Goal: Information Seeking & Learning: Learn about a topic

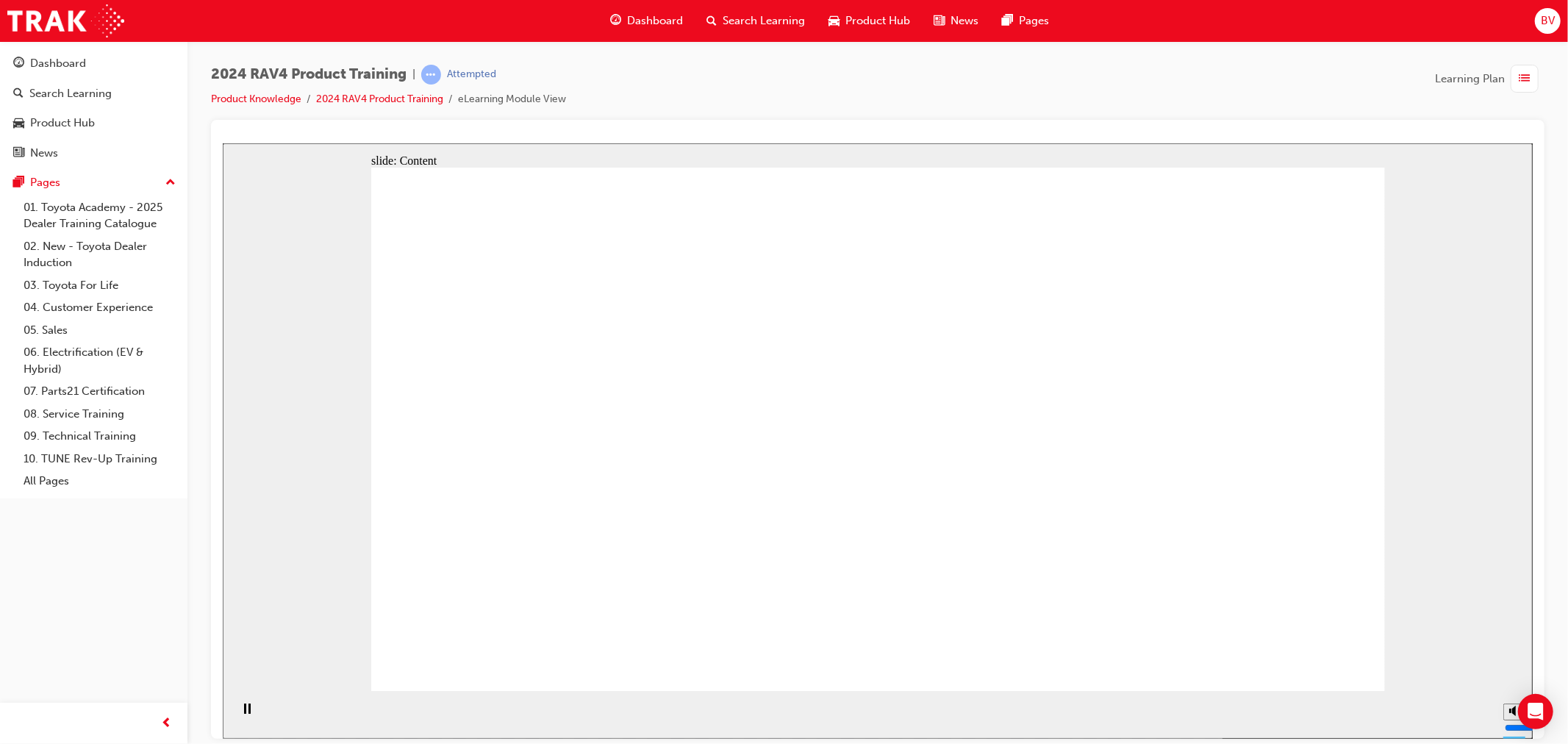
drag, startPoint x: 512, startPoint y: 424, endPoint x: 540, endPoint y: 423, distance: 28.0
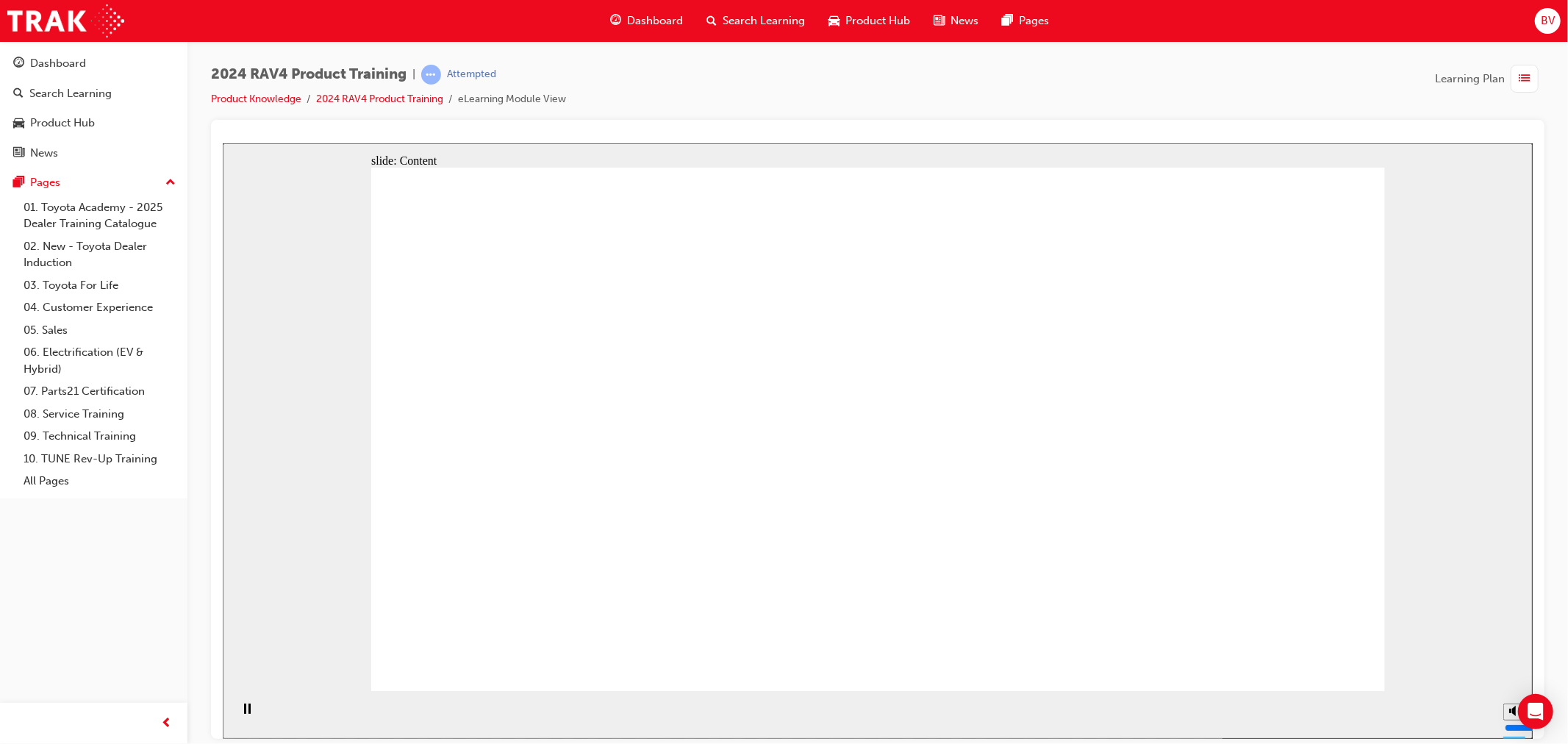
drag, startPoint x: 614, startPoint y: 487, endPoint x: 709, endPoint y: 508, distance: 97.3
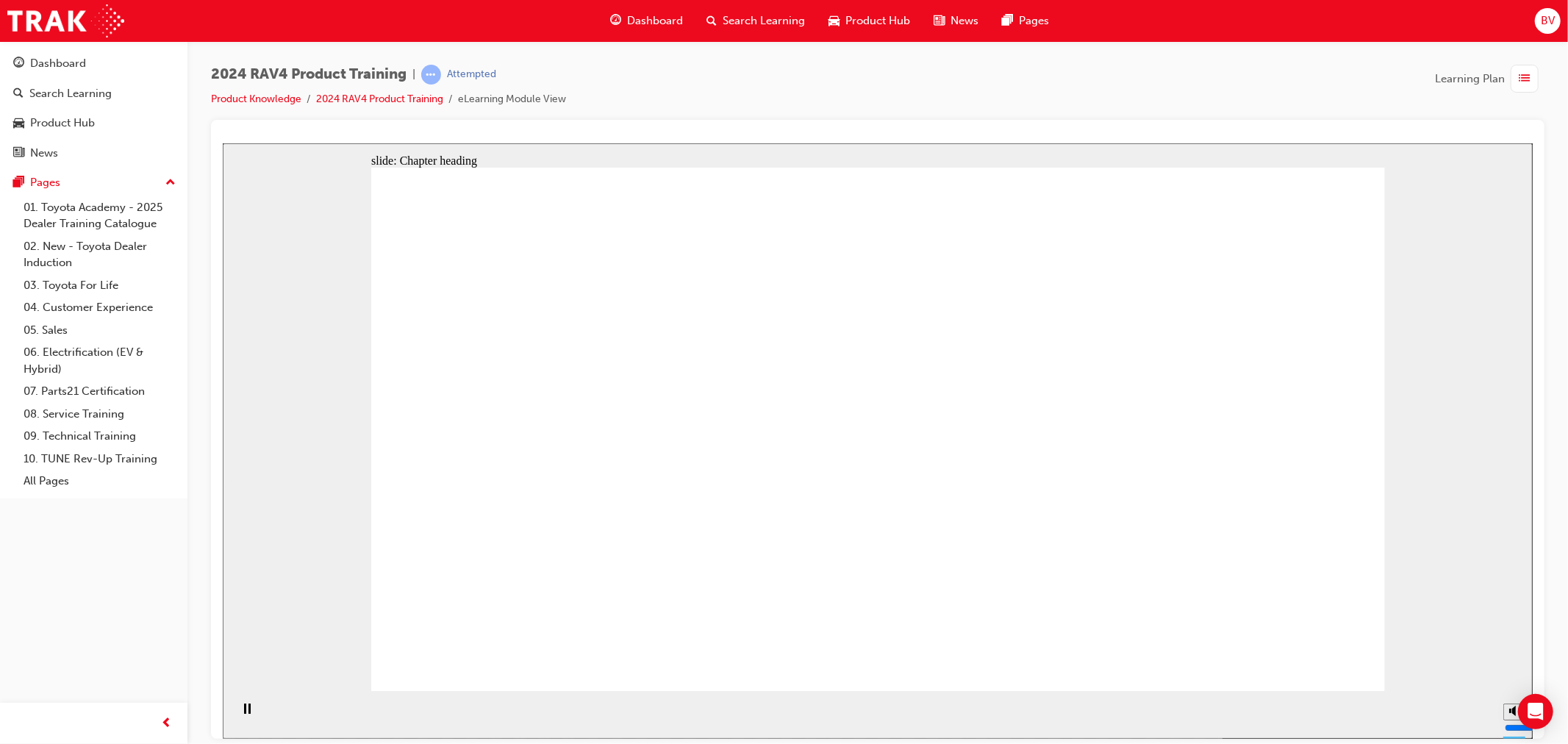
drag, startPoint x: 578, startPoint y: 342, endPoint x: 597, endPoint y: 340, distance: 19.1
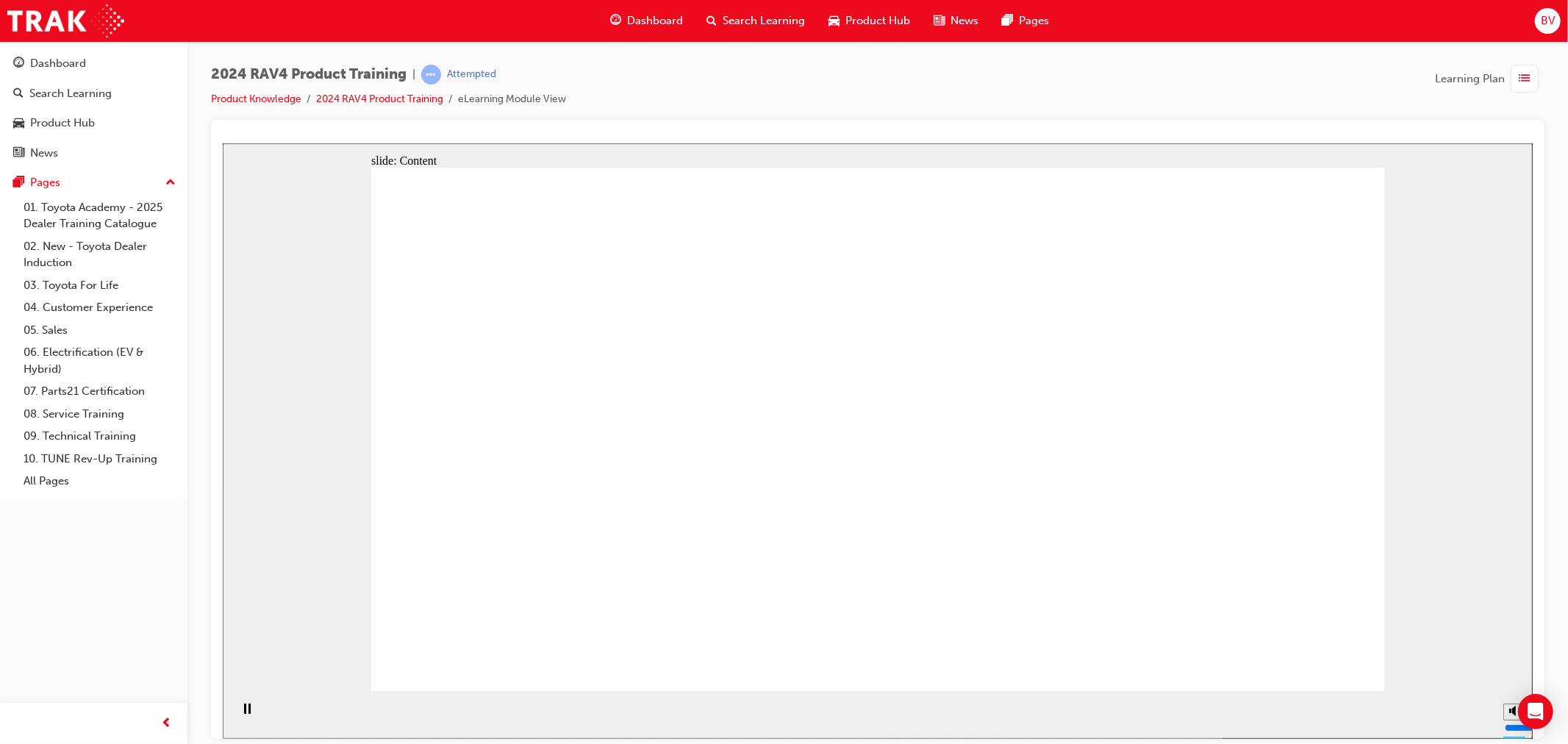
drag, startPoint x: 850, startPoint y: 424, endPoint x: 931, endPoint y: 453, distance: 86.0
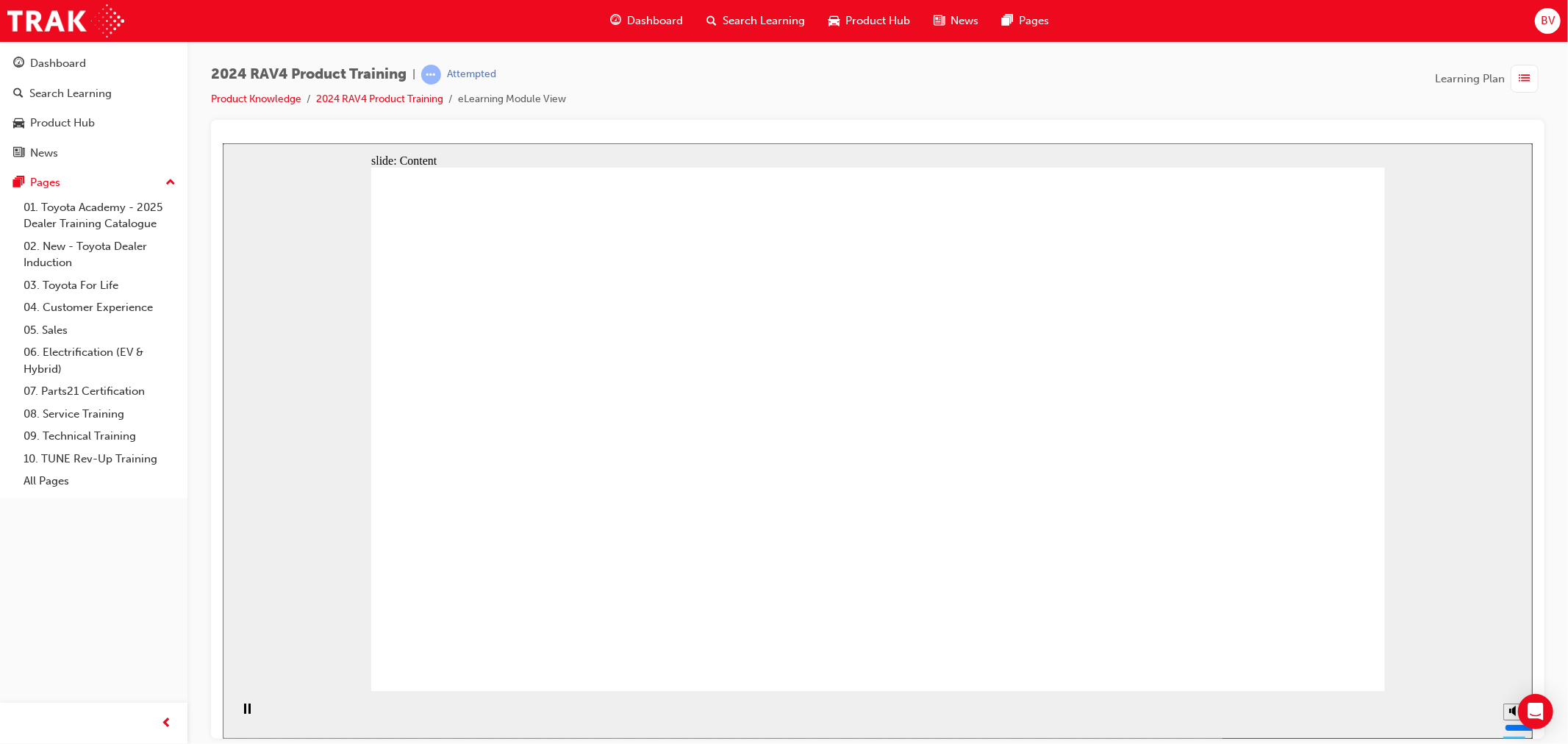
drag, startPoint x: 883, startPoint y: 494, endPoint x: 896, endPoint y: 504, distance: 16.4
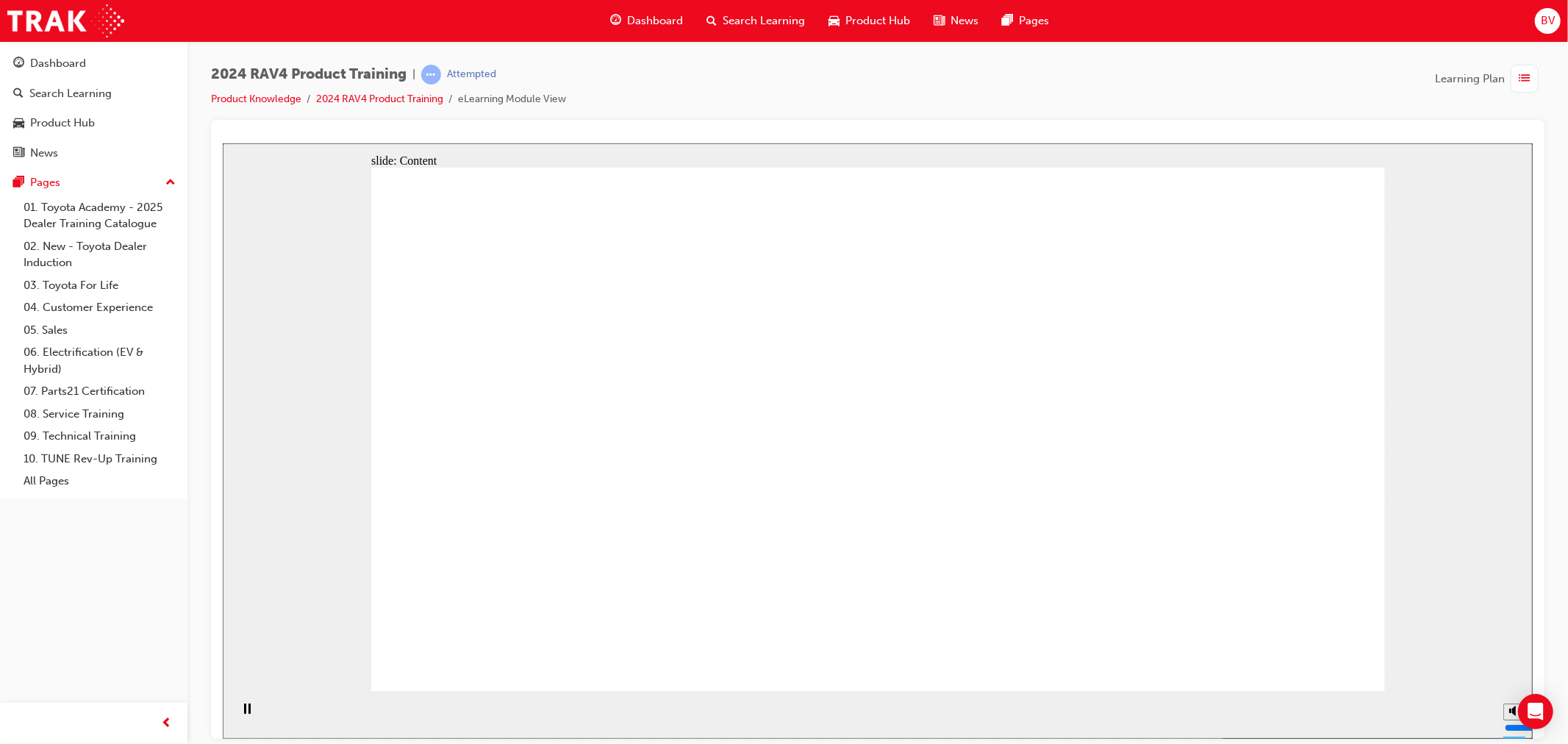
drag, startPoint x: 595, startPoint y: 447, endPoint x: 617, endPoint y: 449, distance: 22.1
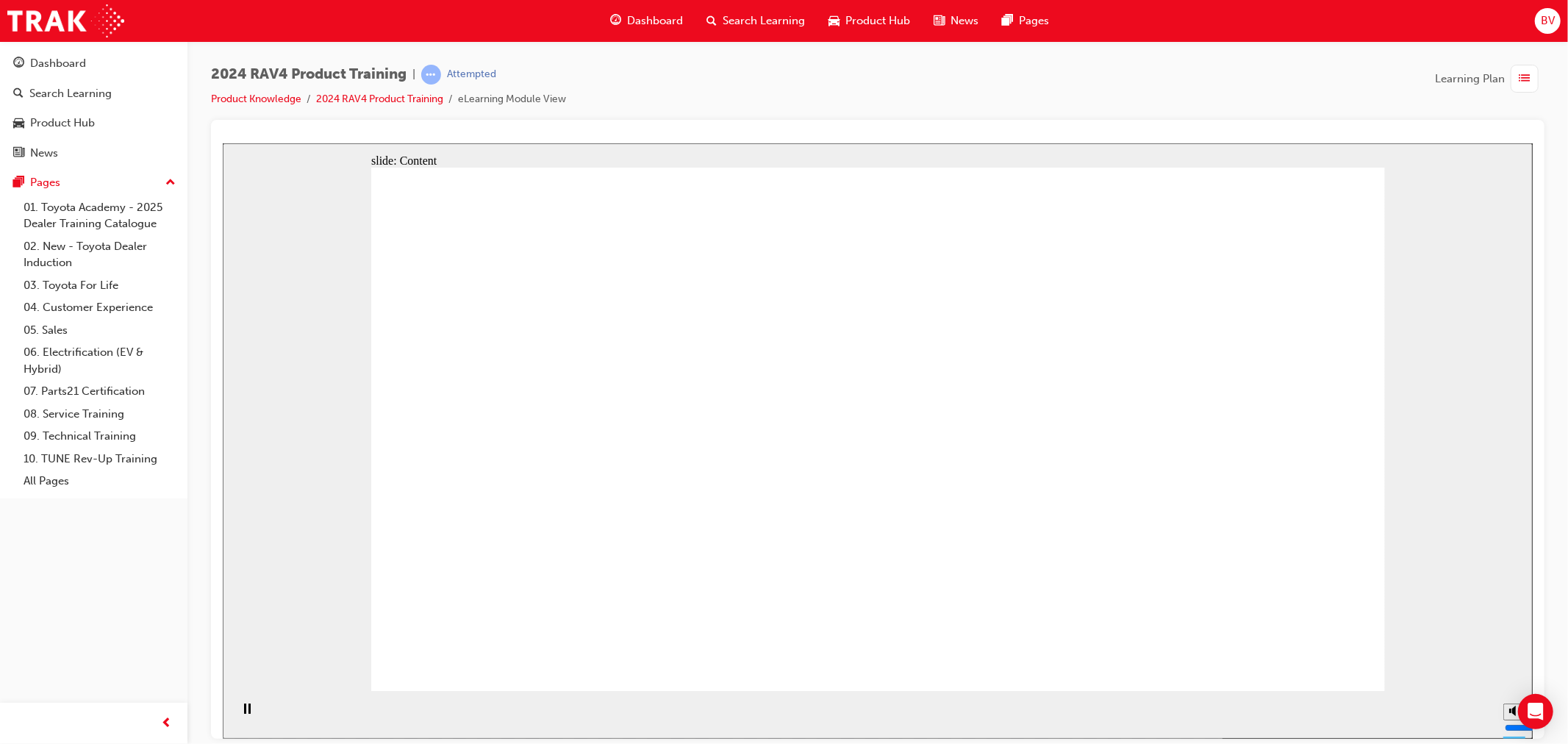
drag, startPoint x: 1151, startPoint y: 448, endPoint x: 1159, endPoint y: 448, distance: 8.0
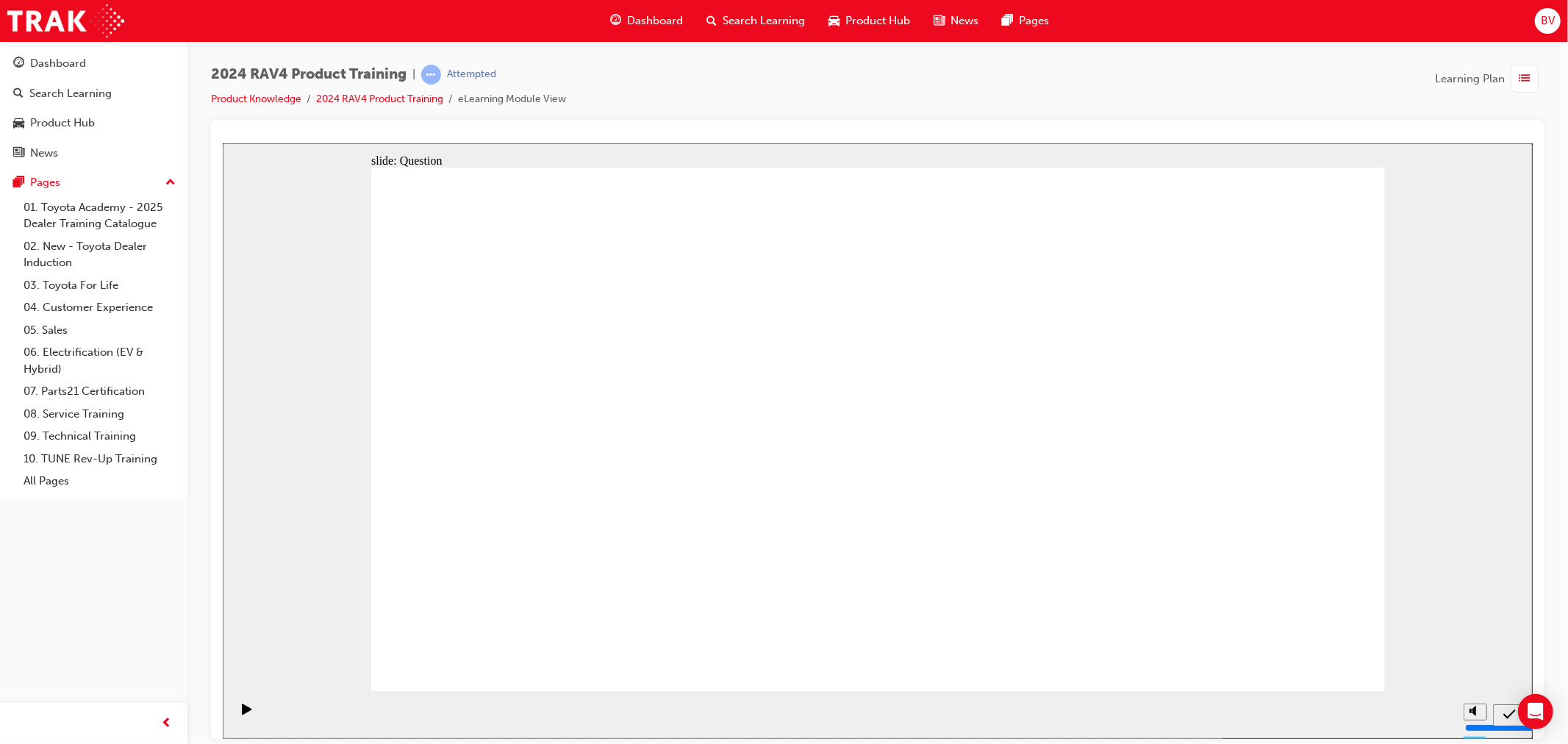
radio input "true"
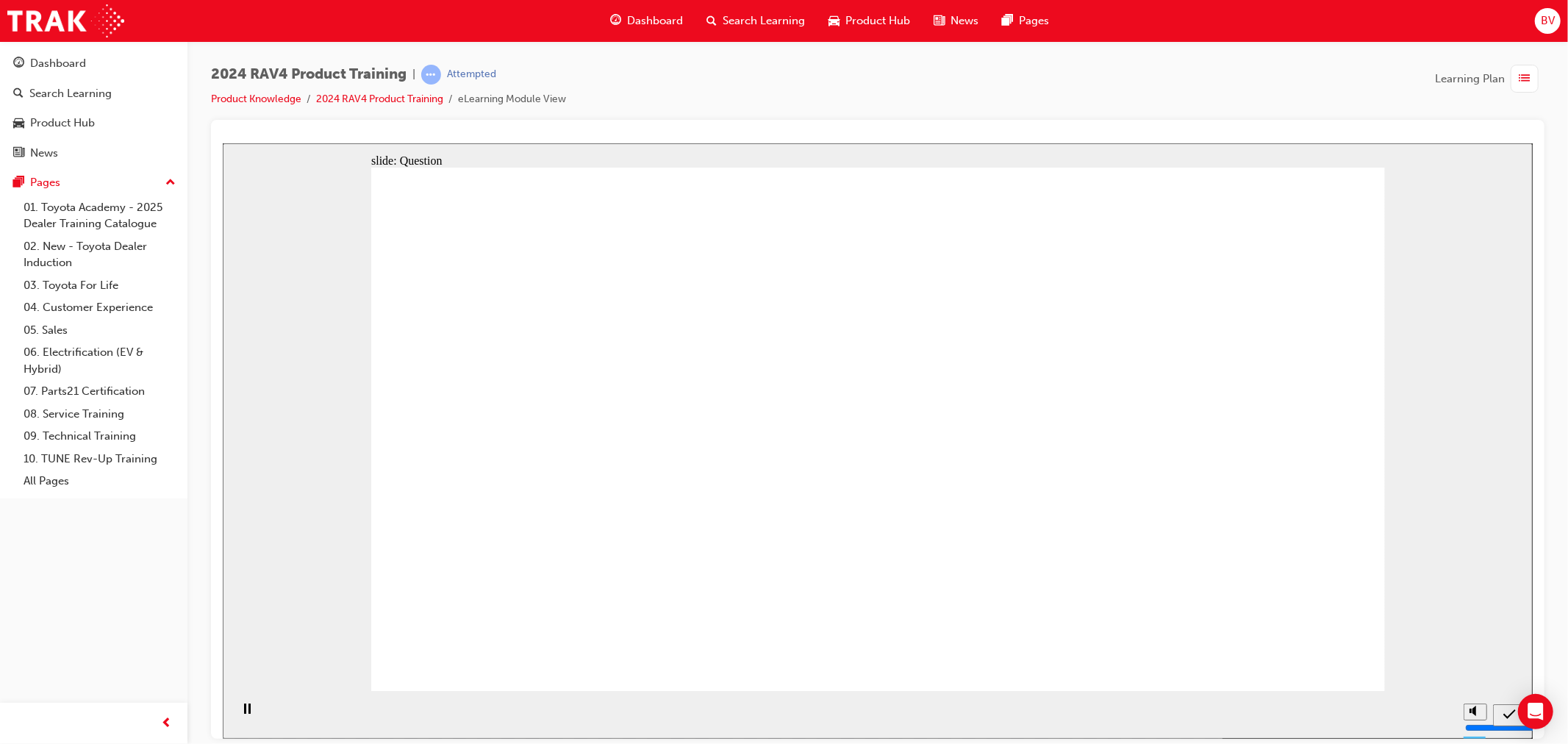
radio input "true"
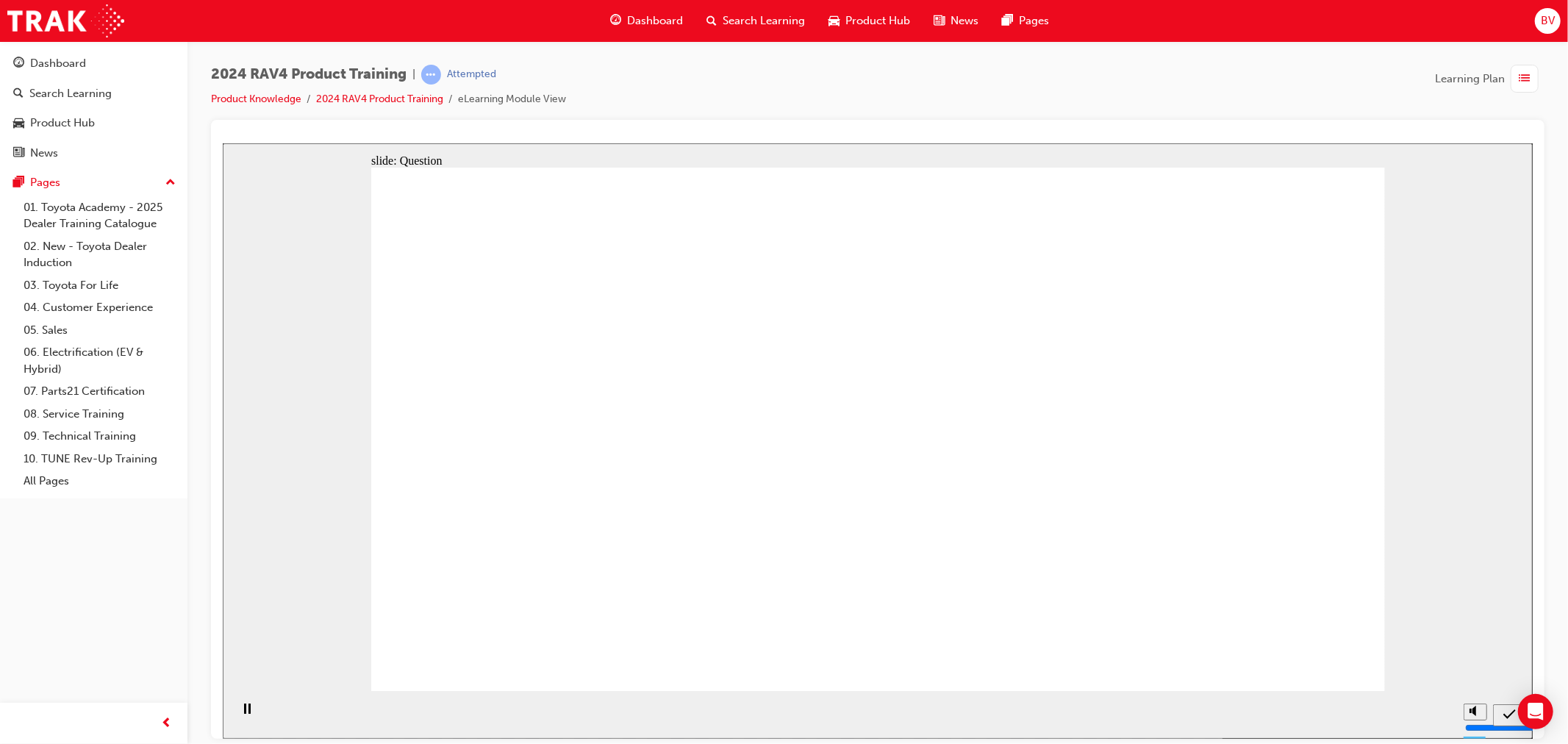
radio input "false"
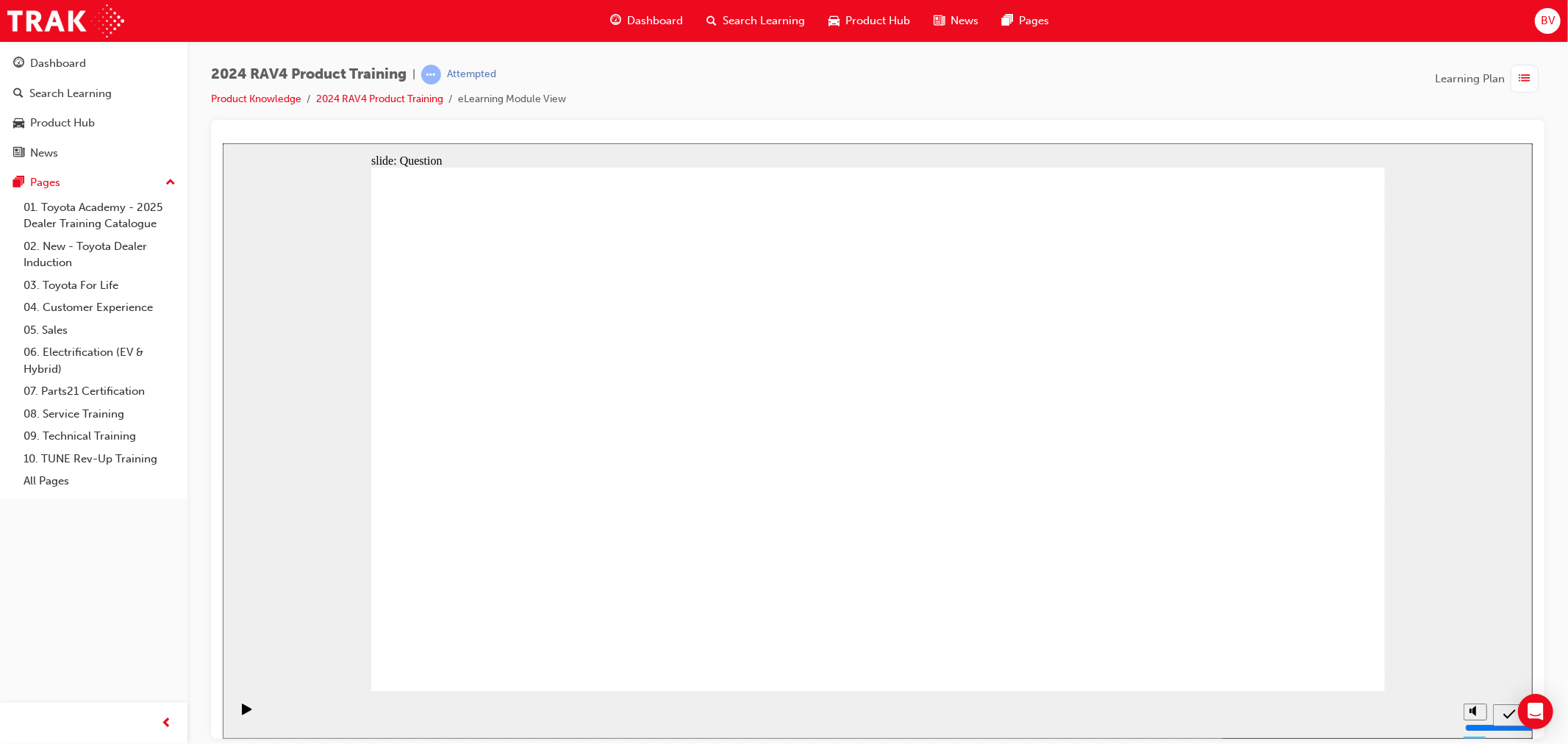
radio input "true"
drag, startPoint x: 962, startPoint y: 406, endPoint x: 624, endPoint y: 537, distance: 362.5
drag, startPoint x: 1190, startPoint y: 384, endPoint x: 746, endPoint y: 505, distance: 460.2
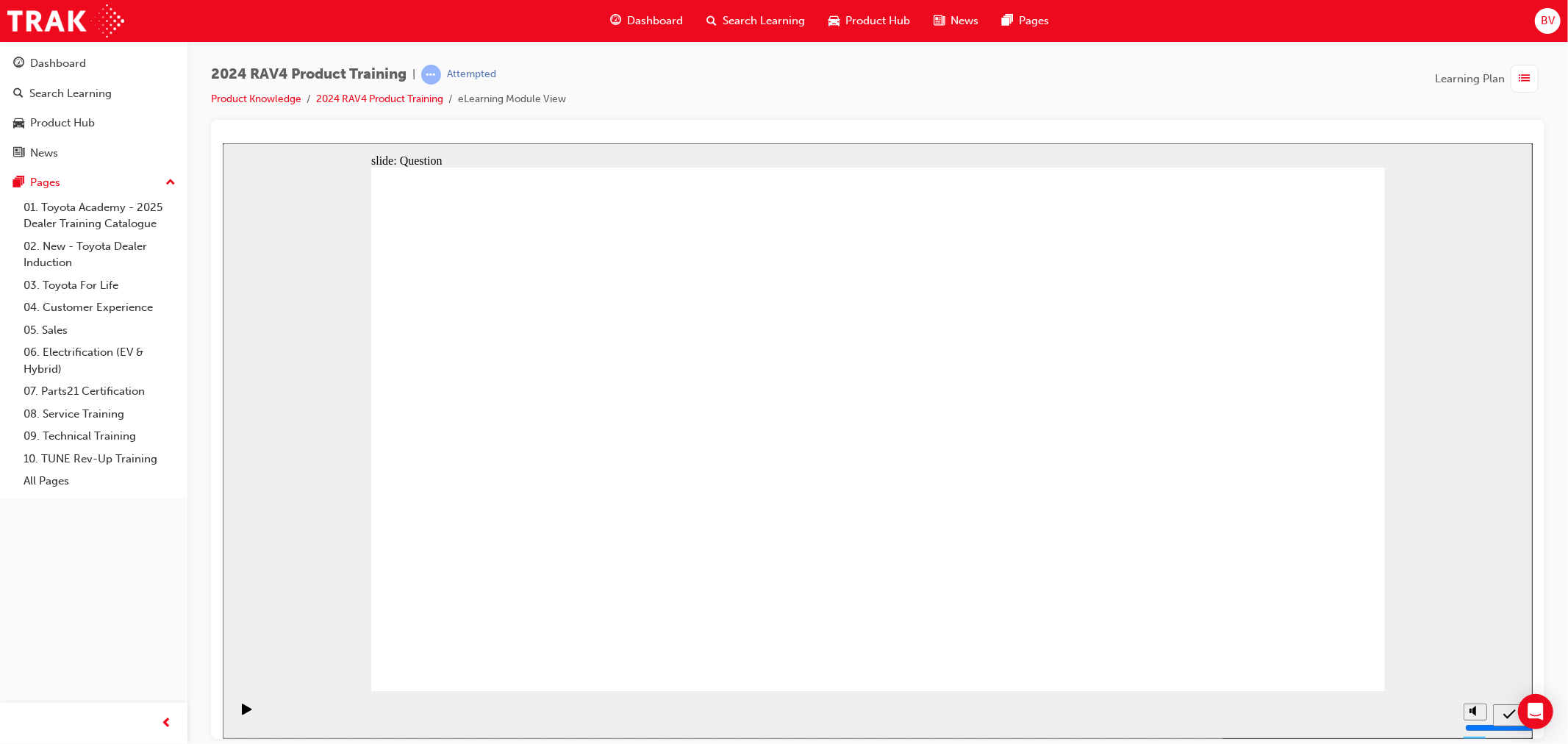
drag, startPoint x: 753, startPoint y: 383, endPoint x: 1114, endPoint y: 546, distance: 396.1
drag, startPoint x: 583, startPoint y: 367, endPoint x: 972, endPoint y: 522, distance: 418.7
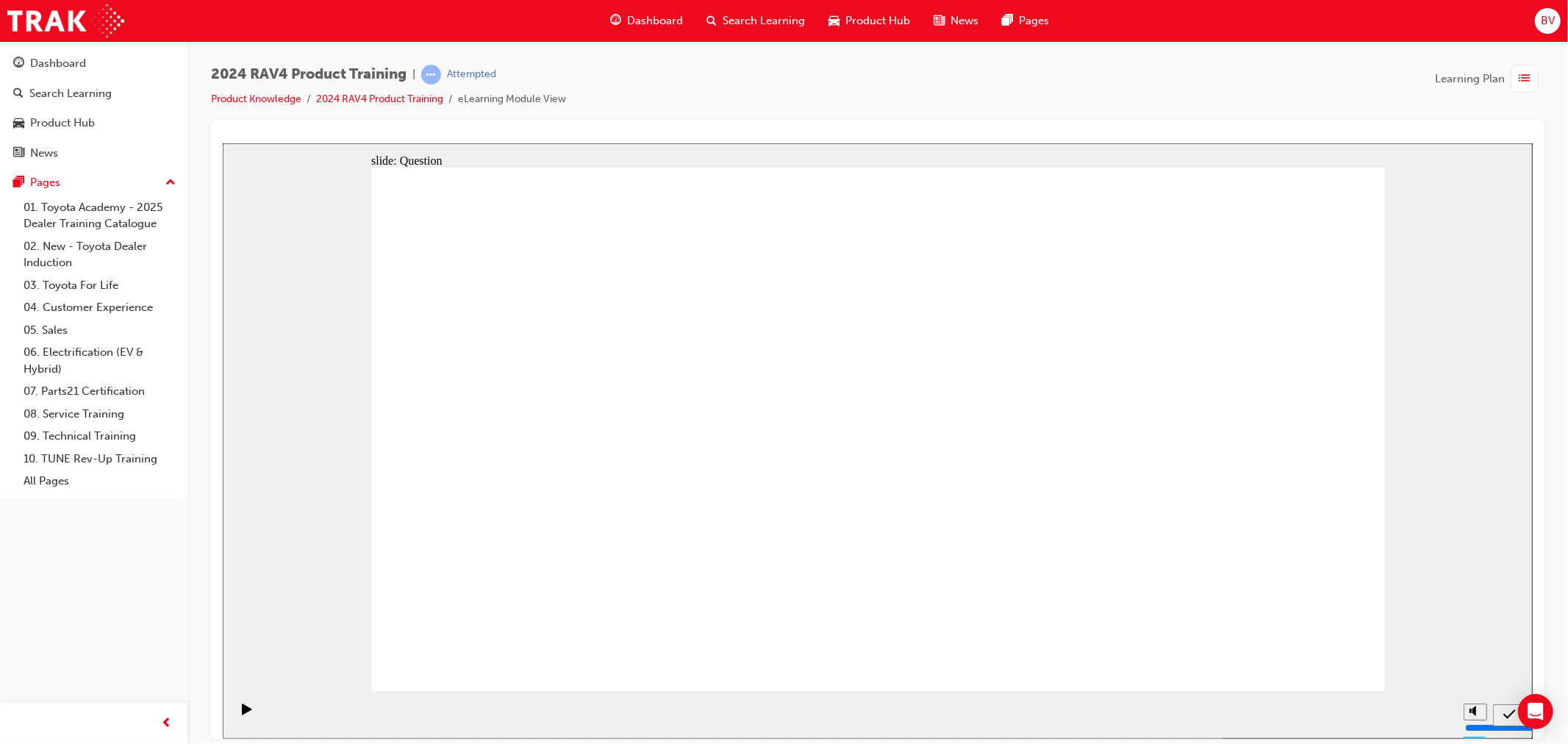
radio input "true"
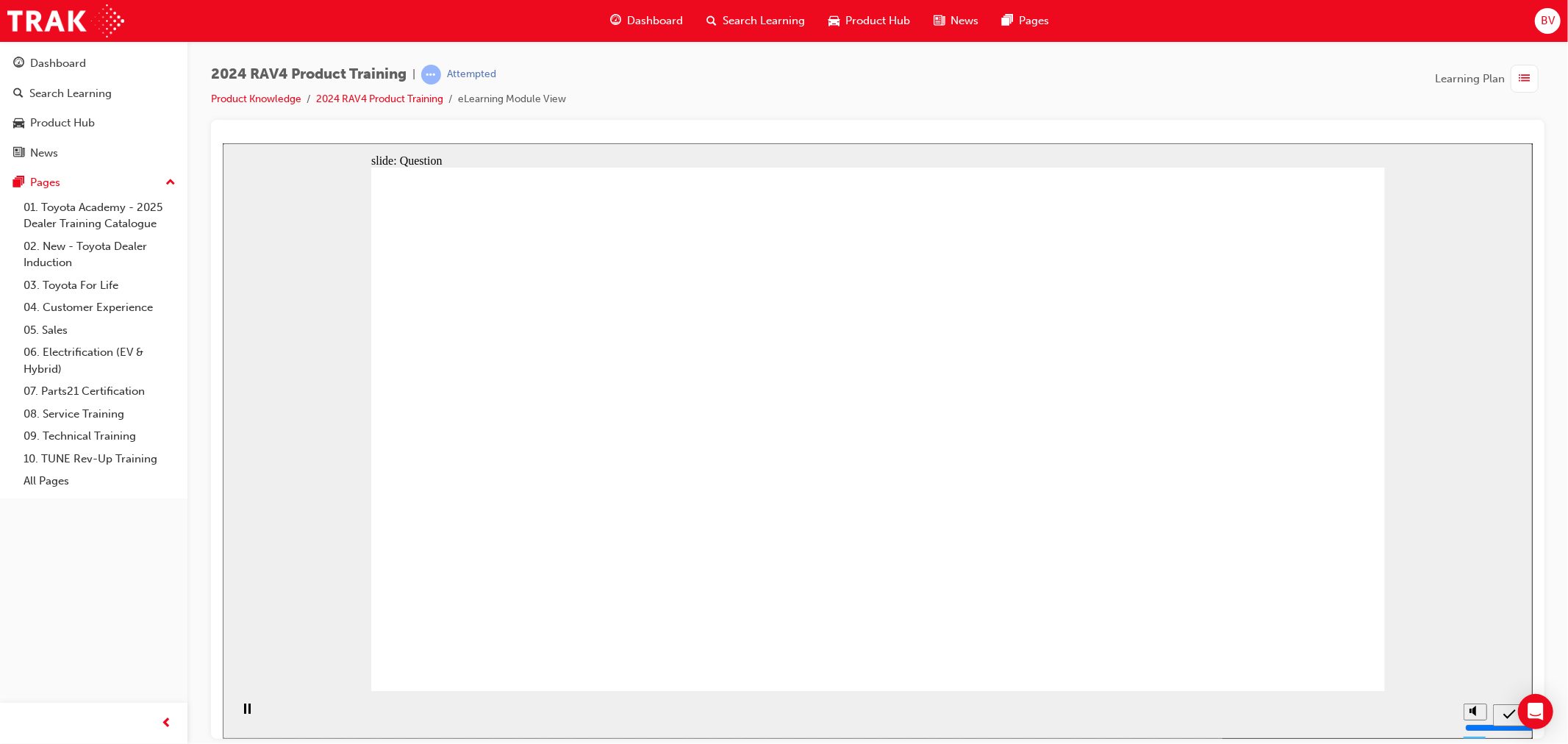
radio input "true"
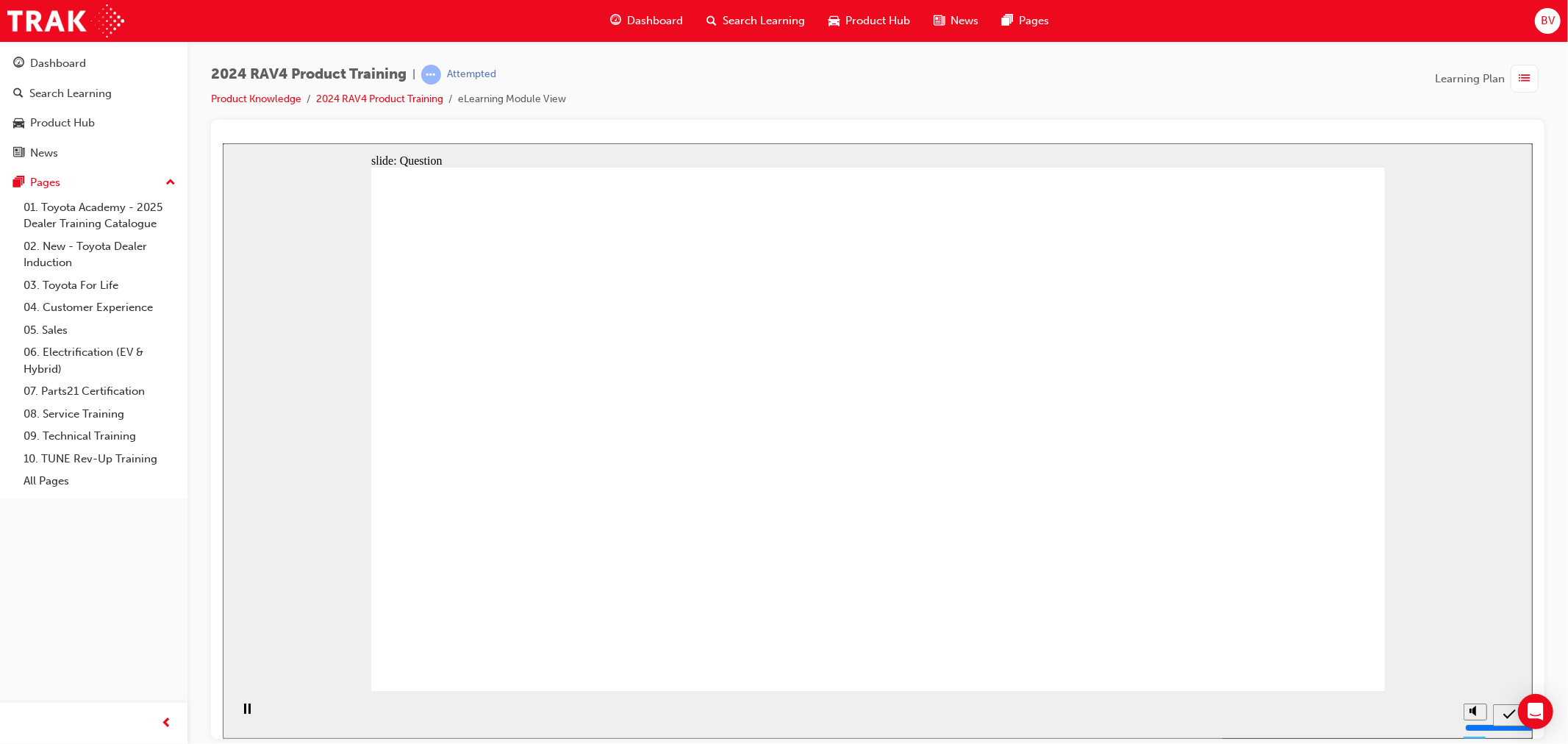
radio input "true"
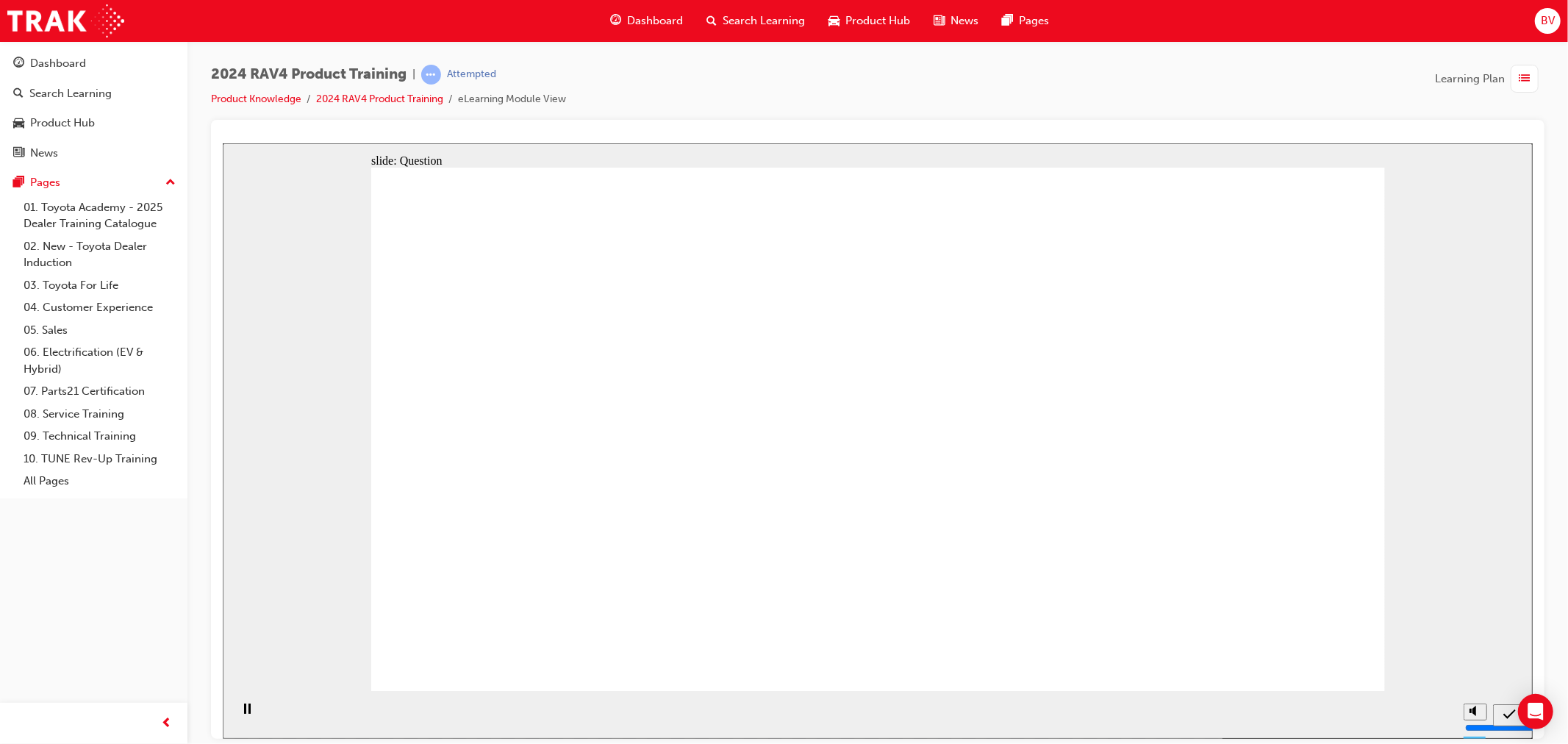
drag, startPoint x: 1192, startPoint y: 394, endPoint x: 815, endPoint y: 515, distance: 395.9
drag, startPoint x: 758, startPoint y: 398, endPoint x: 1149, endPoint y: 567, distance: 426.0
drag, startPoint x: 999, startPoint y: 408, endPoint x: 548, endPoint y: 528, distance: 466.7
drag, startPoint x: 558, startPoint y: 395, endPoint x: 981, endPoint y: 566, distance: 456.3
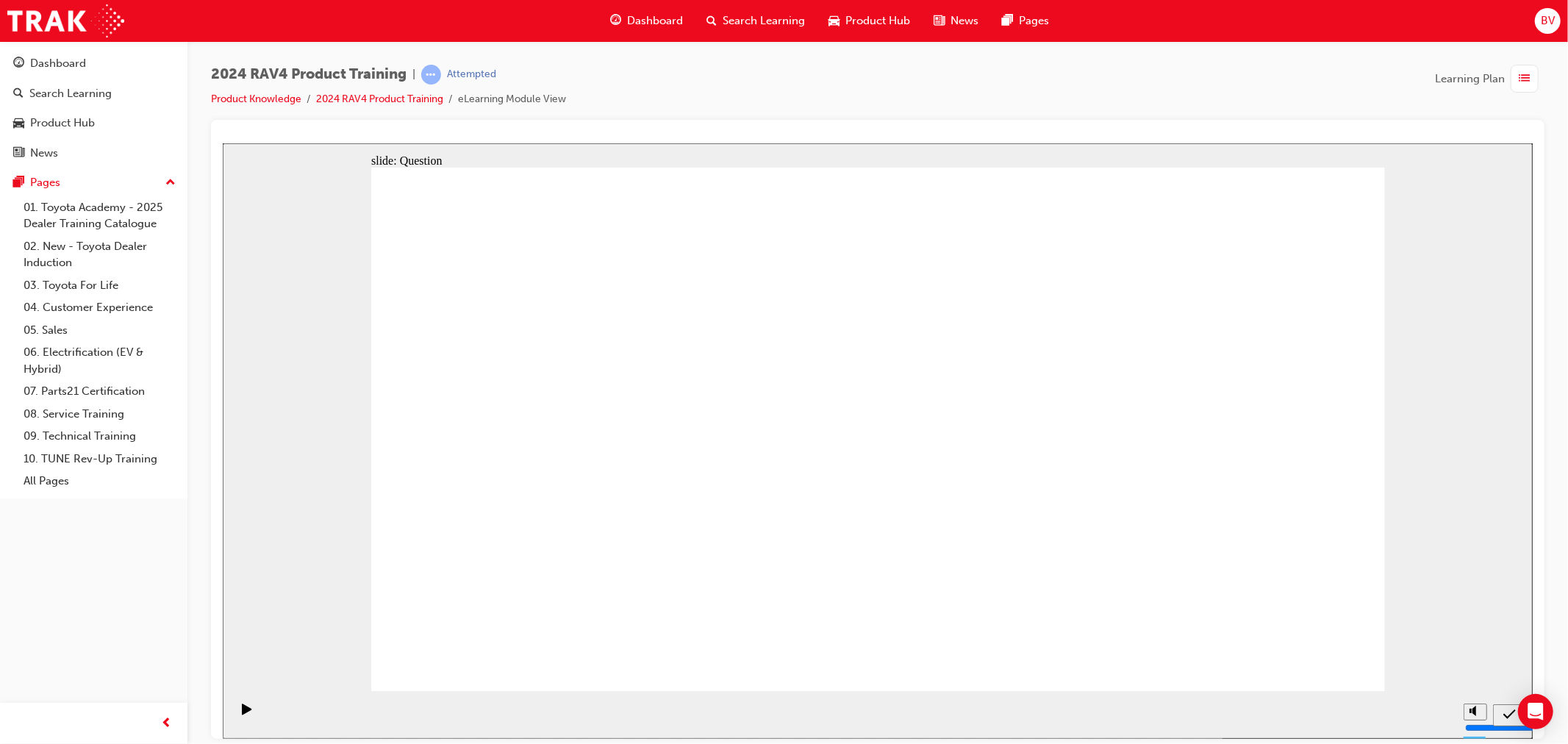
radio input "true"
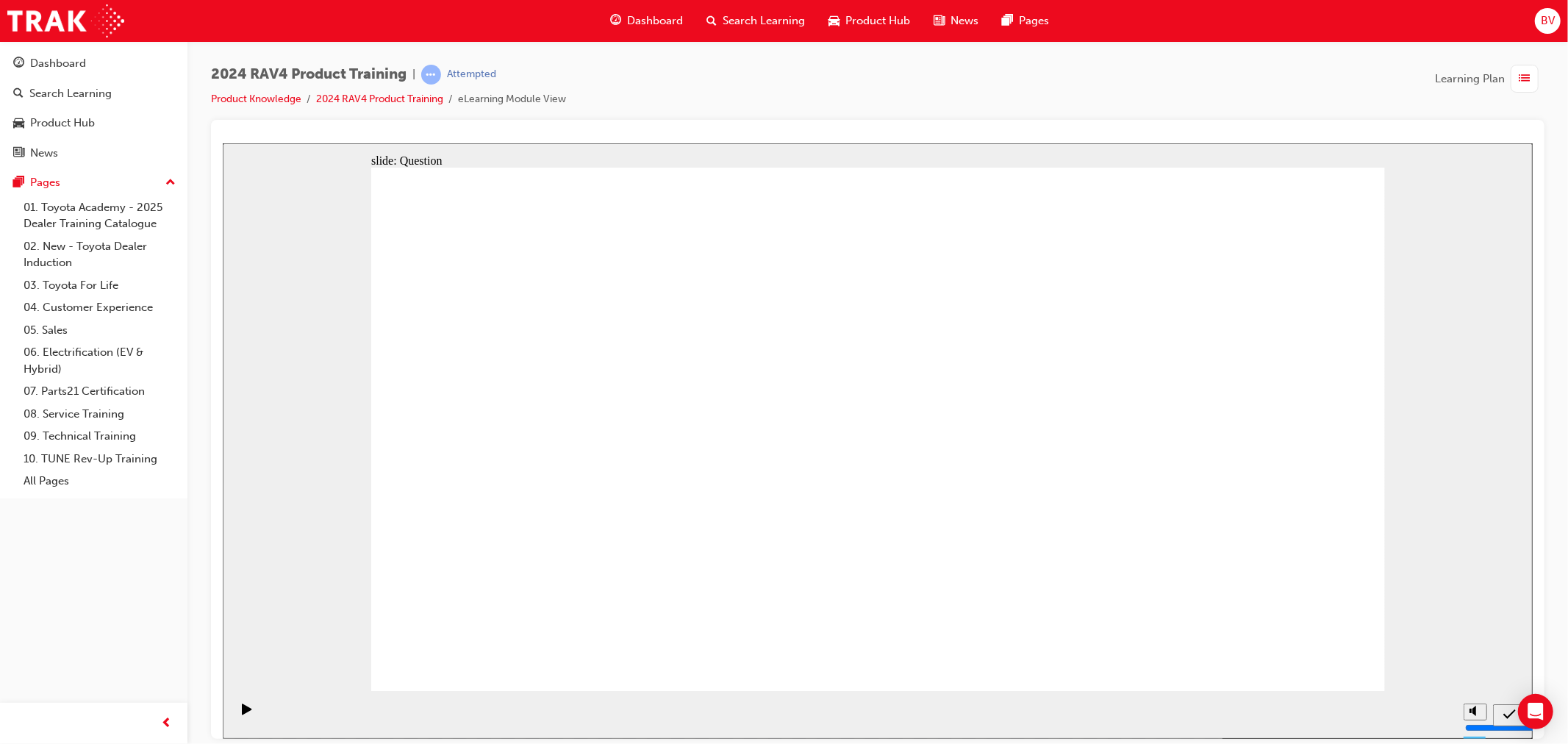
radio input "true"
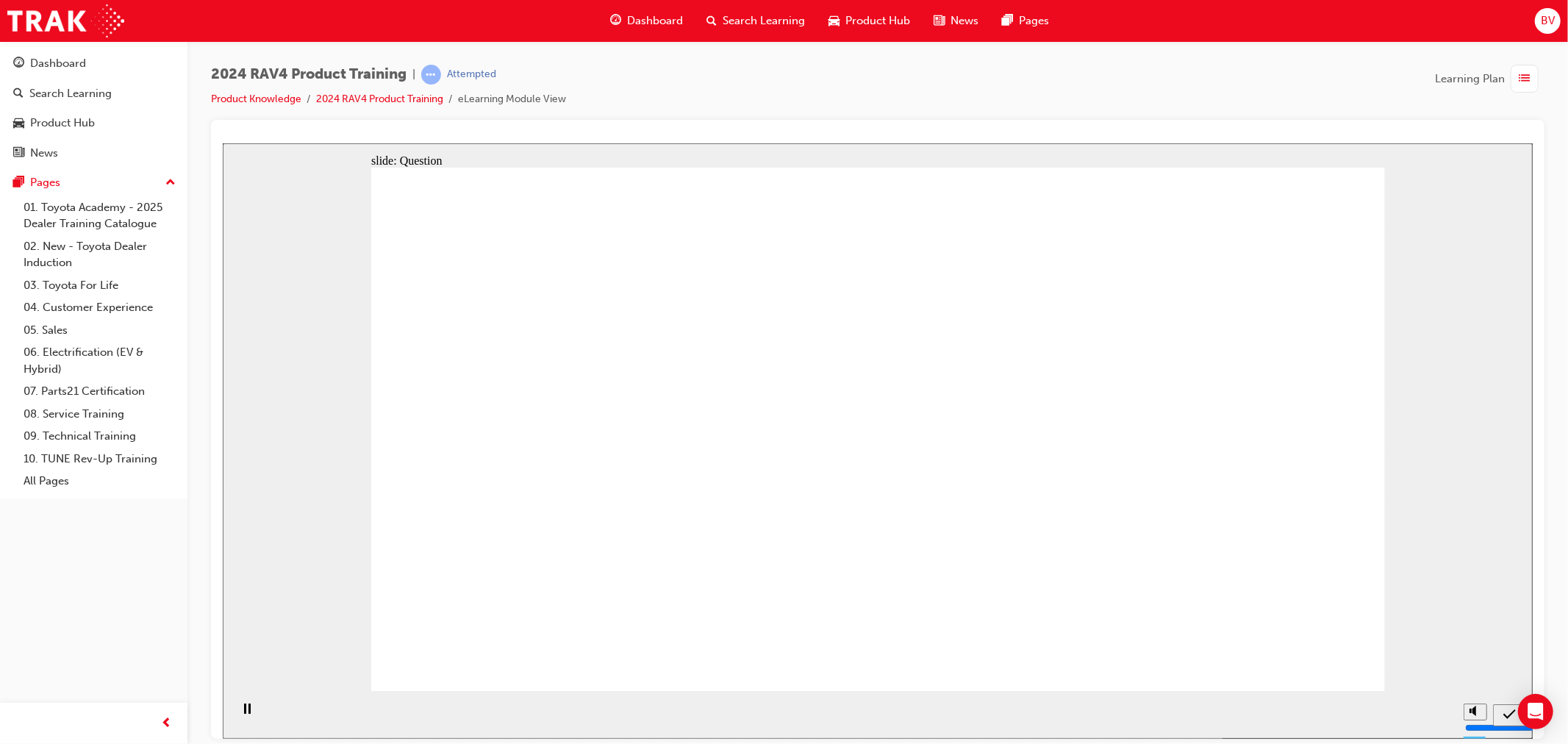
radio input "true"
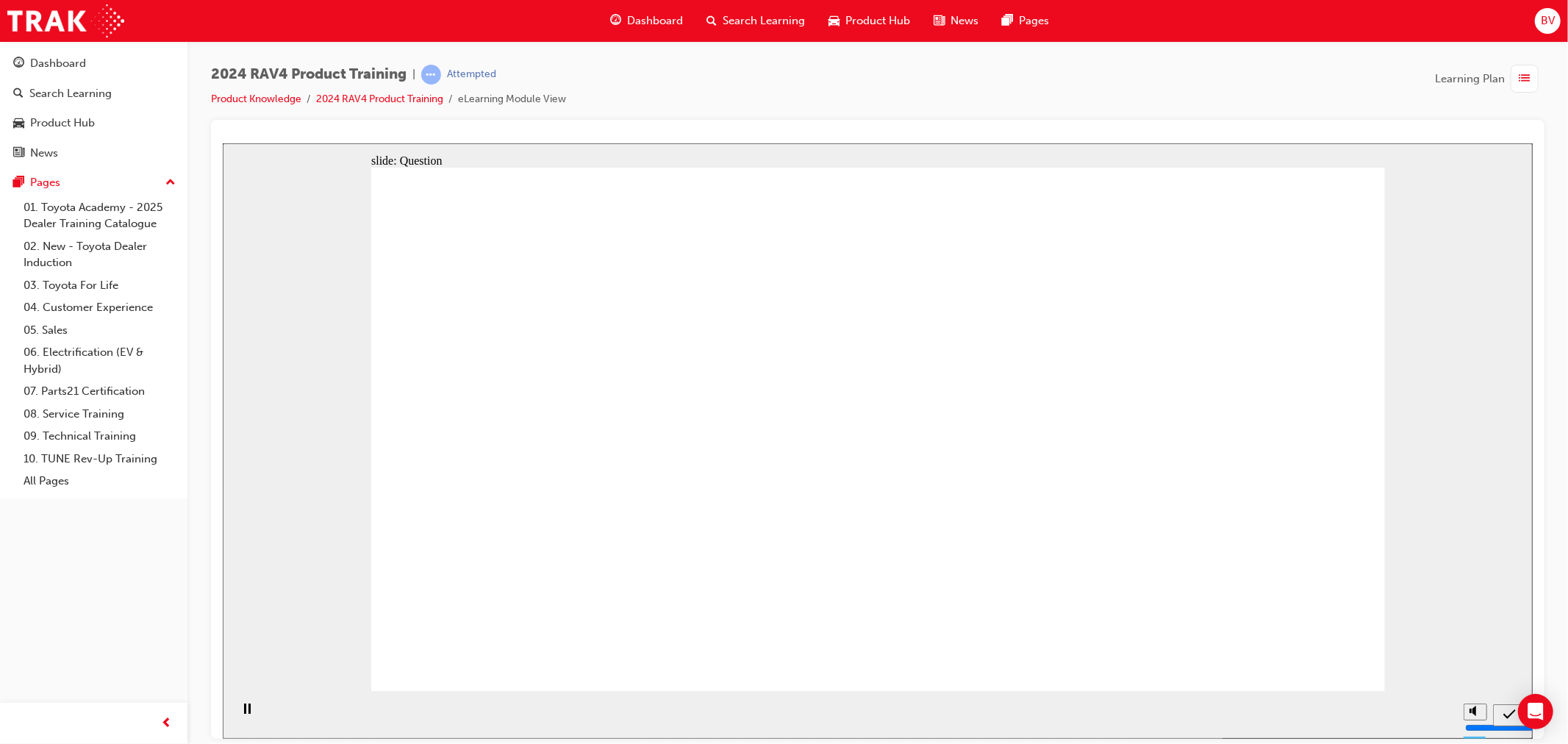
radio input "true"
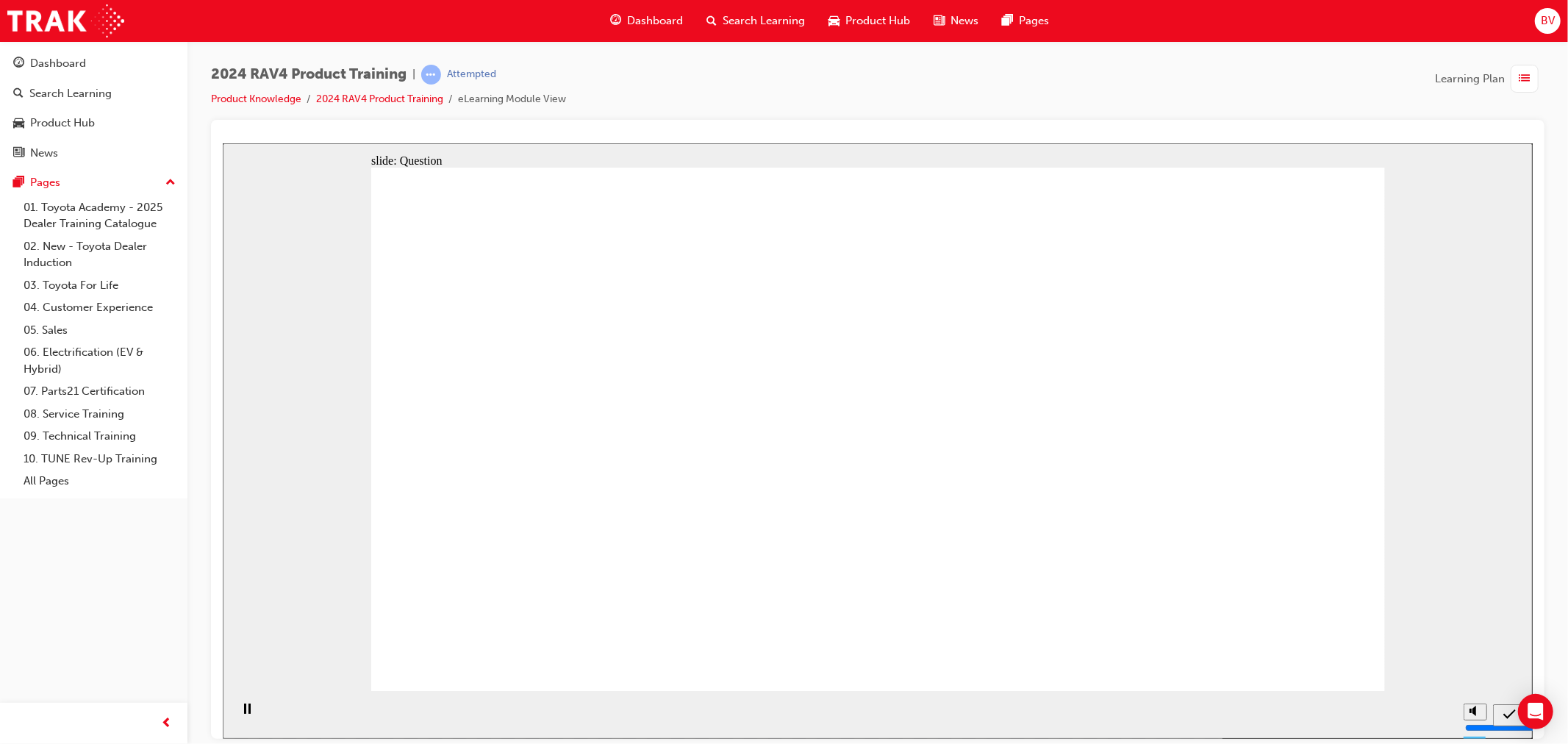
drag, startPoint x: 546, startPoint y: 395, endPoint x: 945, endPoint y: 573, distance: 436.9
drag, startPoint x: 781, startPoint y: 412, endPoint x: 1143, endPoint y: 559, distance: 390.7
drag, startPoint x: 960, startPoint y: 408, endPoint x: 604, endPoint y: 567, distance: 389.9
drag, startPoint x: 1187, startPoint y: 357, endPoint x: 729, endPoint y: 564, distance: 502.6
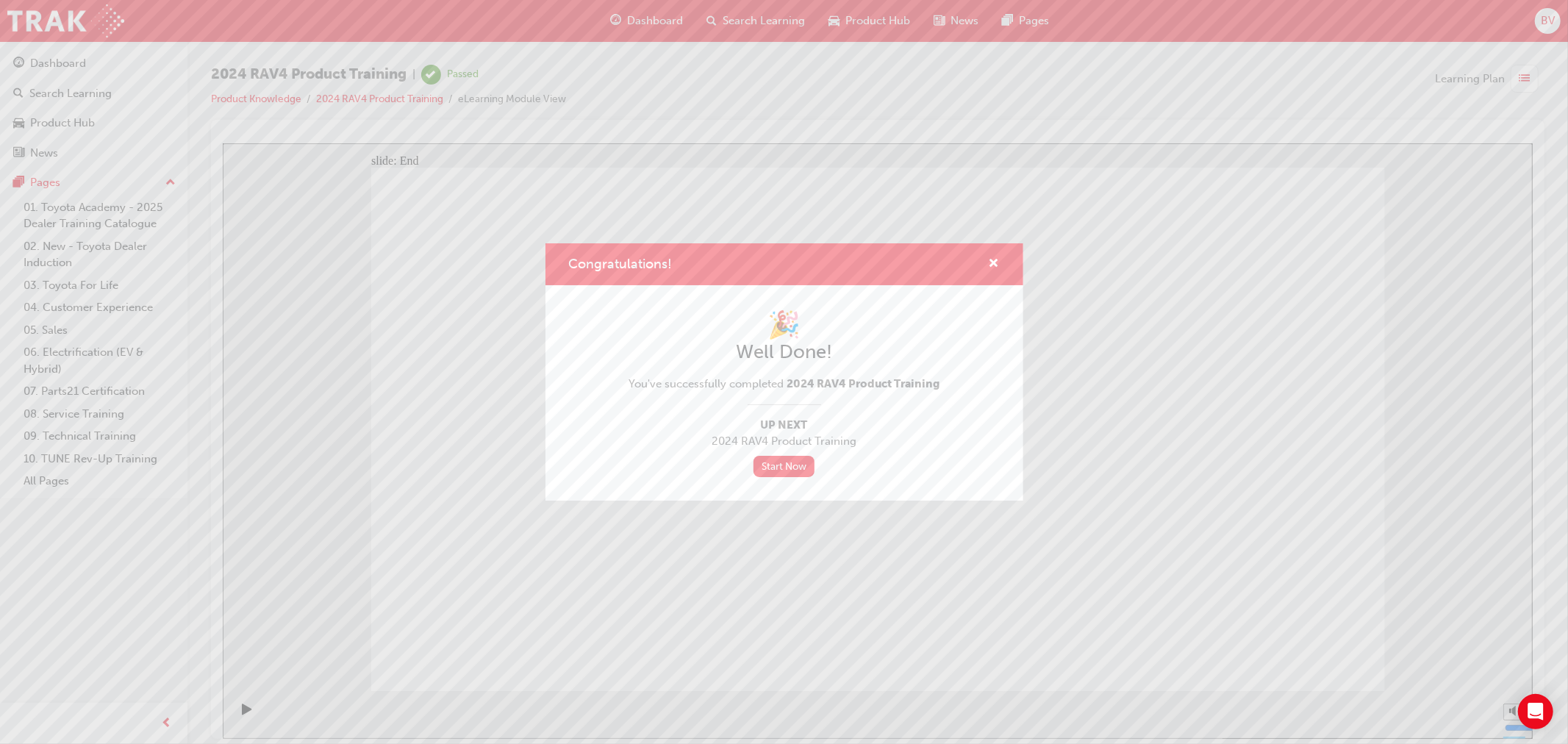
click at [812, 480] on div "🎉 Well Done! You've successfully completed 2024 RAV4 Product Training Up Next 2…" at bounding box center [784, 392] width 478 height 215
click at [998, 263] on span "cross-icon" at bounding box center [994, 265] width 11 height 13
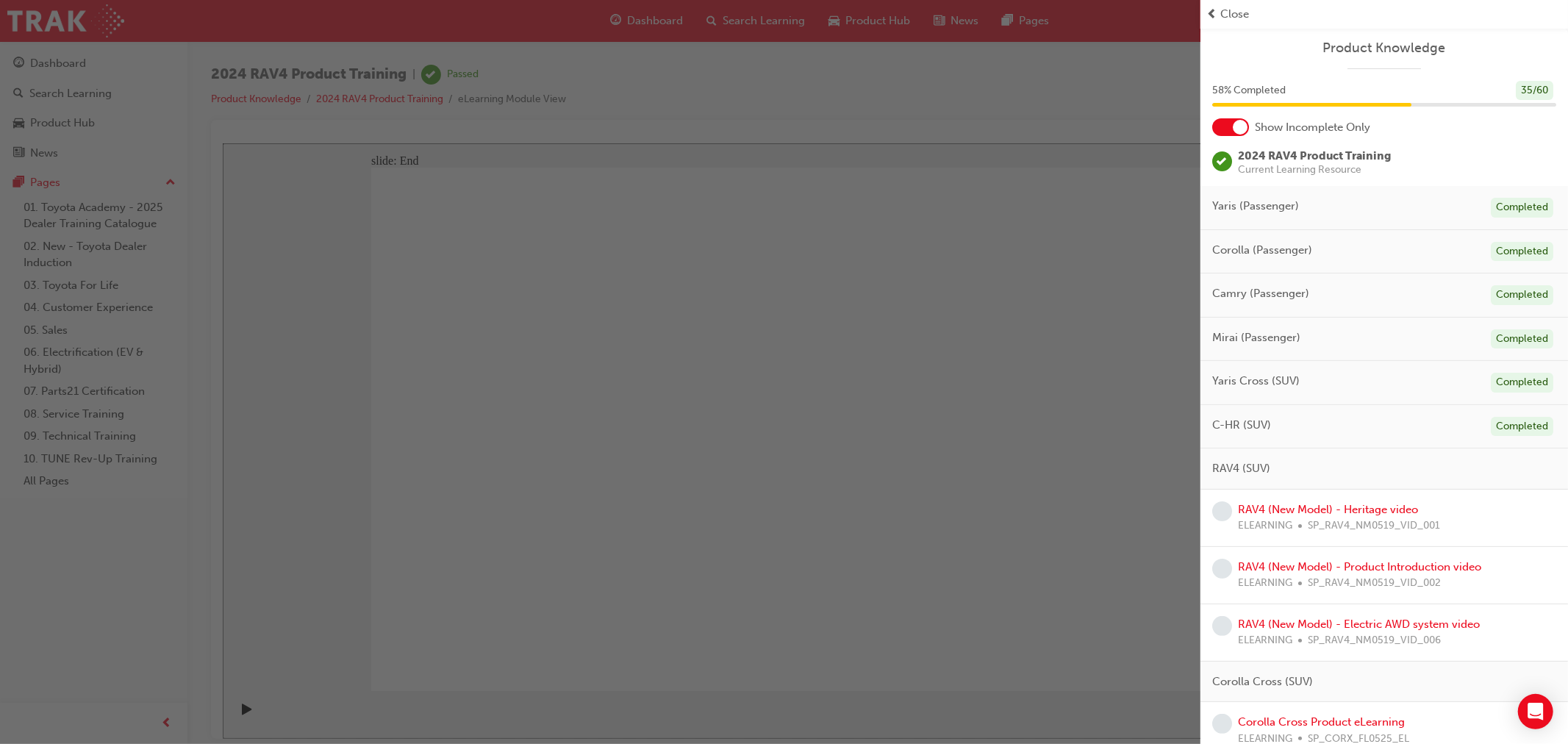
click at [1239, 126] on div at bounding box center [1240, 127] width 15 height 15
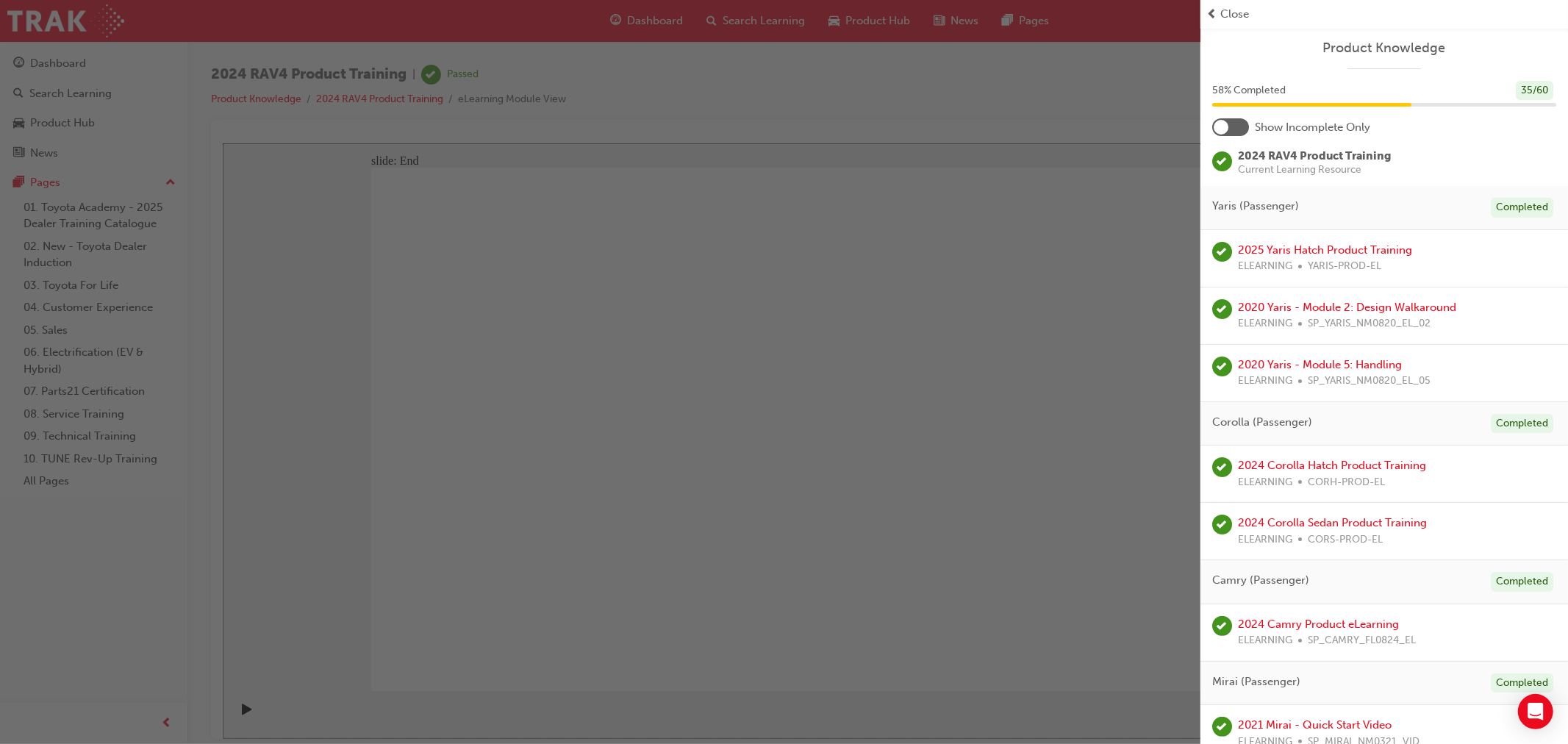
drag, startPoint x: 1170, startPoint y: 164, endPoint x: 1059, endPoint y: 112, distance: 122.6
click at [1167, 163] on div "button" at bounding box center [600, 372] width 1200 height 744
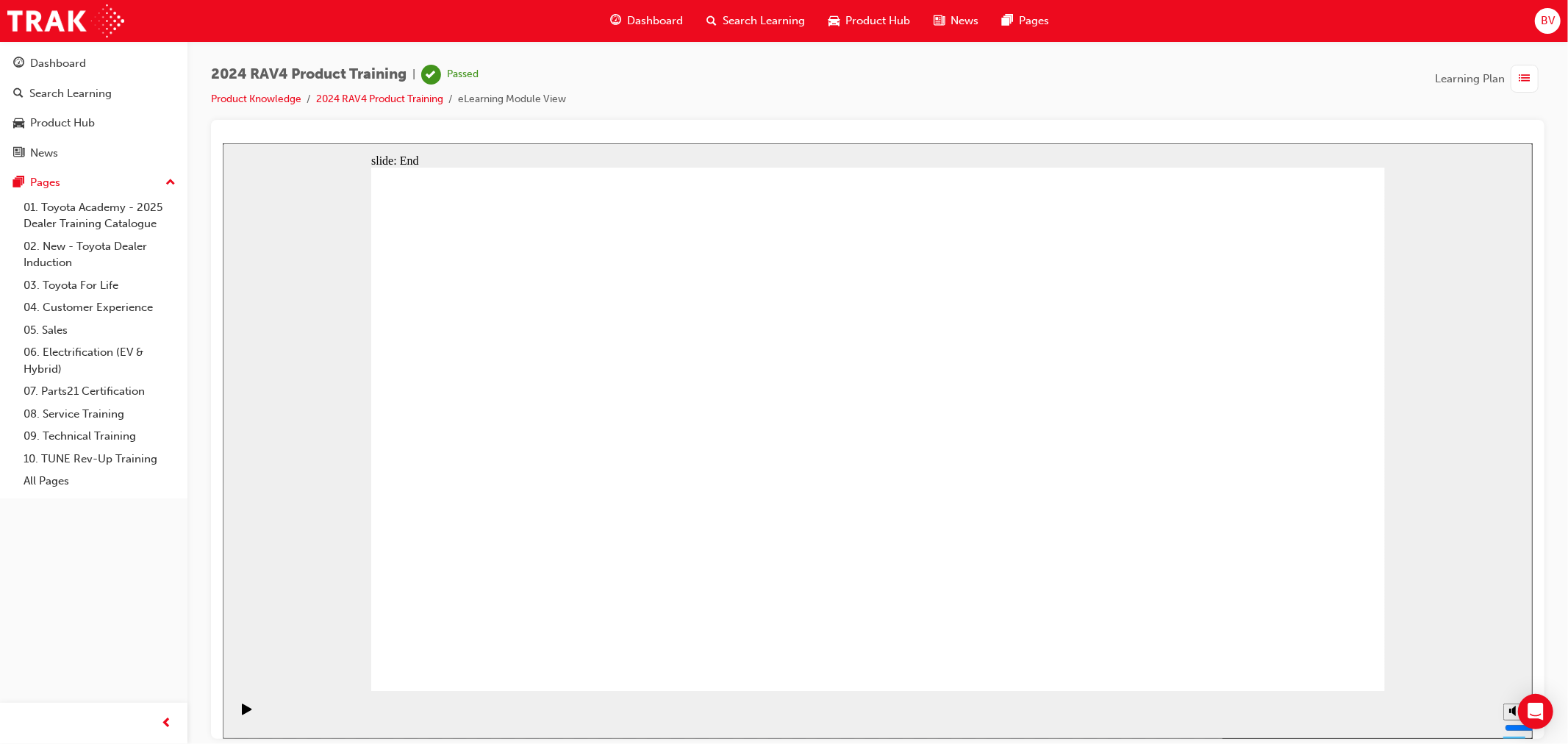
click at [738, 9] on div "Search Learning" at bounding box center [755, 21] width 122 height 30
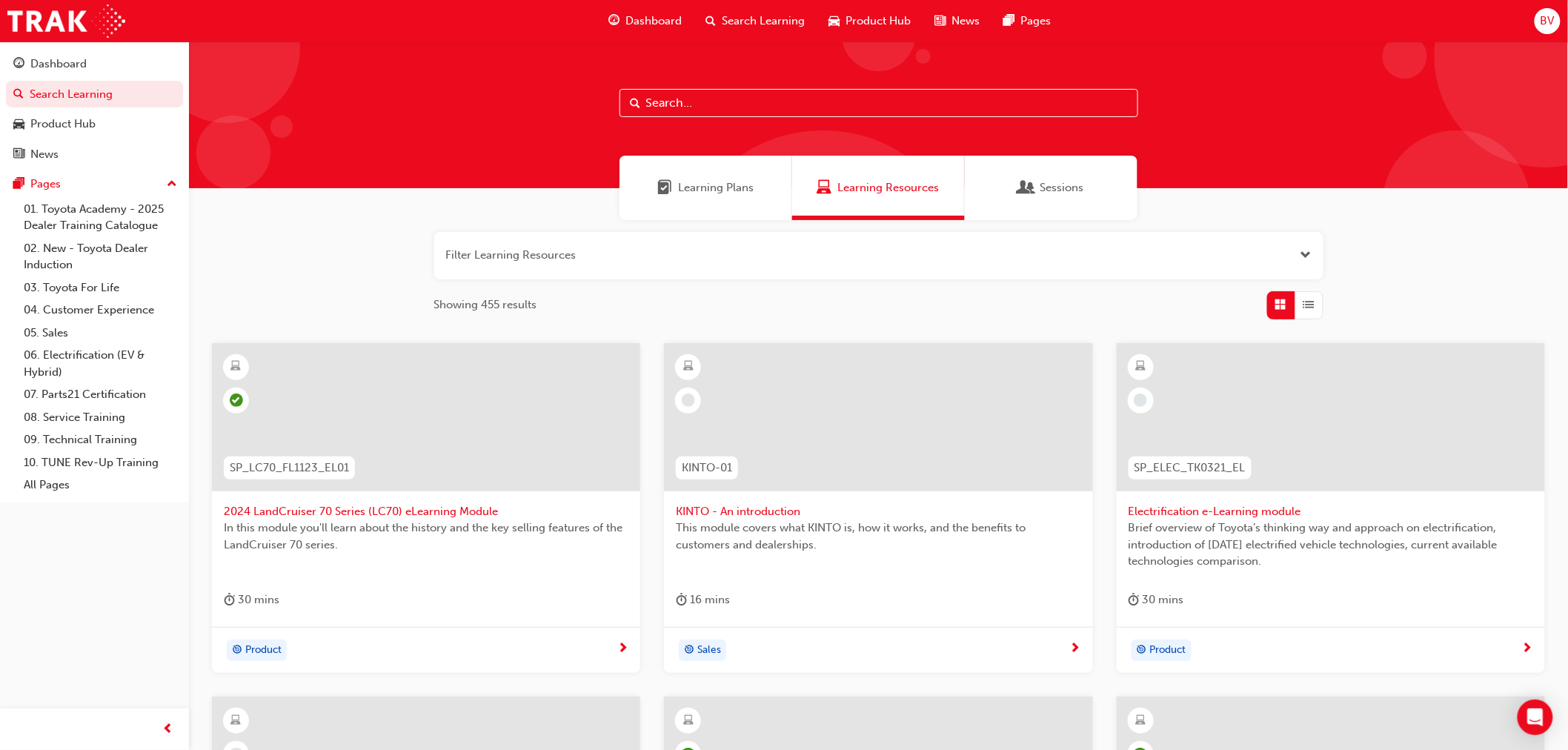
click at [752, 196] on div "Learning Plans" at bounding box center [706, 188] width 173 height 65
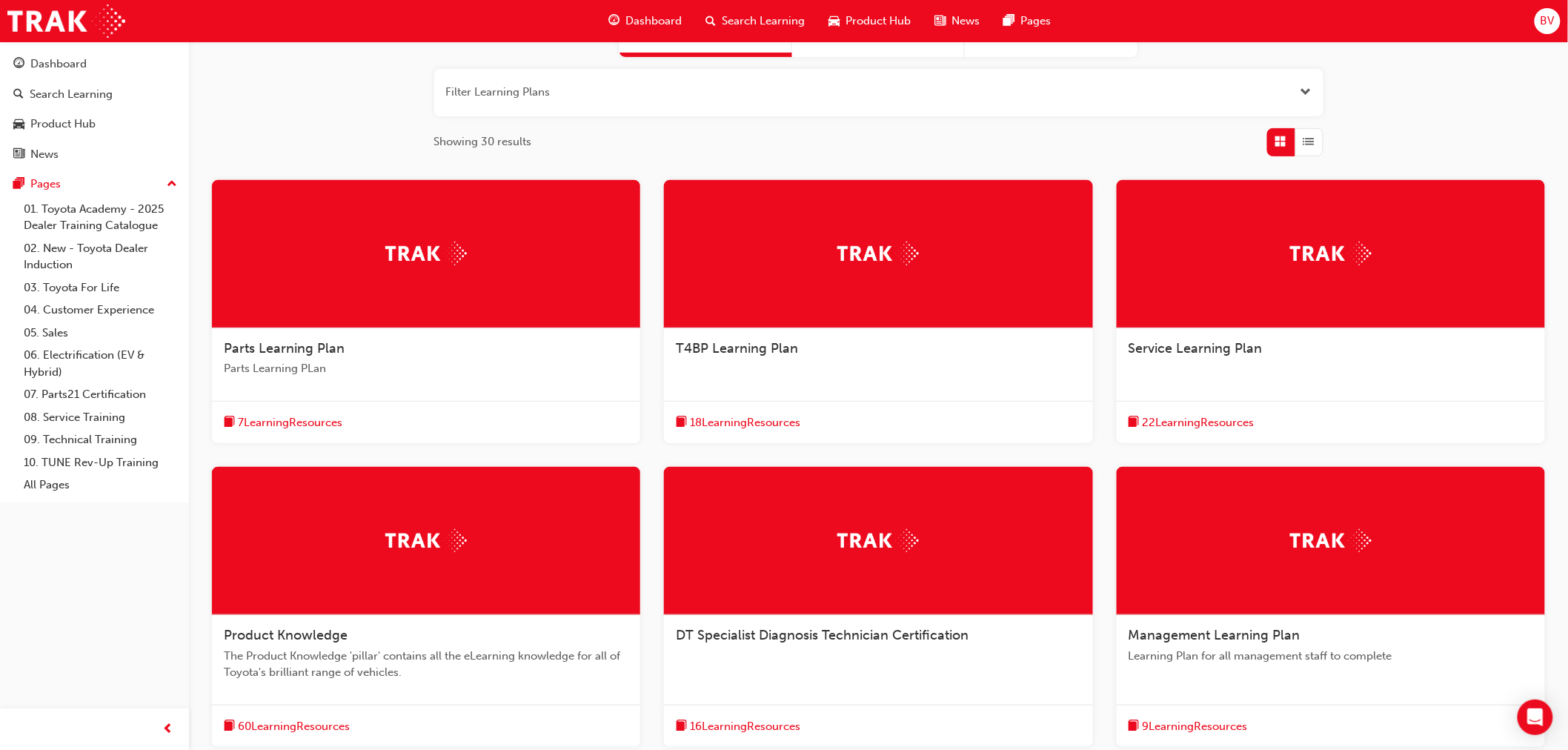
scroll to position [165, 0]
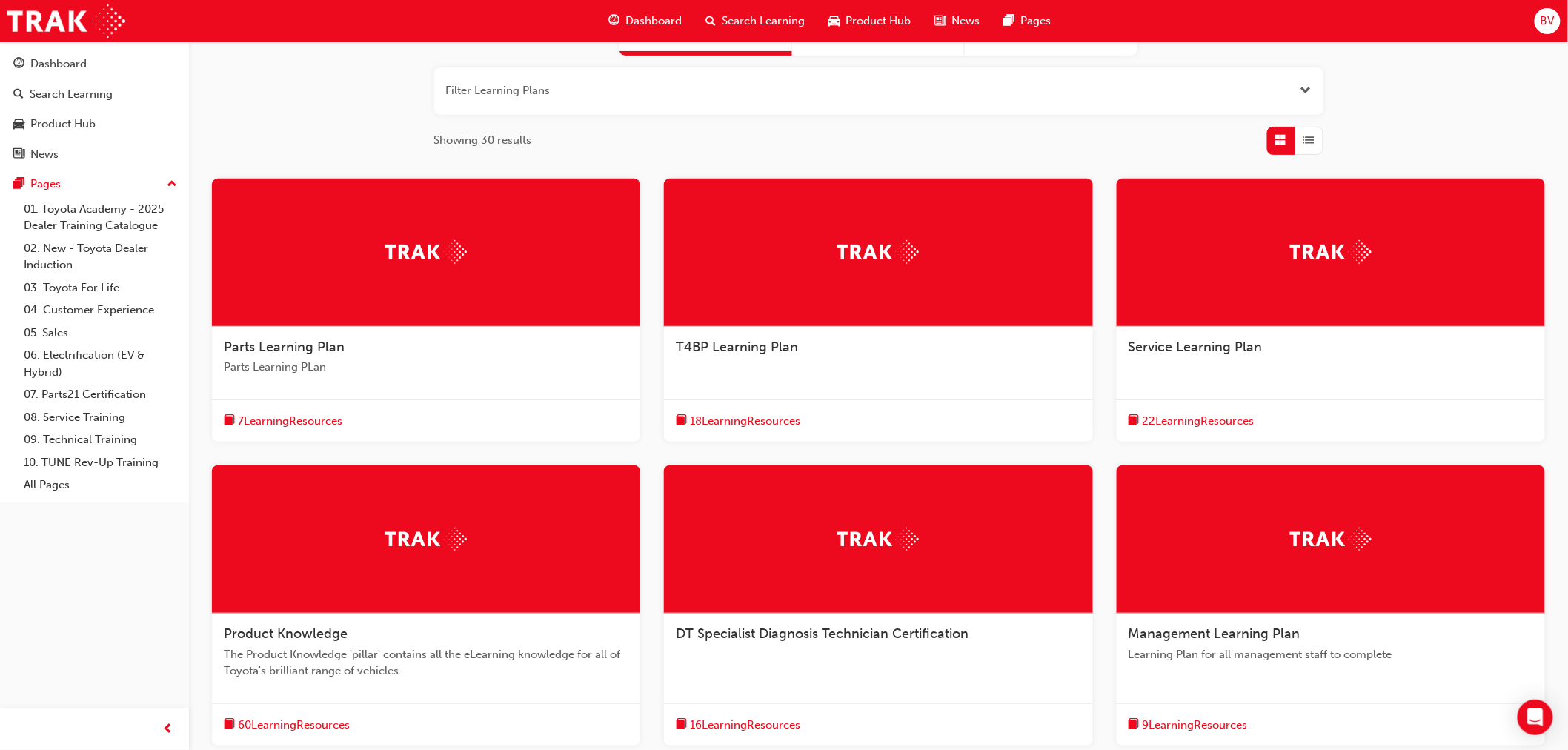
click at [320, 413] on span "7 Learning Resources" at bounding box center [290, 421] width 104 height 17
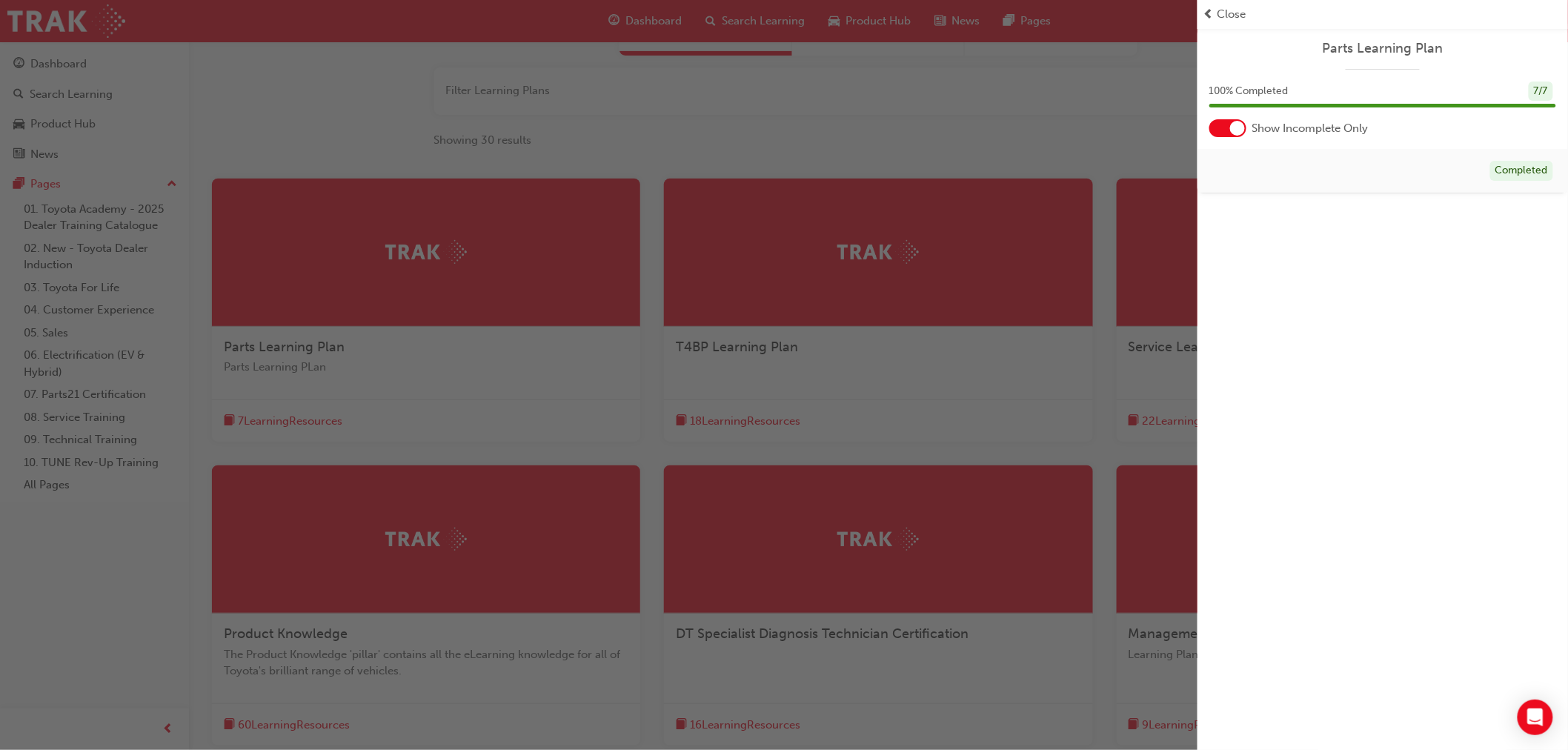
click at [835, 320] on div "button" at bounding box center [598, 375] width 1197 height 750
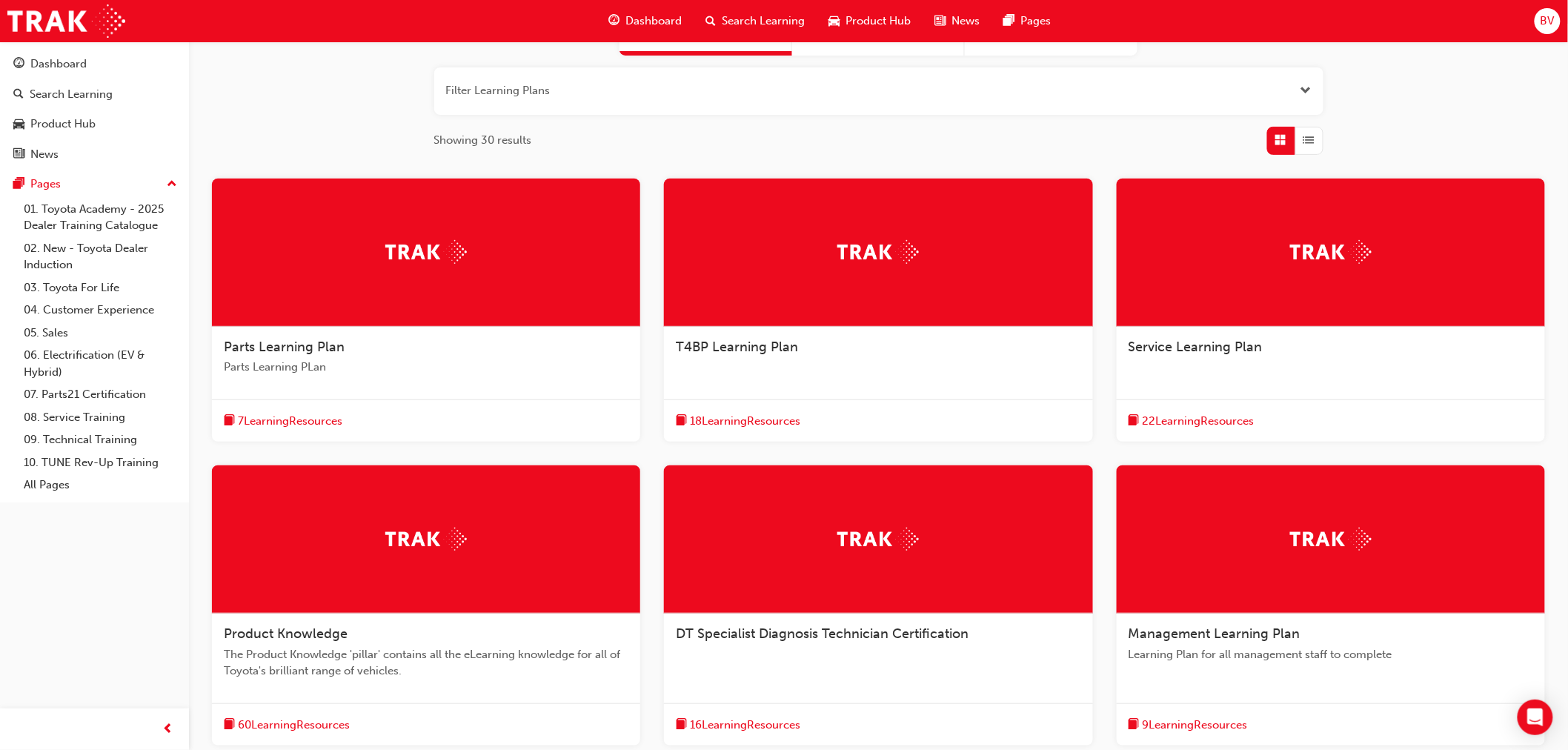
click at [776, 413] on span "18 Learning Resources" at bounding box center [745, 421] width 110 height 17
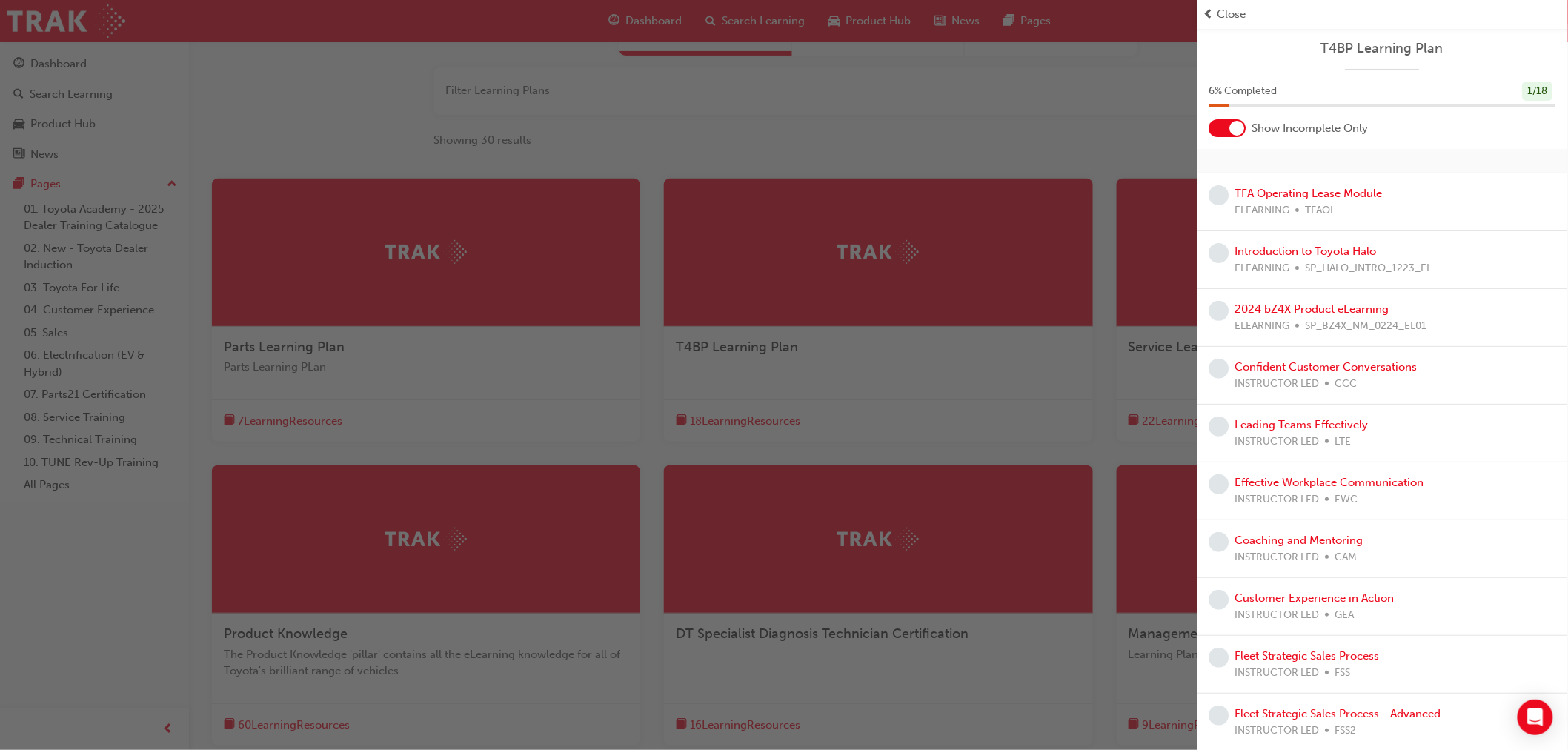
click at [857, 115] on div "button" at bounding box center [598, 375] width 1197 height 750
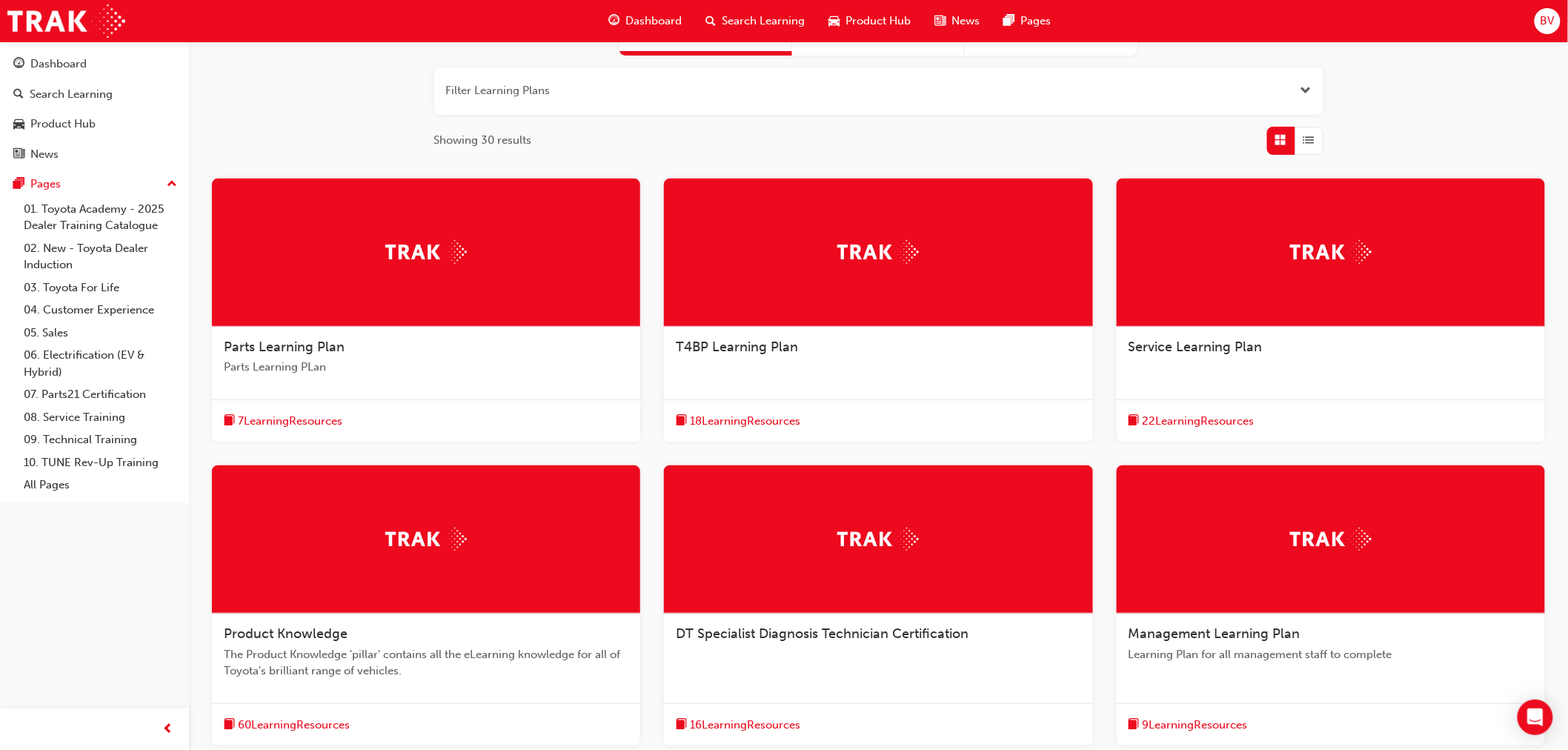
click at [1199, 416] on span "22 Learning Resources" at bounding box center [1199, 421] width 112 height 17
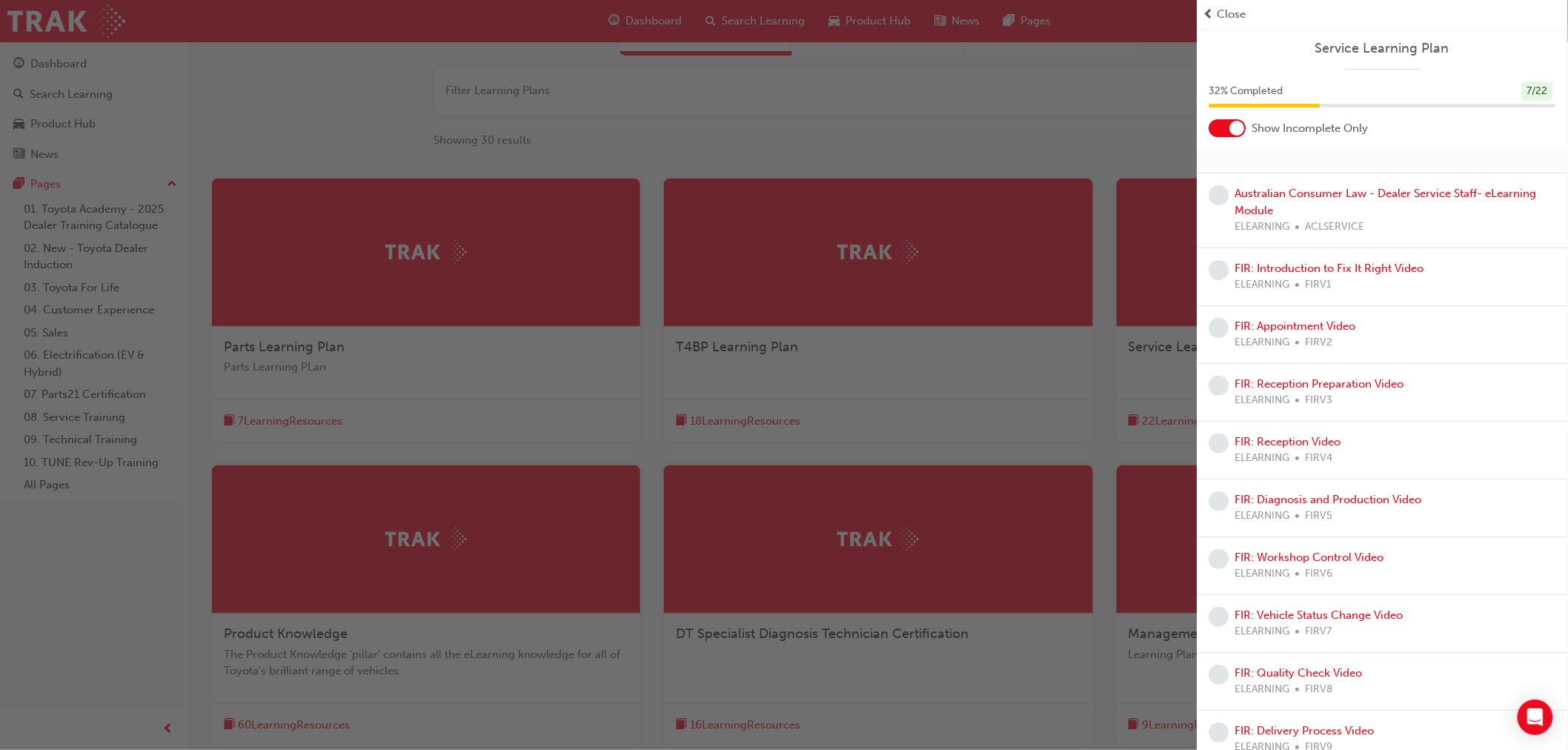
click at [1105, 113] on div "button" at bounding box center [598, 375] width 1197 height 750
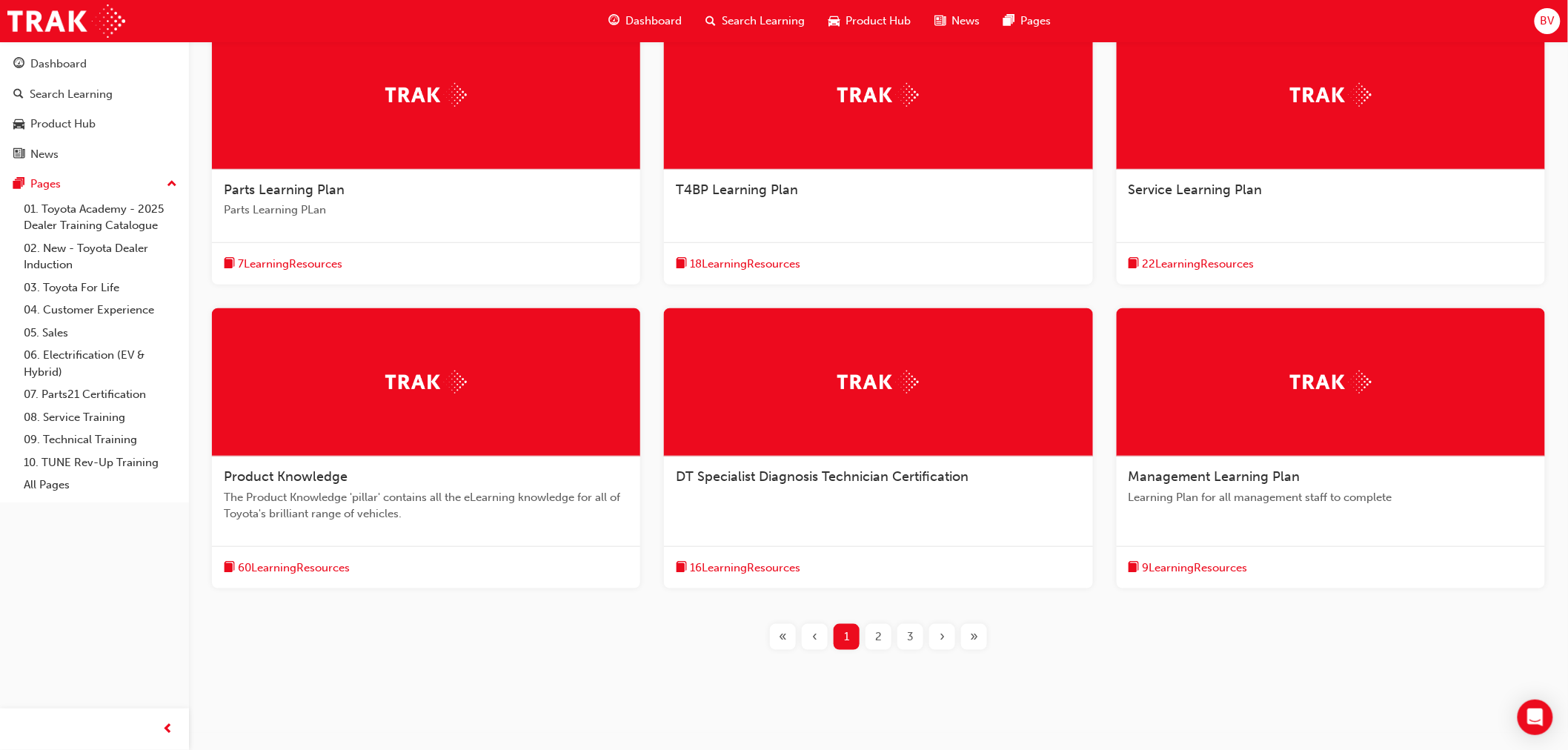
scroll to position [329, 0]
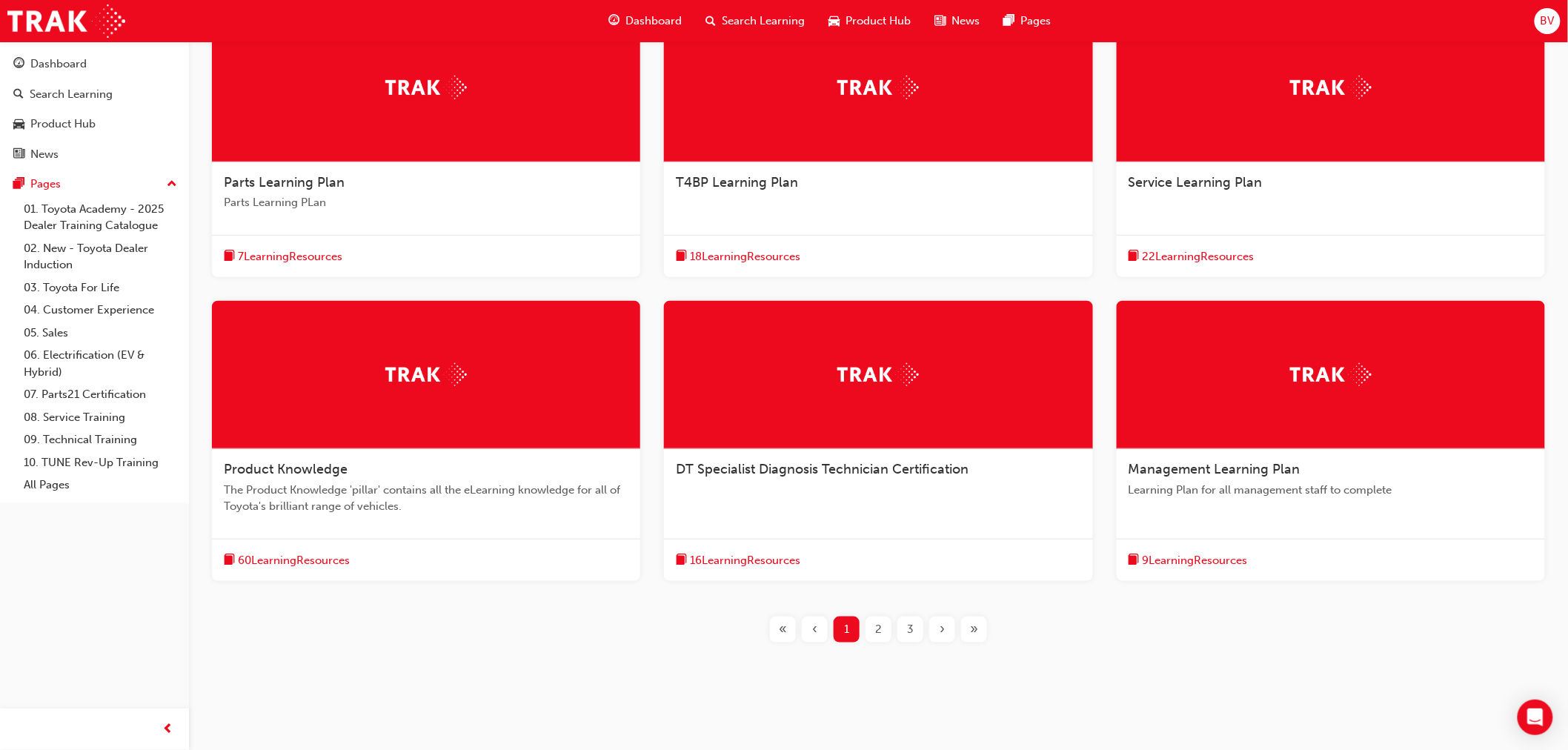
click at [765, 558] on span "16 Learning Resources" at bounding box center [745, 560] width 110 height 17
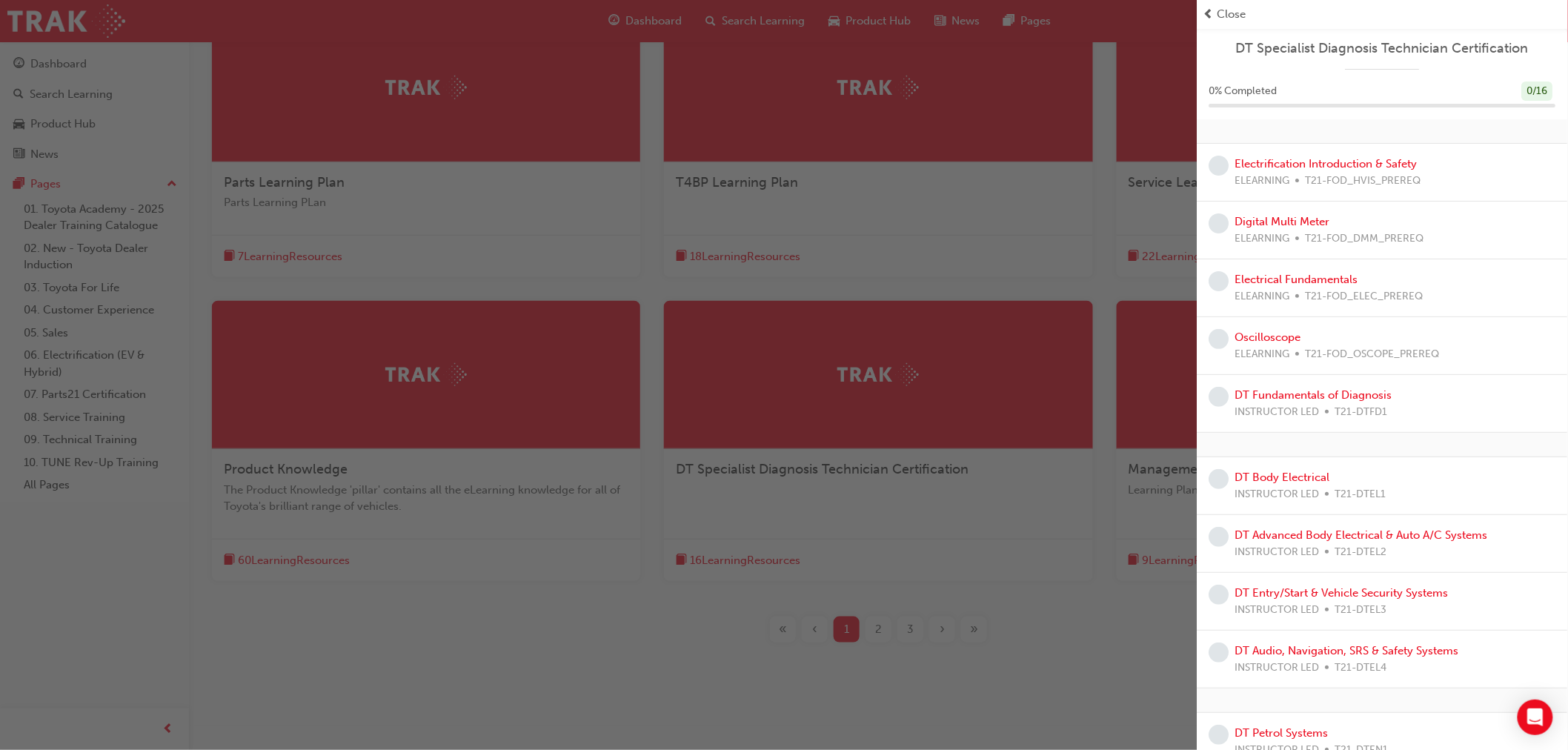
click at [951, 194] on div "button" at bounding box center [598, 375] width 1197 height 750
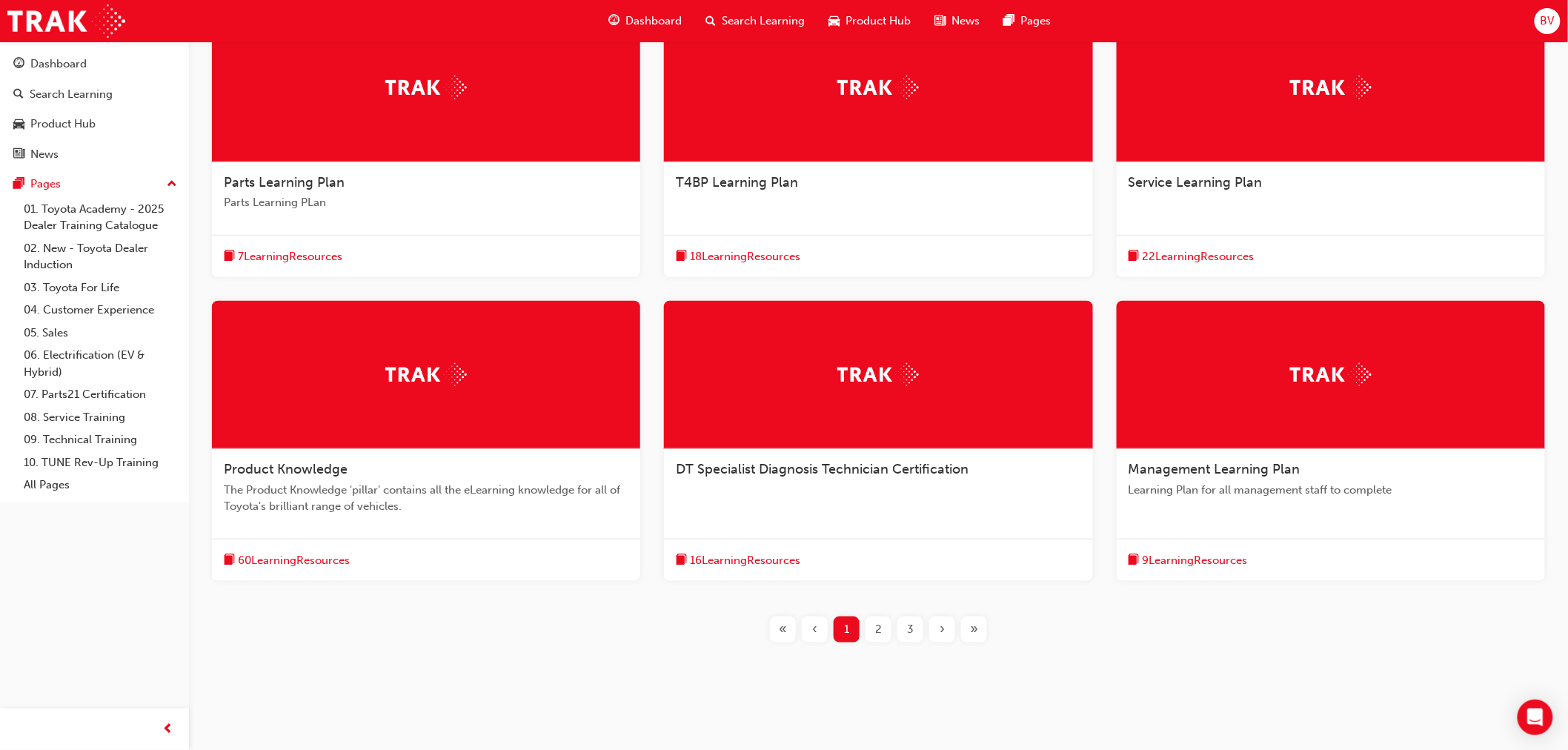
click at [1210, 556] on span "9 Learning Resources" at bounding box center [1195, 560] width 105 height 17
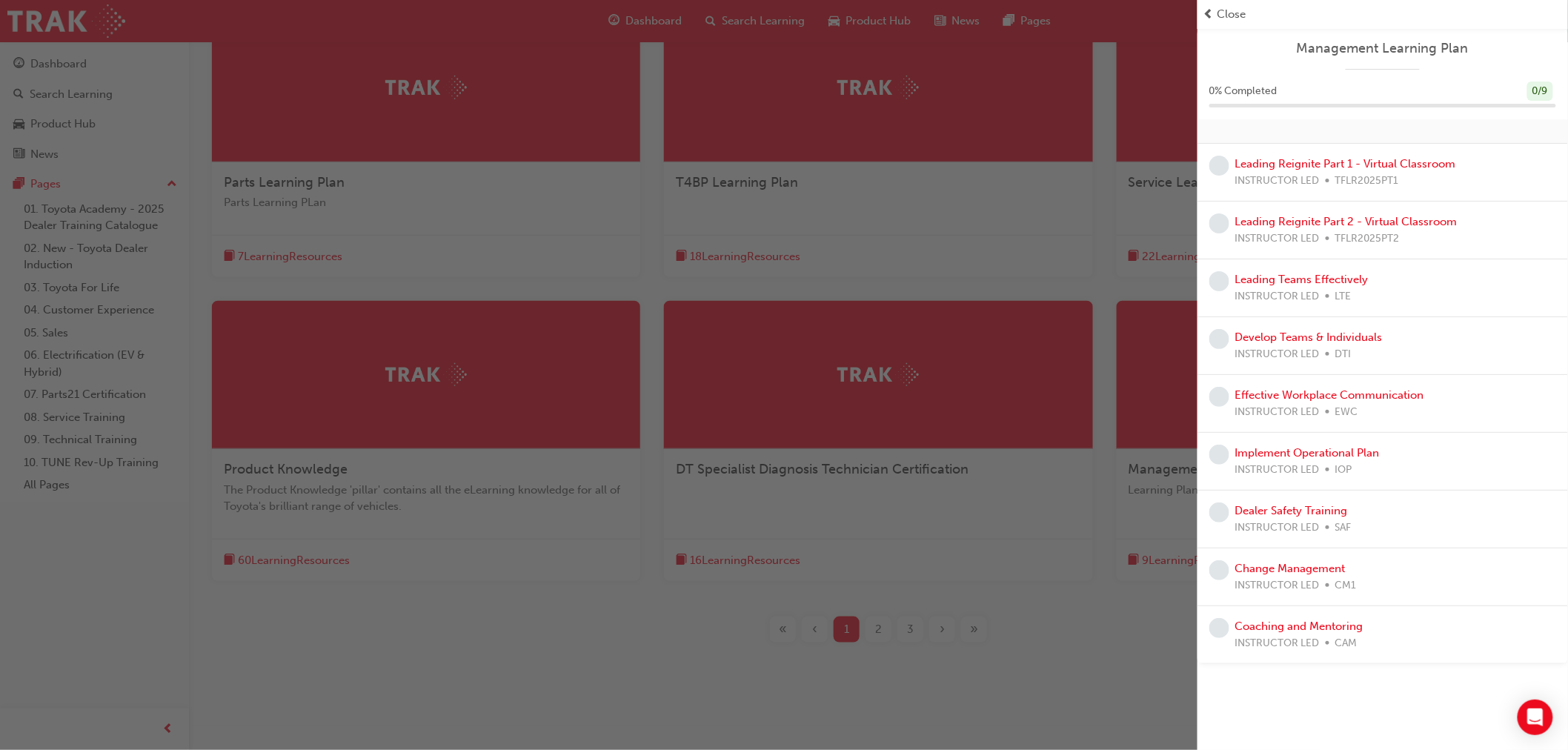
click at [1077, 245] on div "button" at bounding box center [598, 375] width 1197 height 750
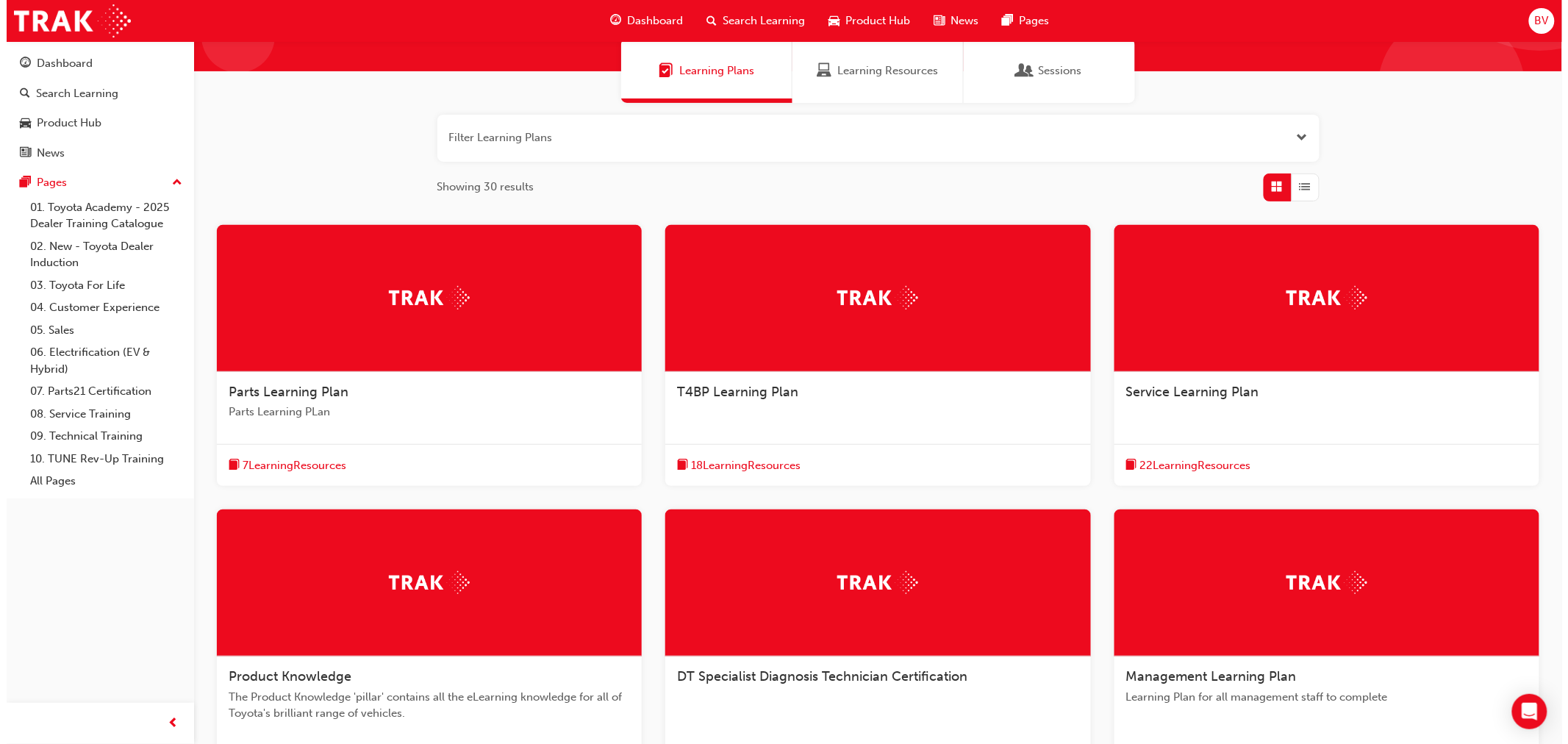
scroll to position [0, 0]
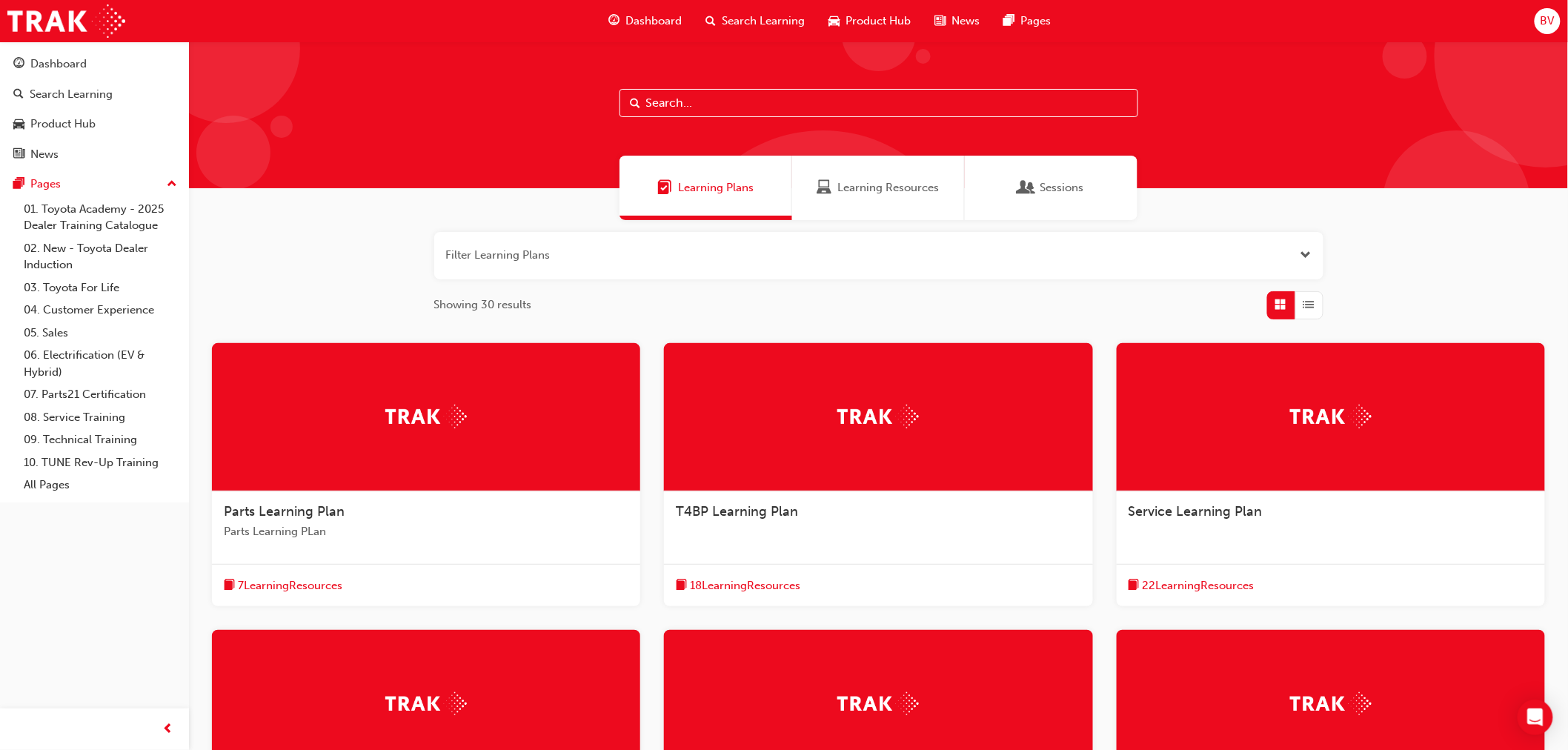
click at [831, 175] on div "Learning Resources" at bounding box center [878, 188] width 173 height 65
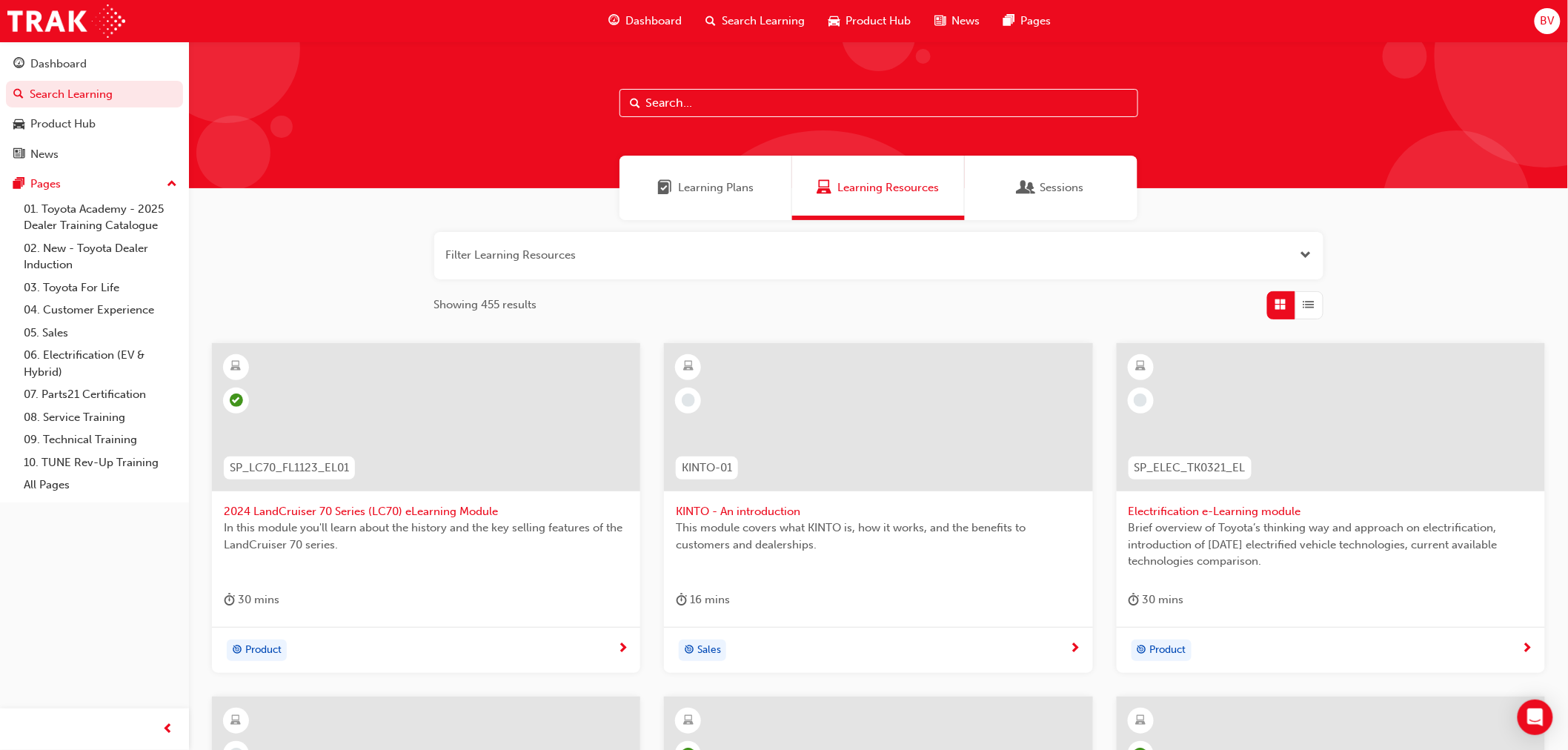
click at [667, 19] on span "Dashboard" at bounding box center [654, 21] width 57 height 17
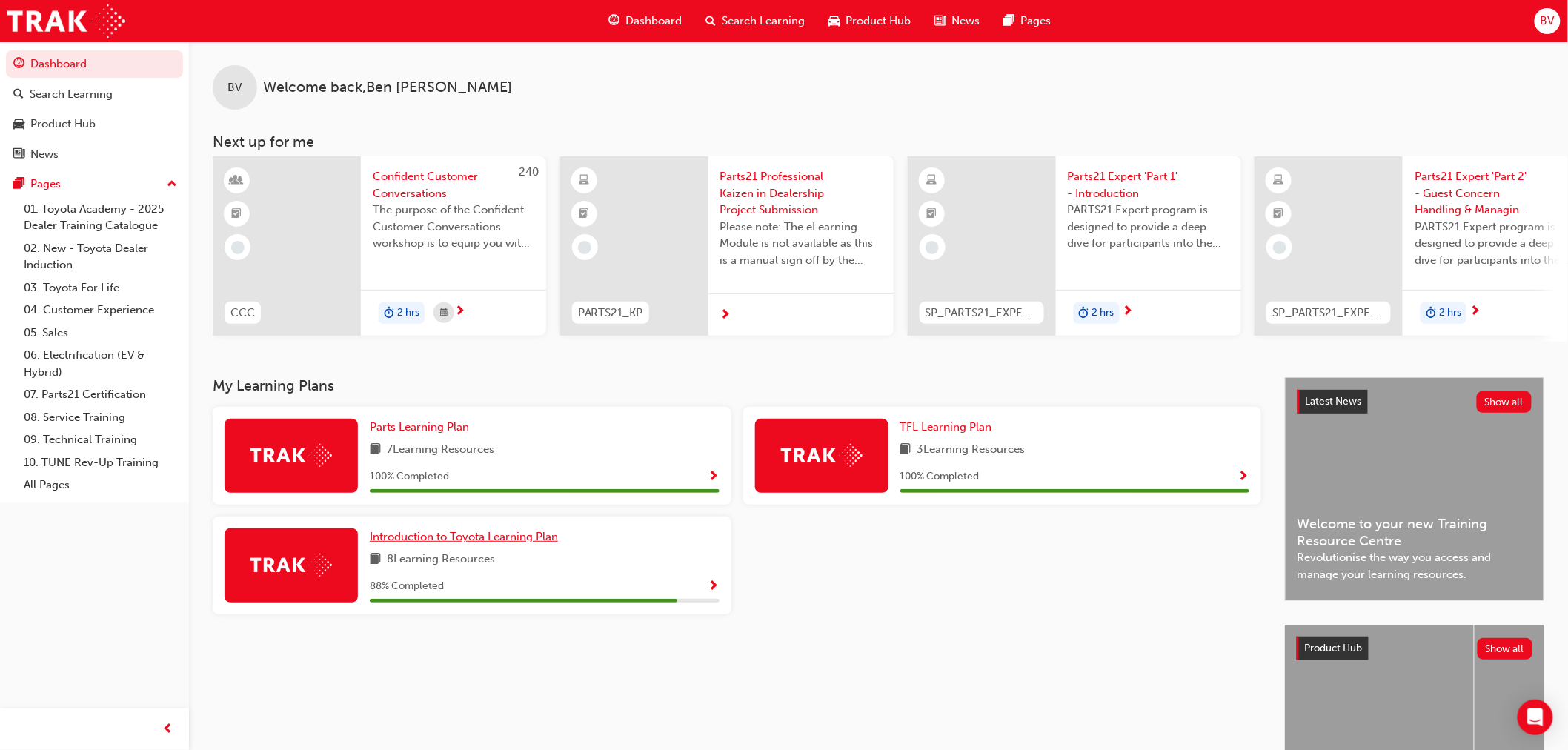
click at [448, 541] on span "Introduction to Toyota Learning Plan" at bounding box center [463, 536] width 188 height 13
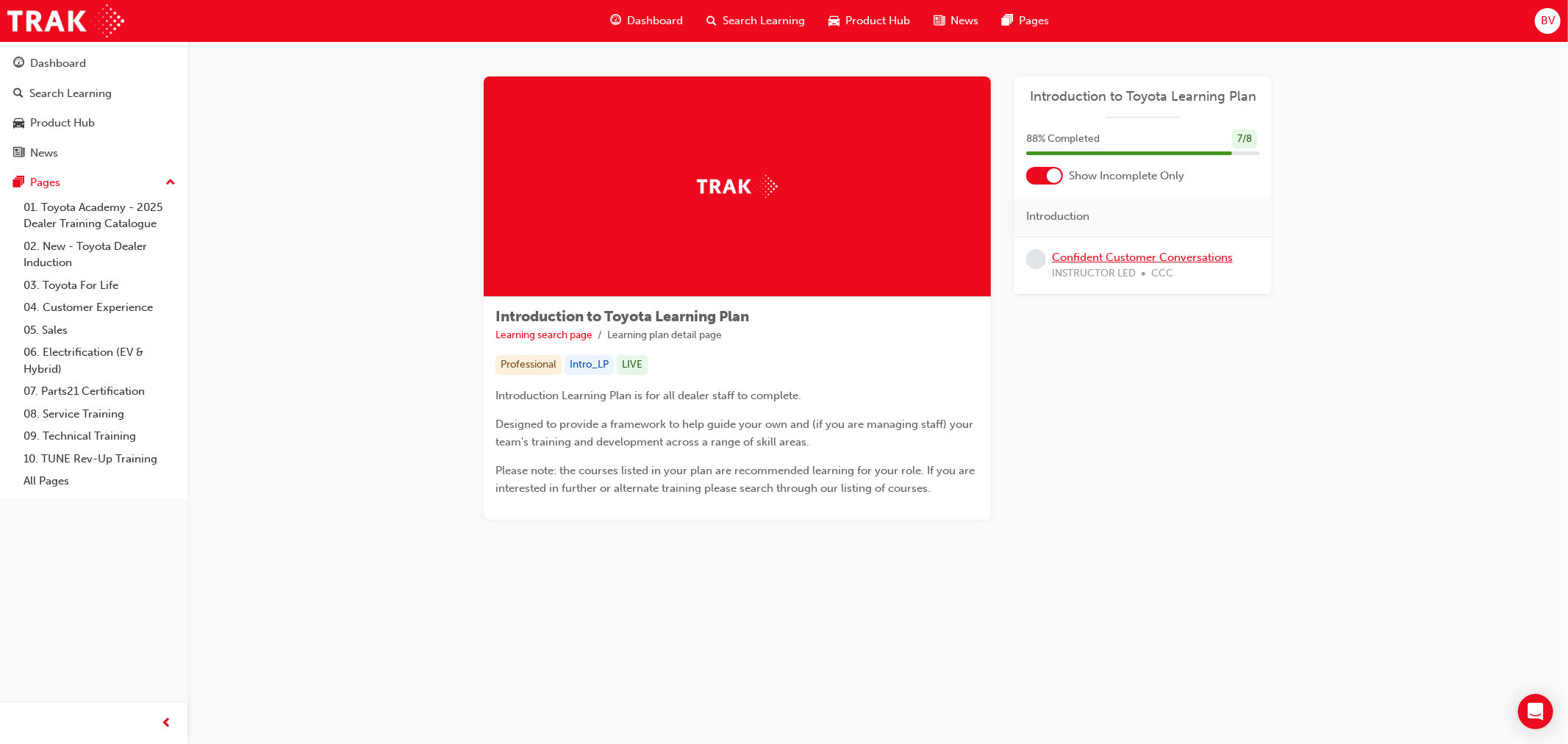
click at [1119, 253] on link "Confident Customer Conversations" at bounding box center [1142, 257] width 181 height 13
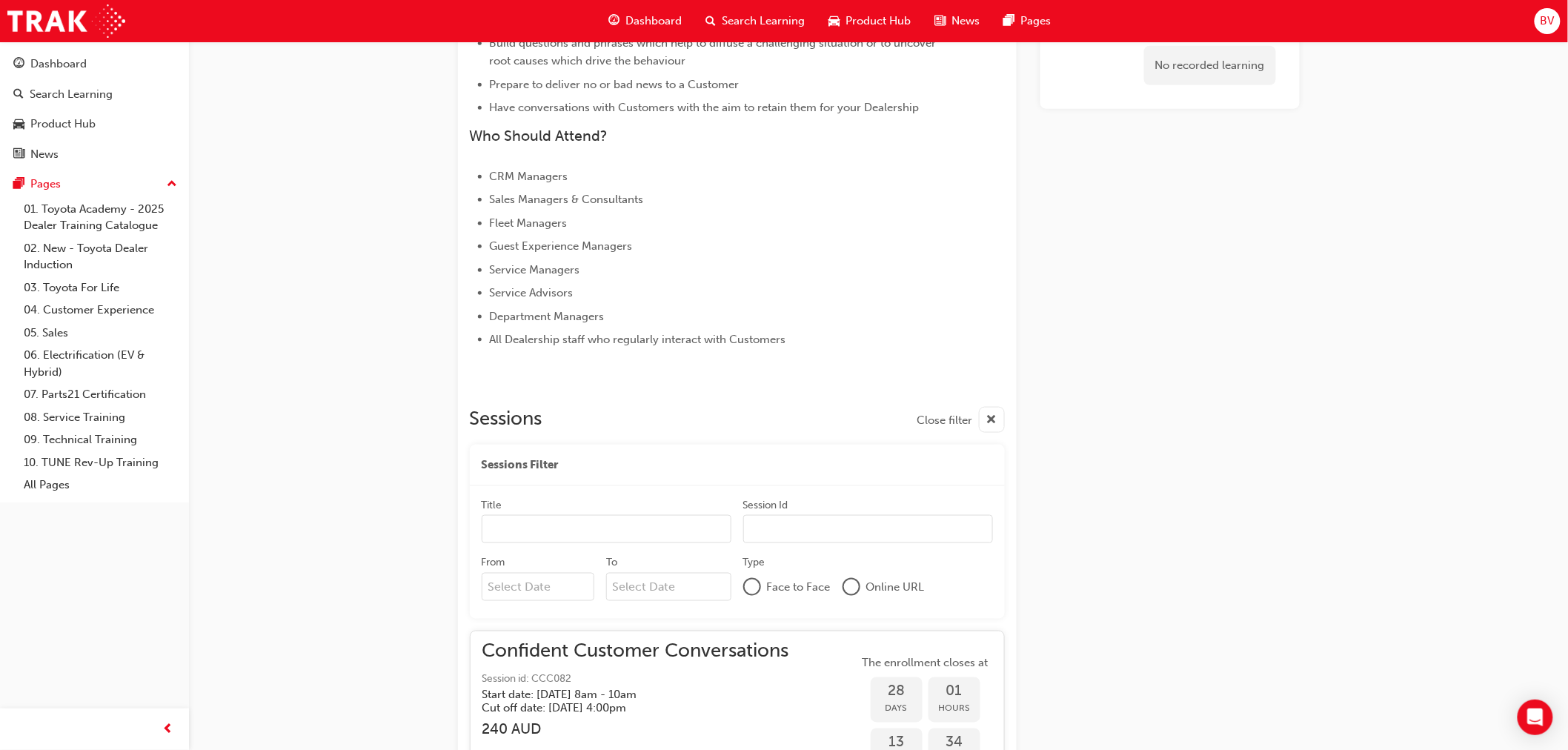
scroll to position [536, 0]
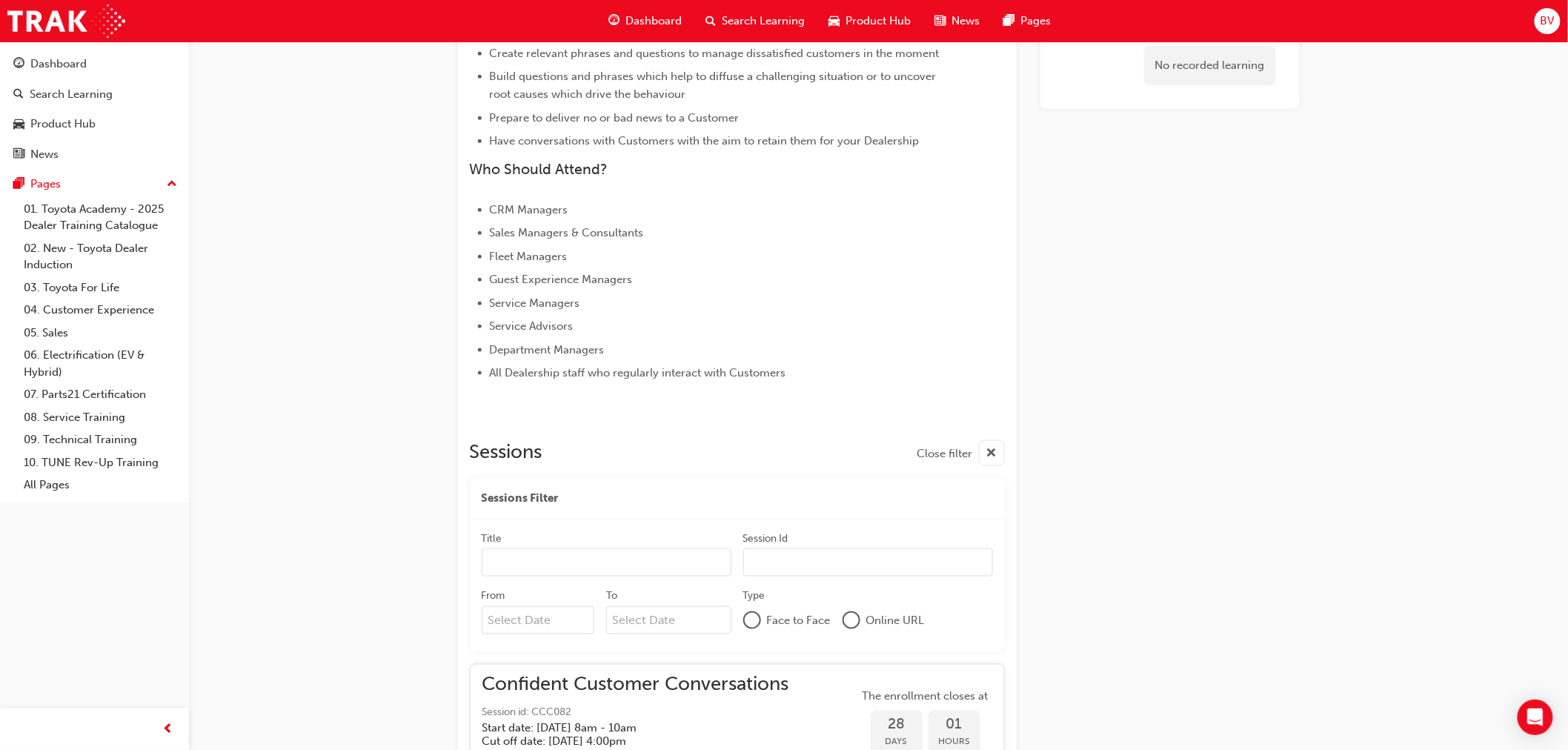
click at [991, 450] on span "cross-icon" at bounding box center [991, 454] width 11 height 19
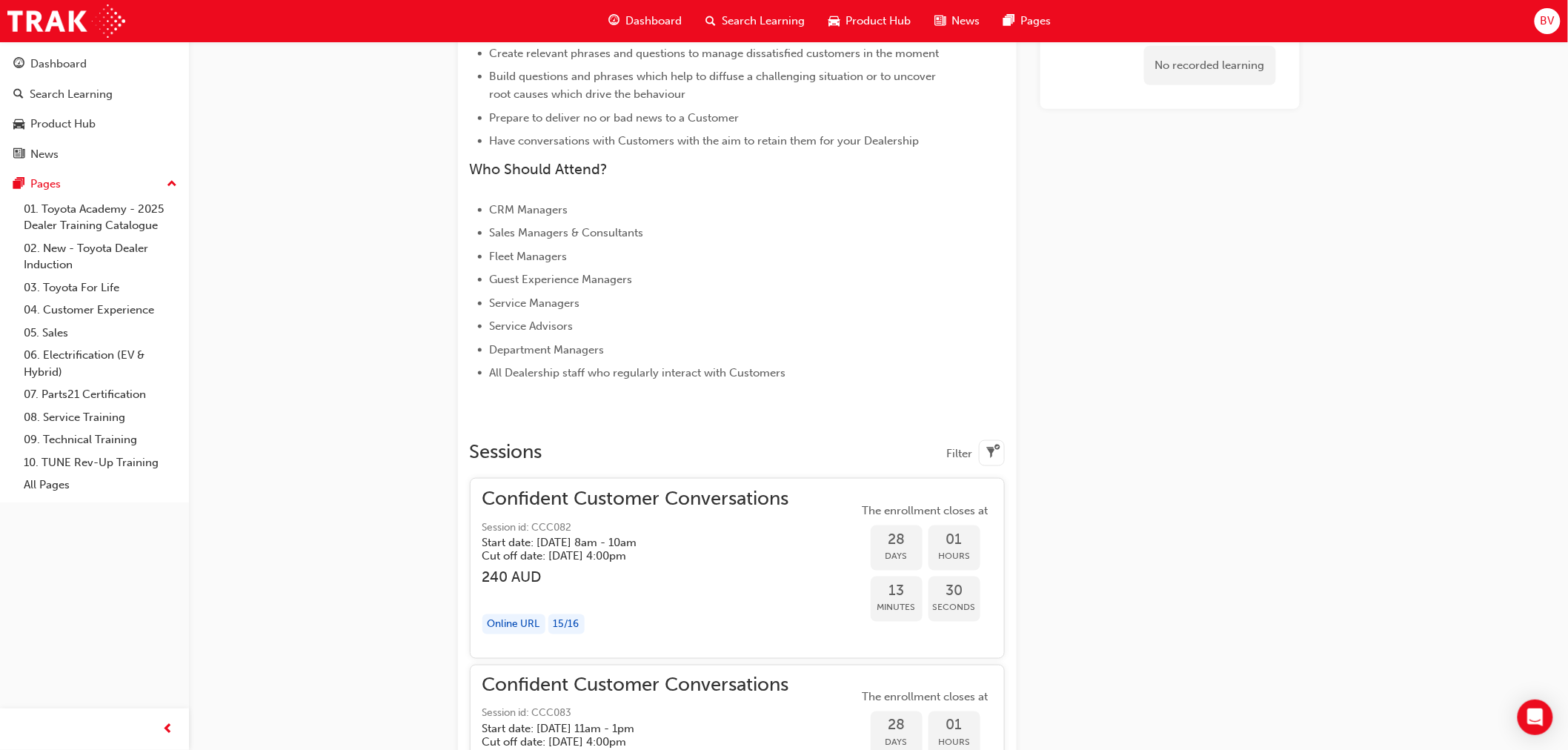
click at [991, 450] on span "filter-icon" at bounding box center [991, 454] width 11 height 19
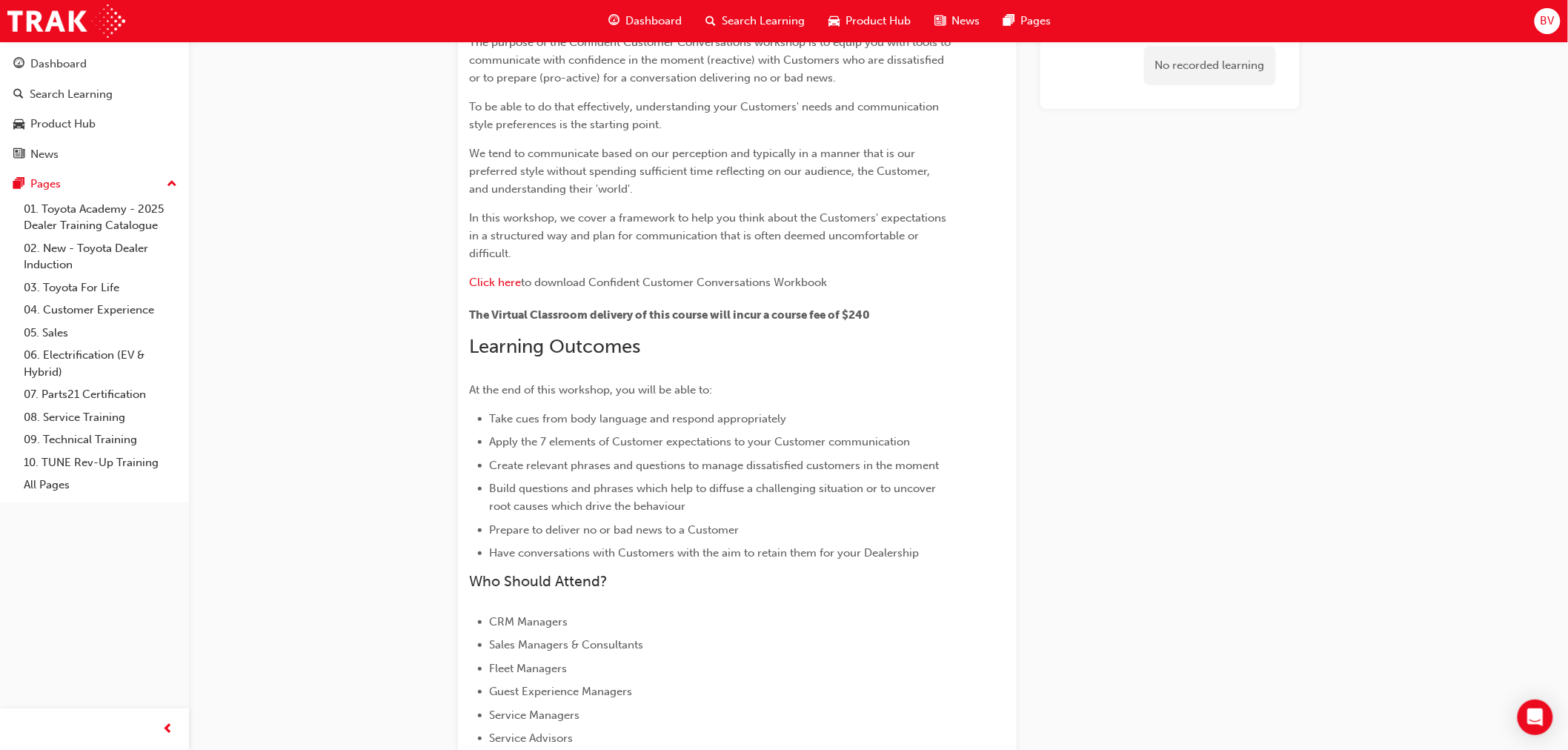
scroll to position [0, 0]
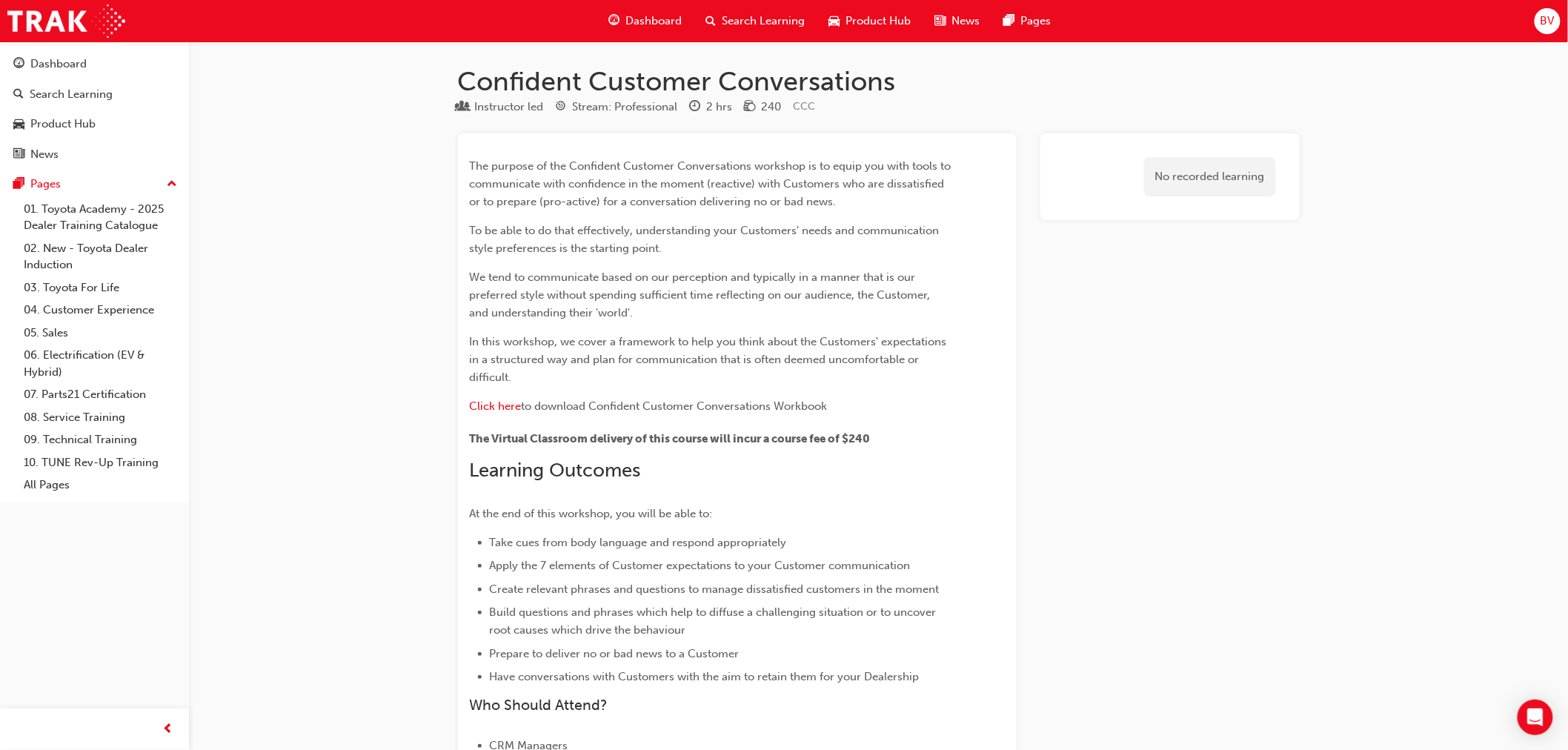
click at [646, 16] on span "Dashboard" at bounding box center [654, 21] width 57 height 17
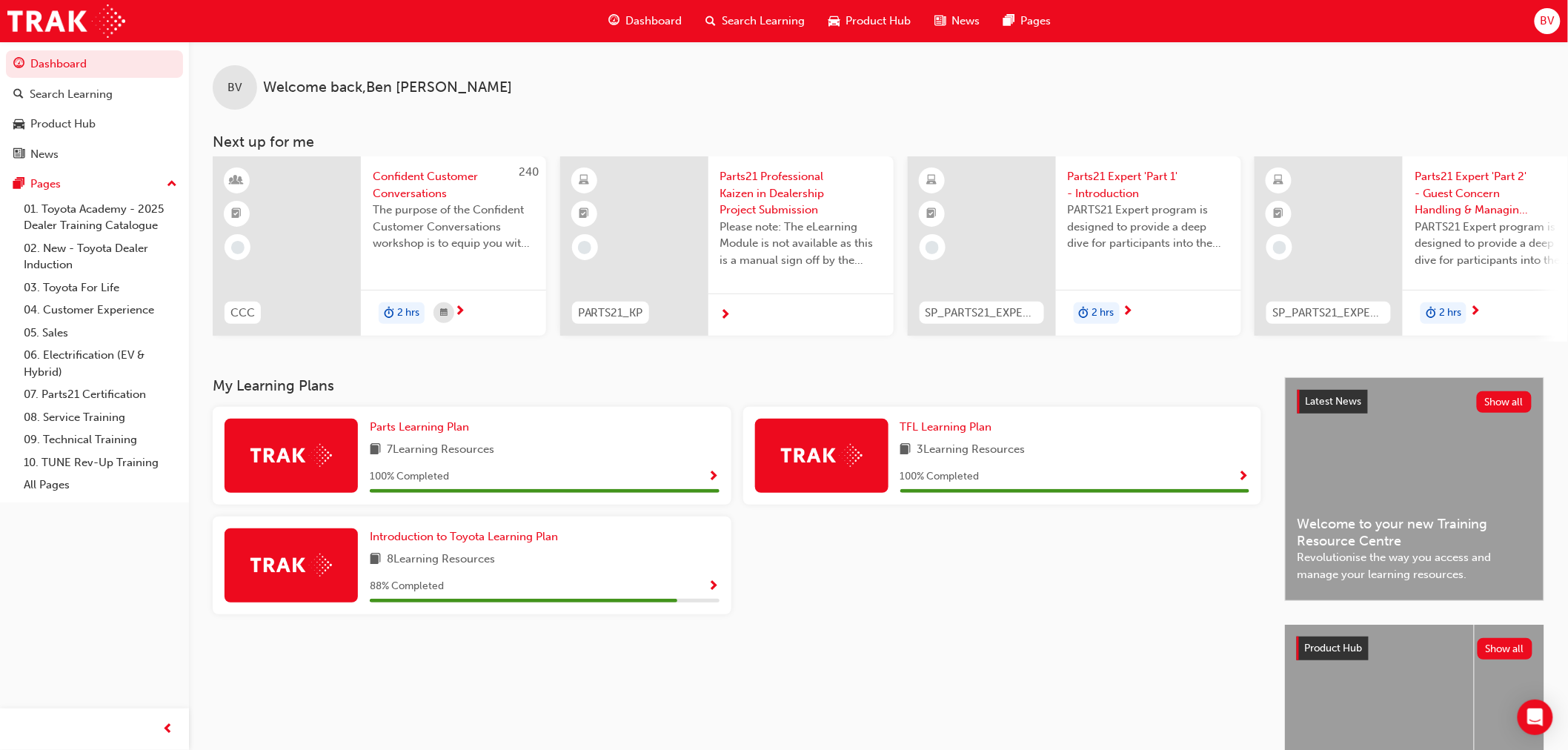
click at [724, 20] on span "Search Learning" at bounding box center [764, 21] width 83 height 17
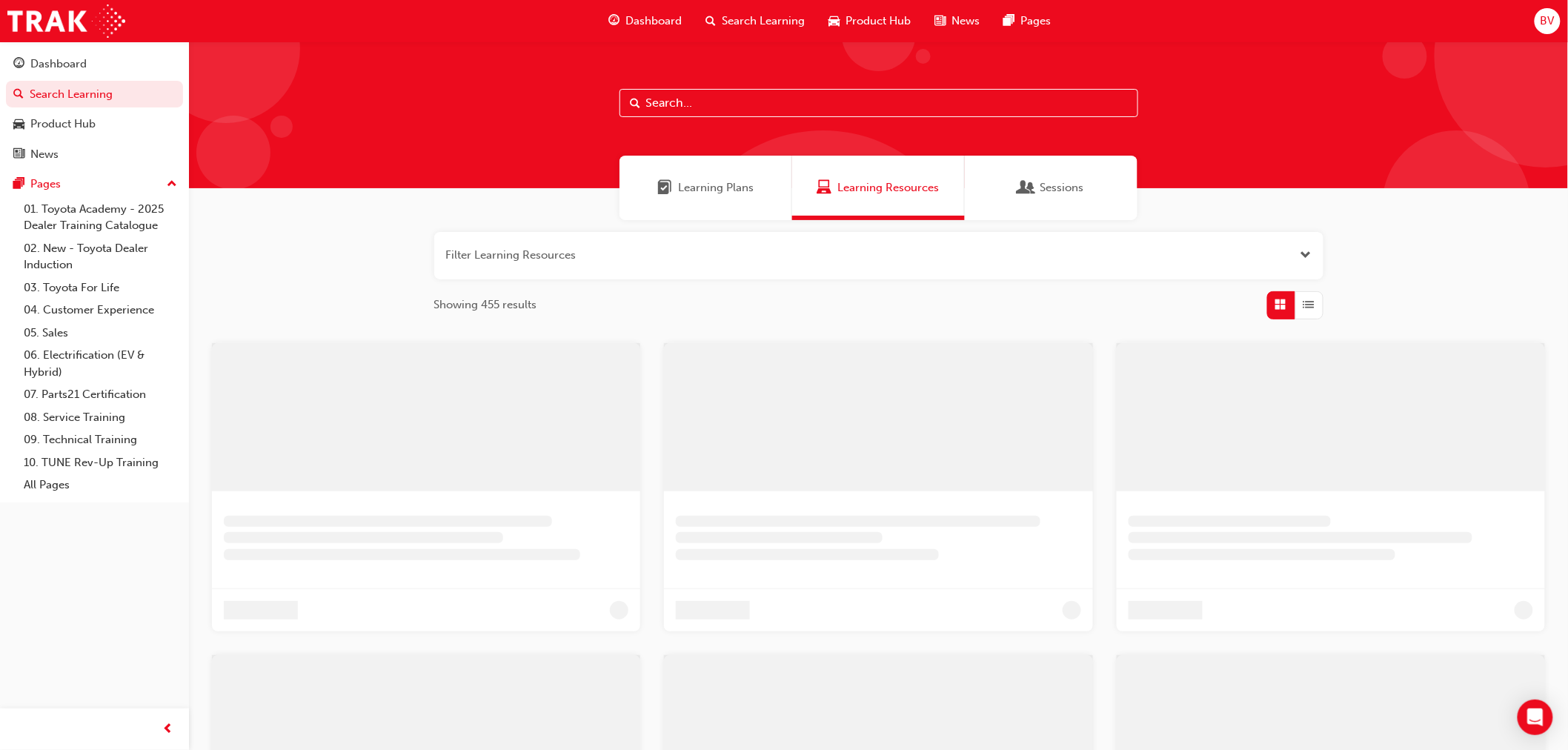
click at [658, 203] on div "Learning Plans" at bounding box center [706, 188] width 173 height 65
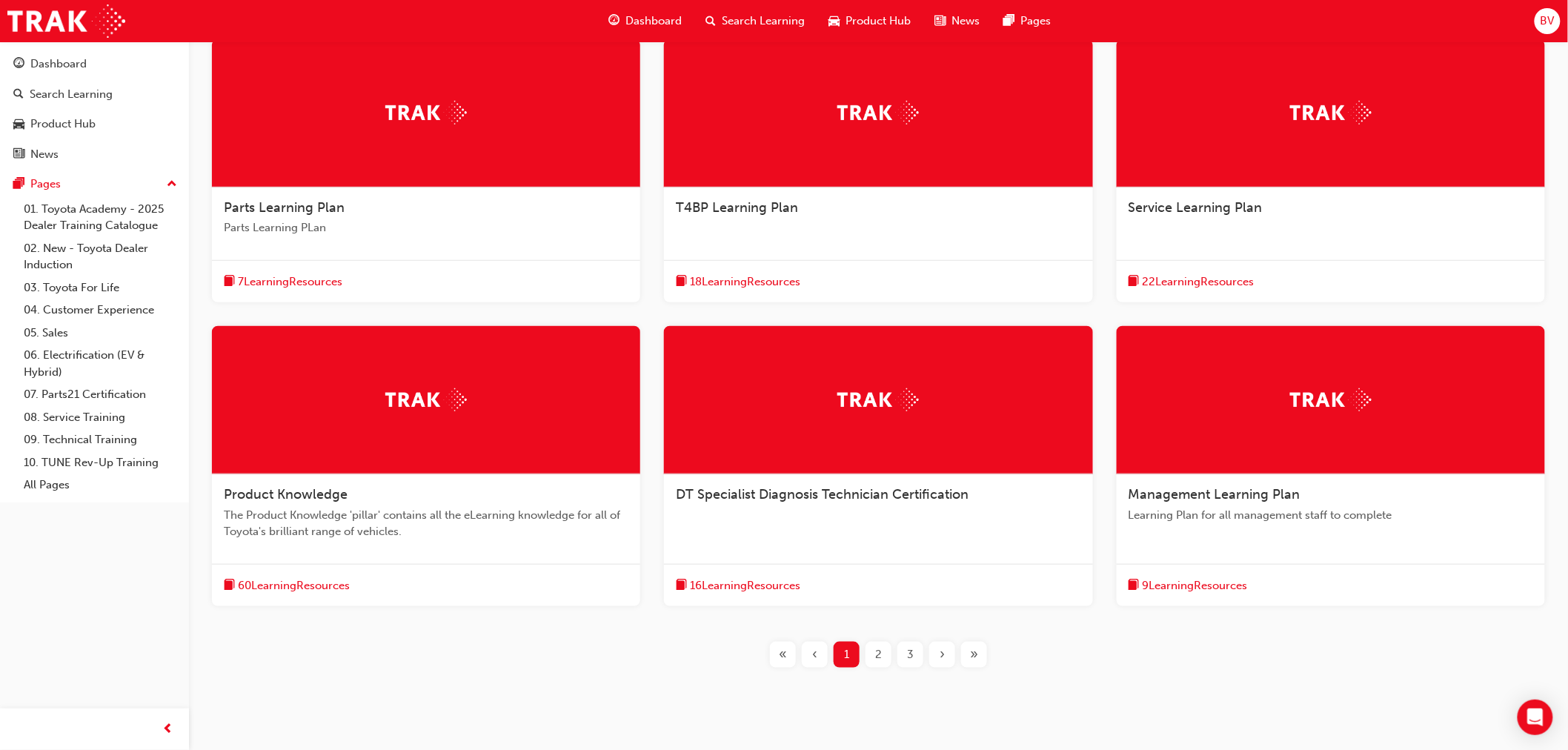
scroll to position [247, 0]
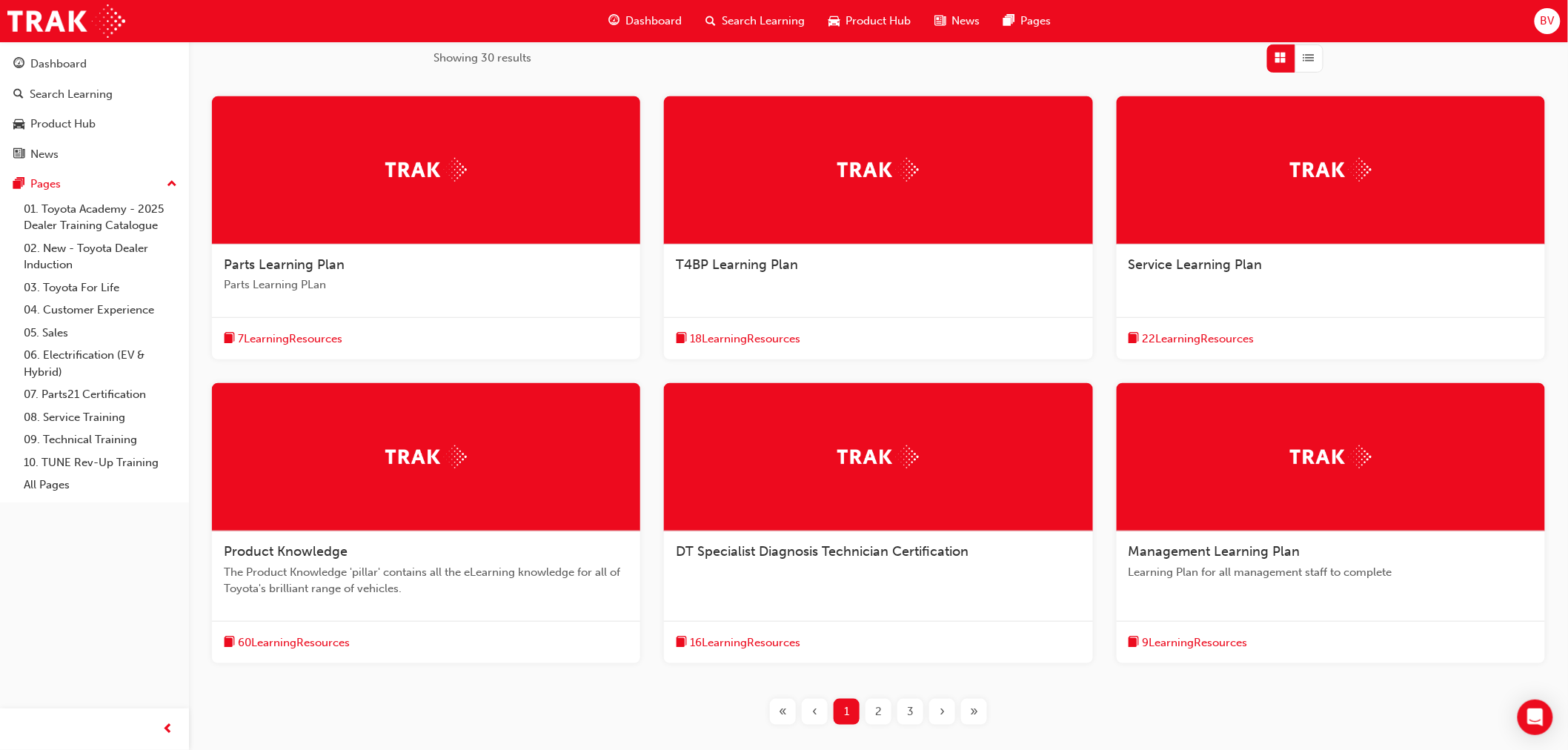
click at [349, 638] on span "60 Learning Resources" at bounding box center [293, 642] width 112 height 17
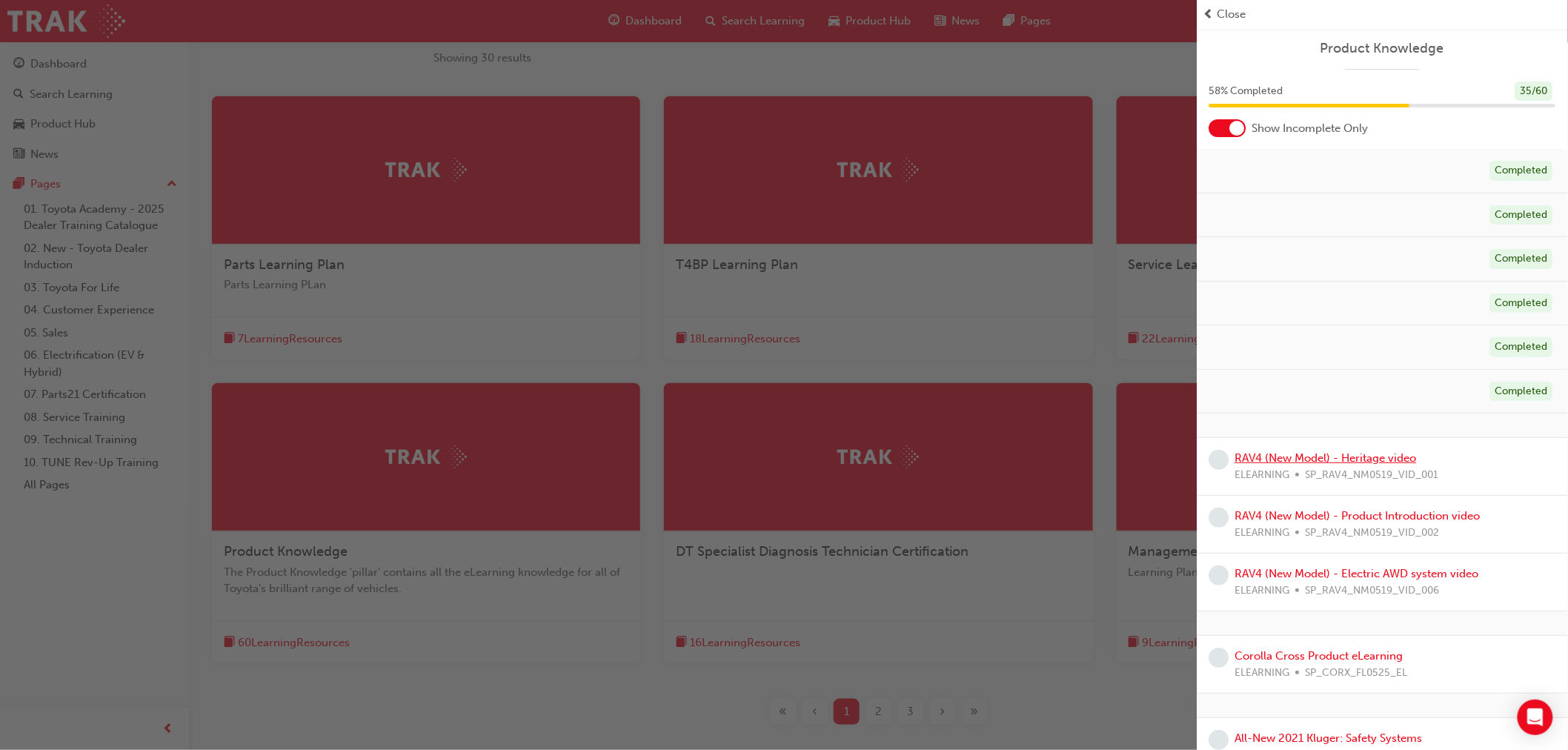
click at [1321, 462] on link "RAV4 (New Model) - Heritage video" at bounding box center [1326, 458] width 182 height 13
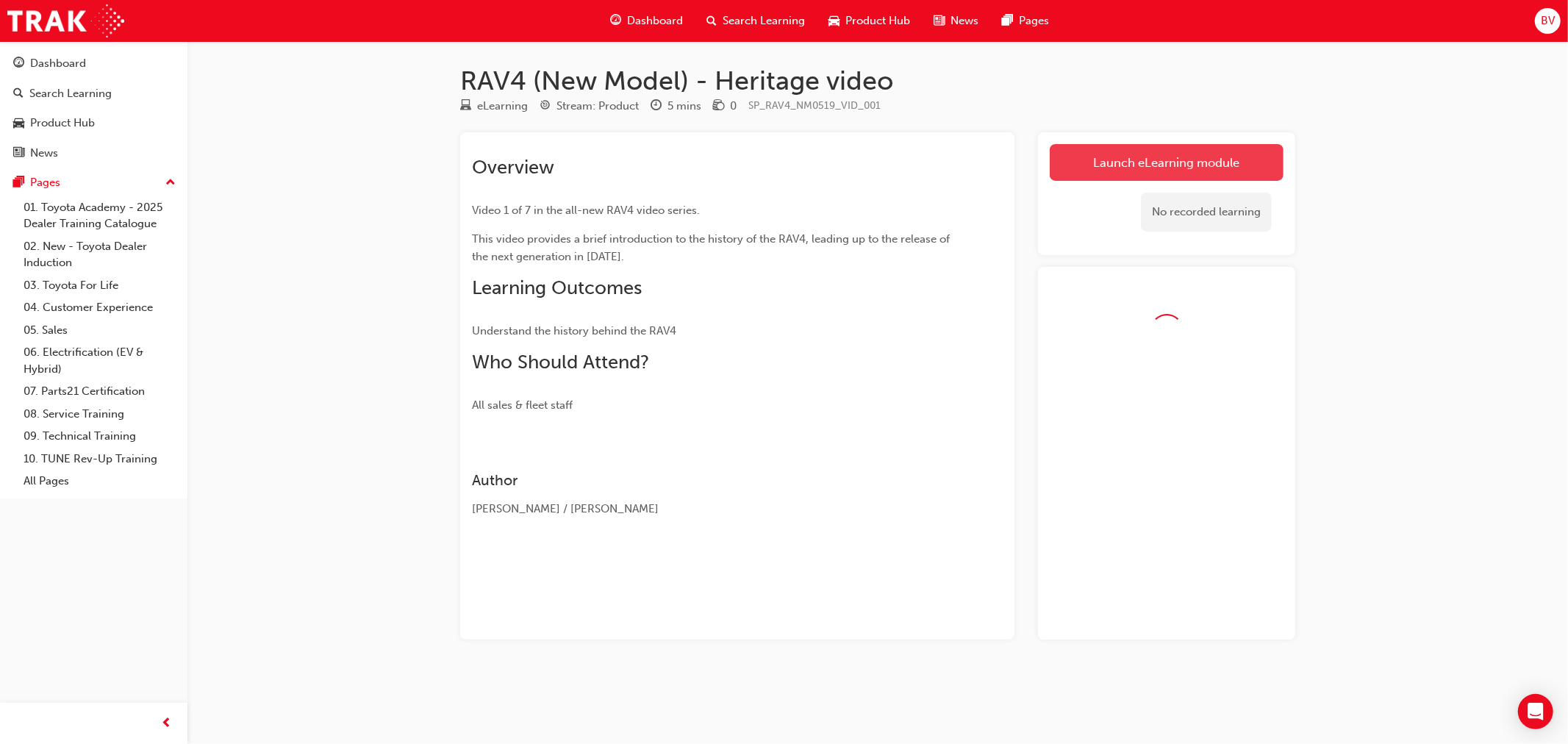
click at [1184, 165] on link "Launch eLearning module" at bounding box center [1166, 163] width 234 height 37
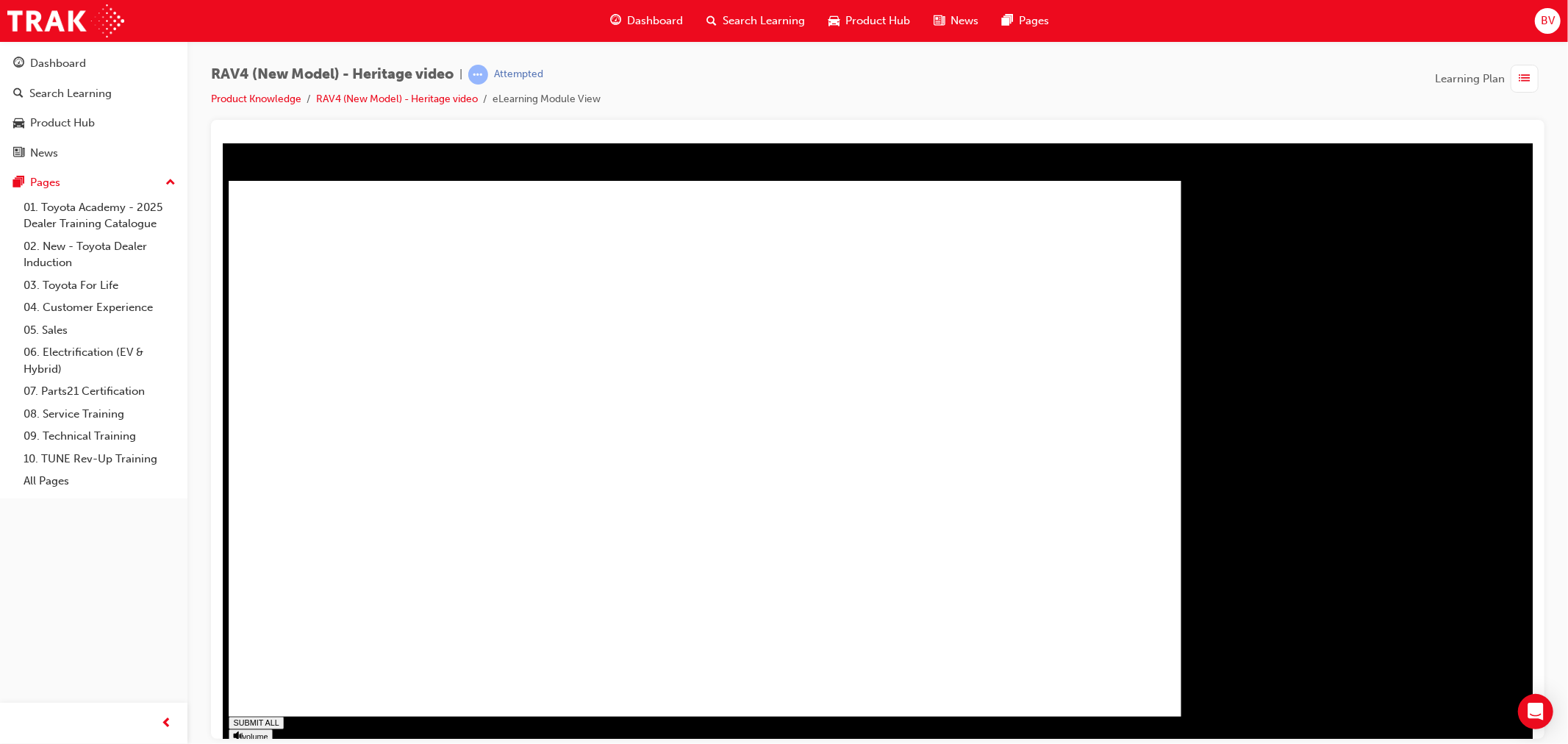
type input "1"
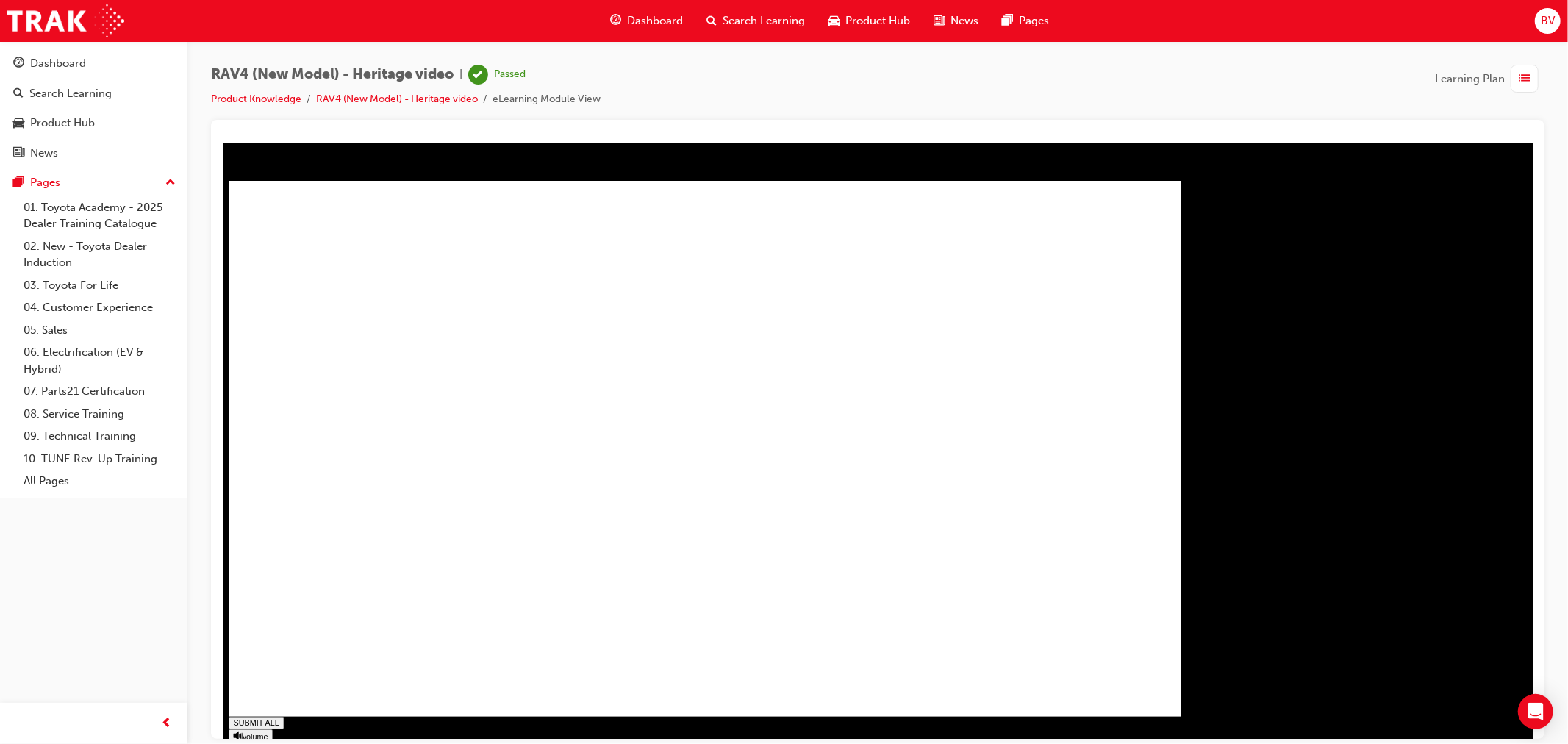
click at [1533, 82] on div "button" at bounding box center [1524, 79] width 28 height 28
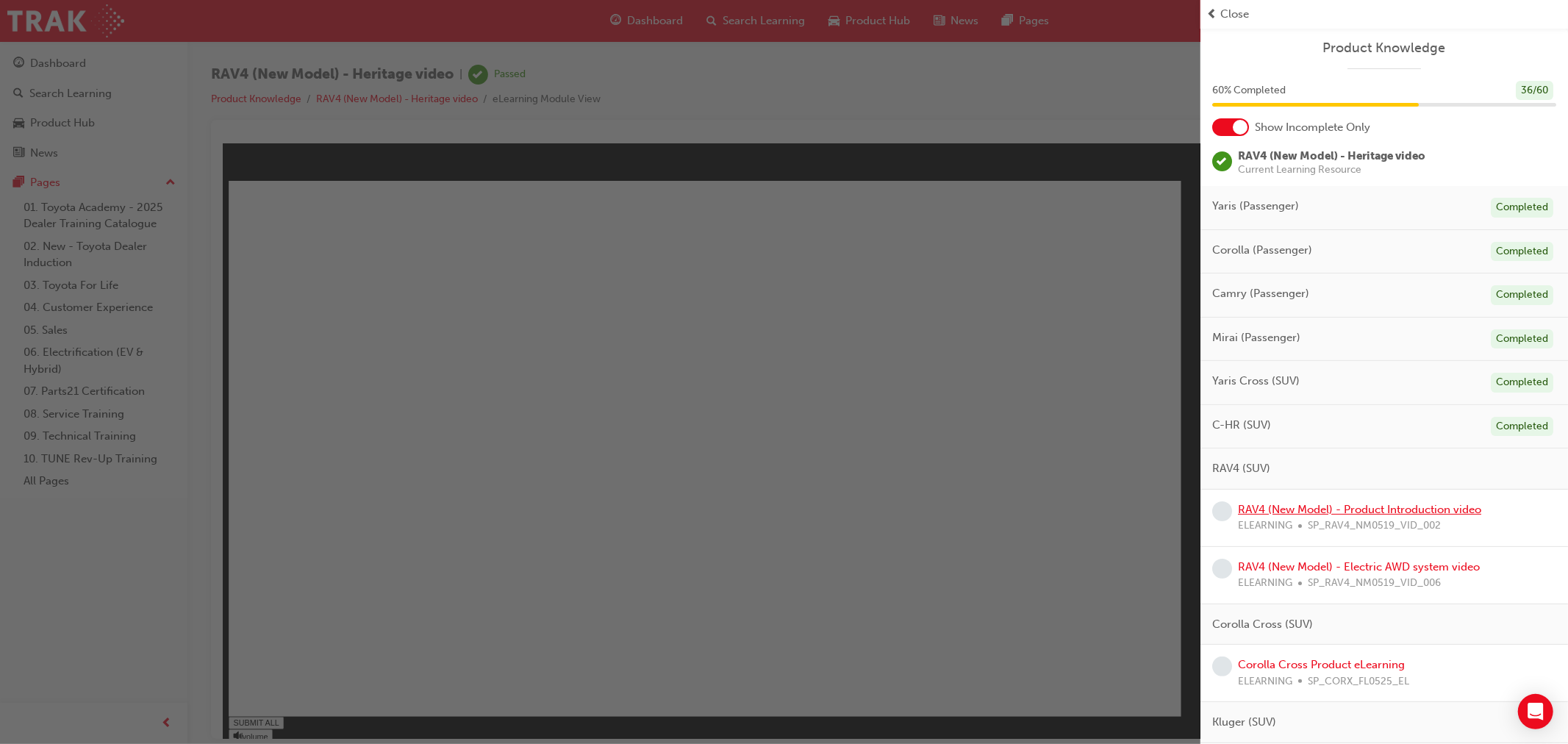
click at [1302, 505] on link "RAV4 (New Model) - Product Introduction video" at bounding box center [1359, 509] width 243 height 13
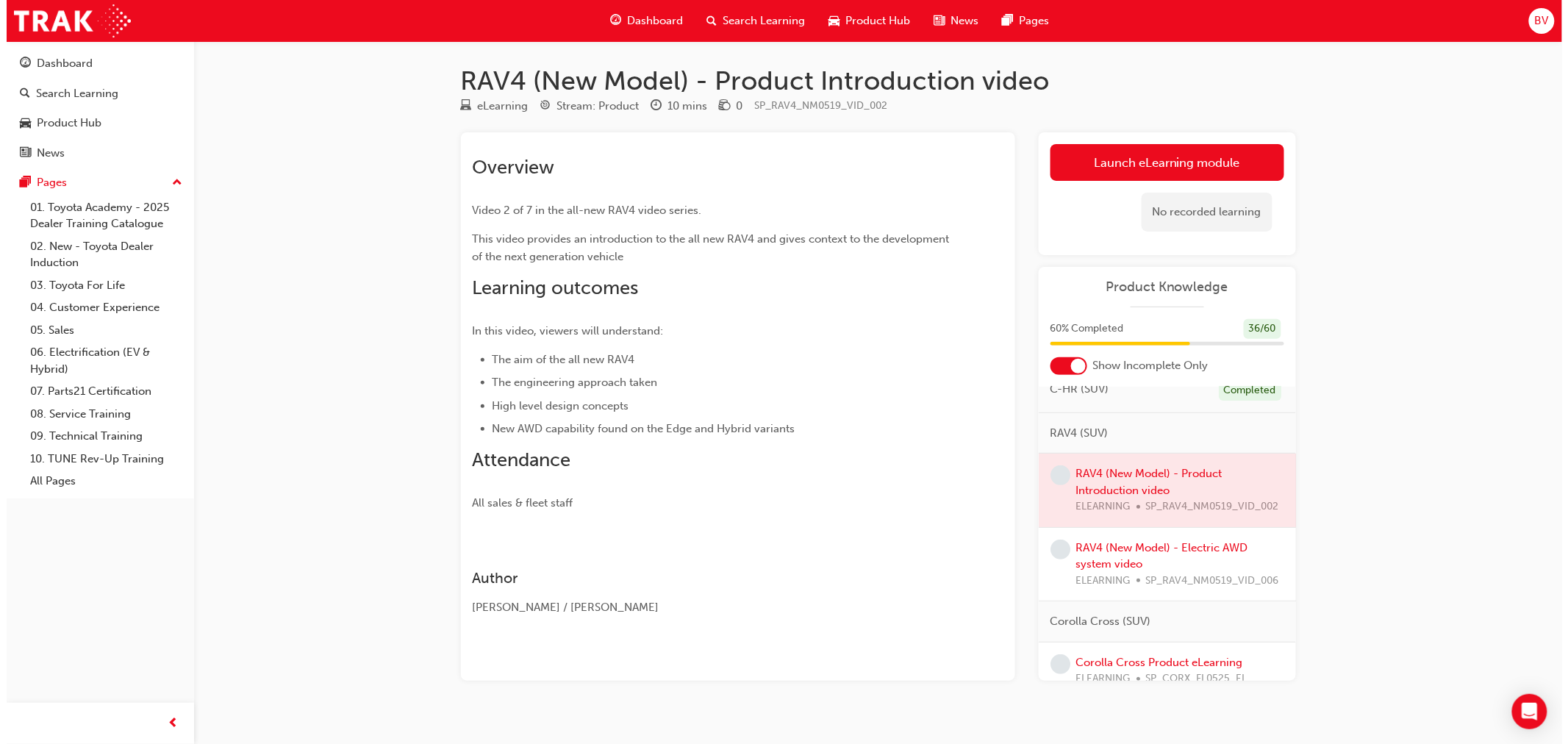
scroll to position [245, 0]
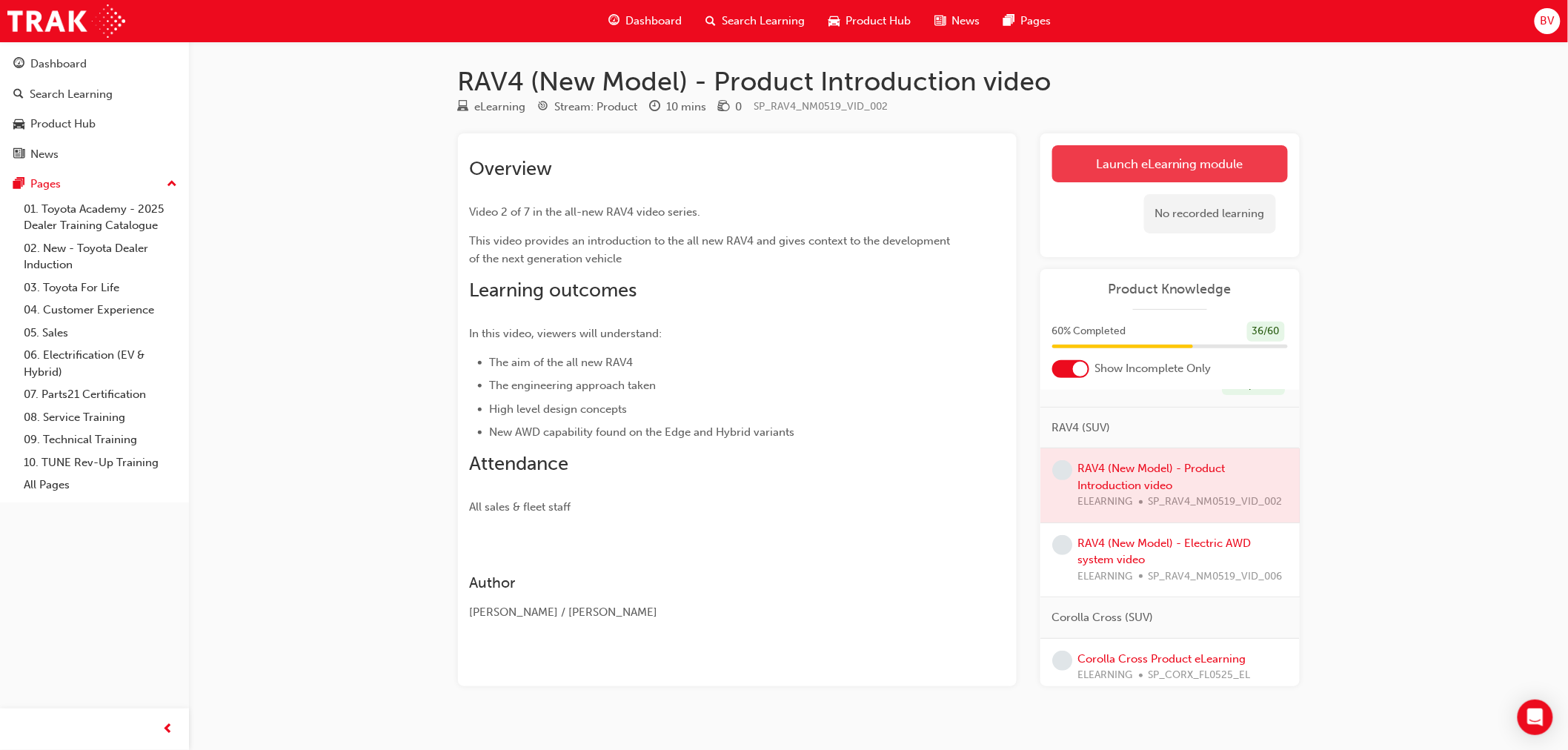
click at [1158, 156] on link "Launch eLearning module" at bounding box center [1169, 164] width 235 height 37
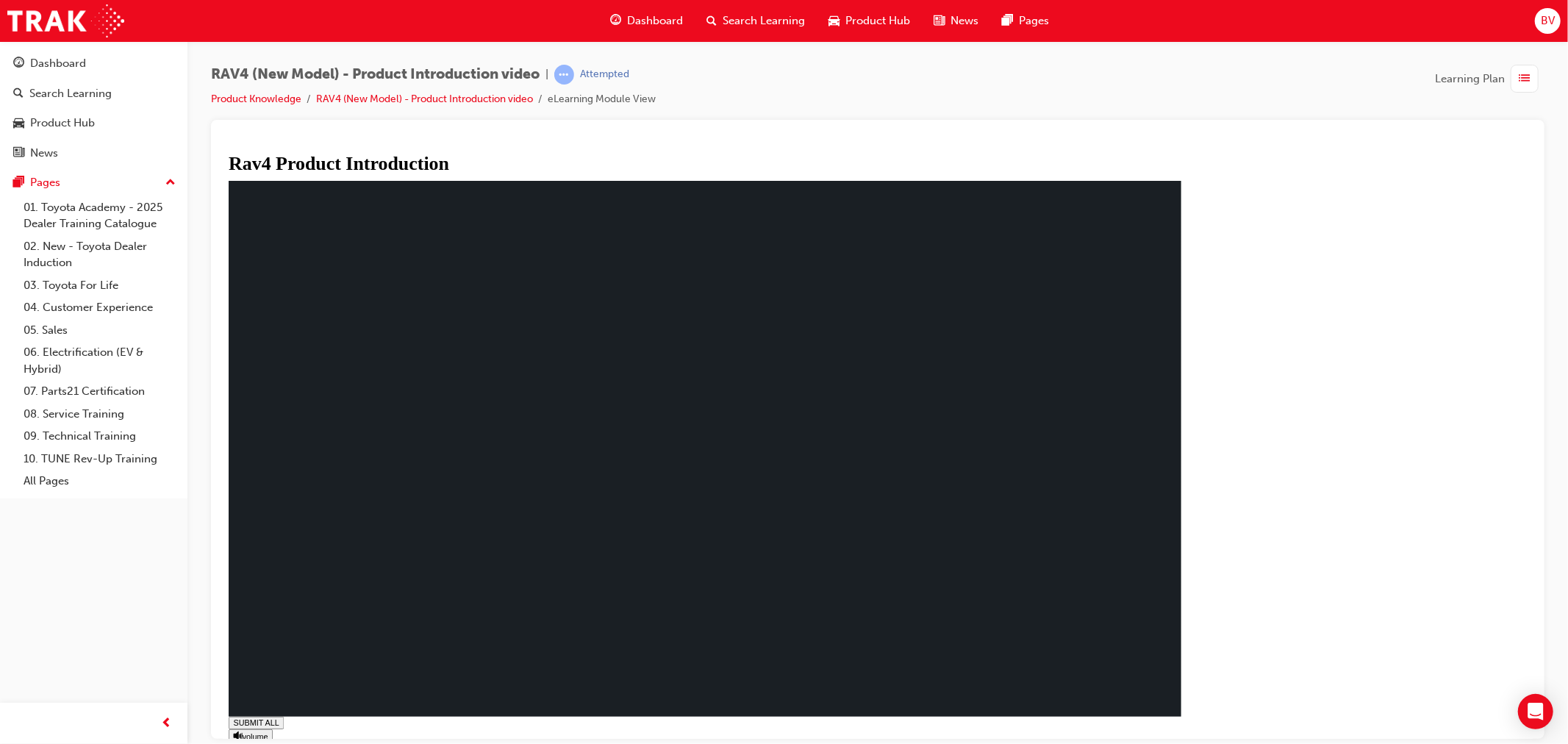
type input "1"
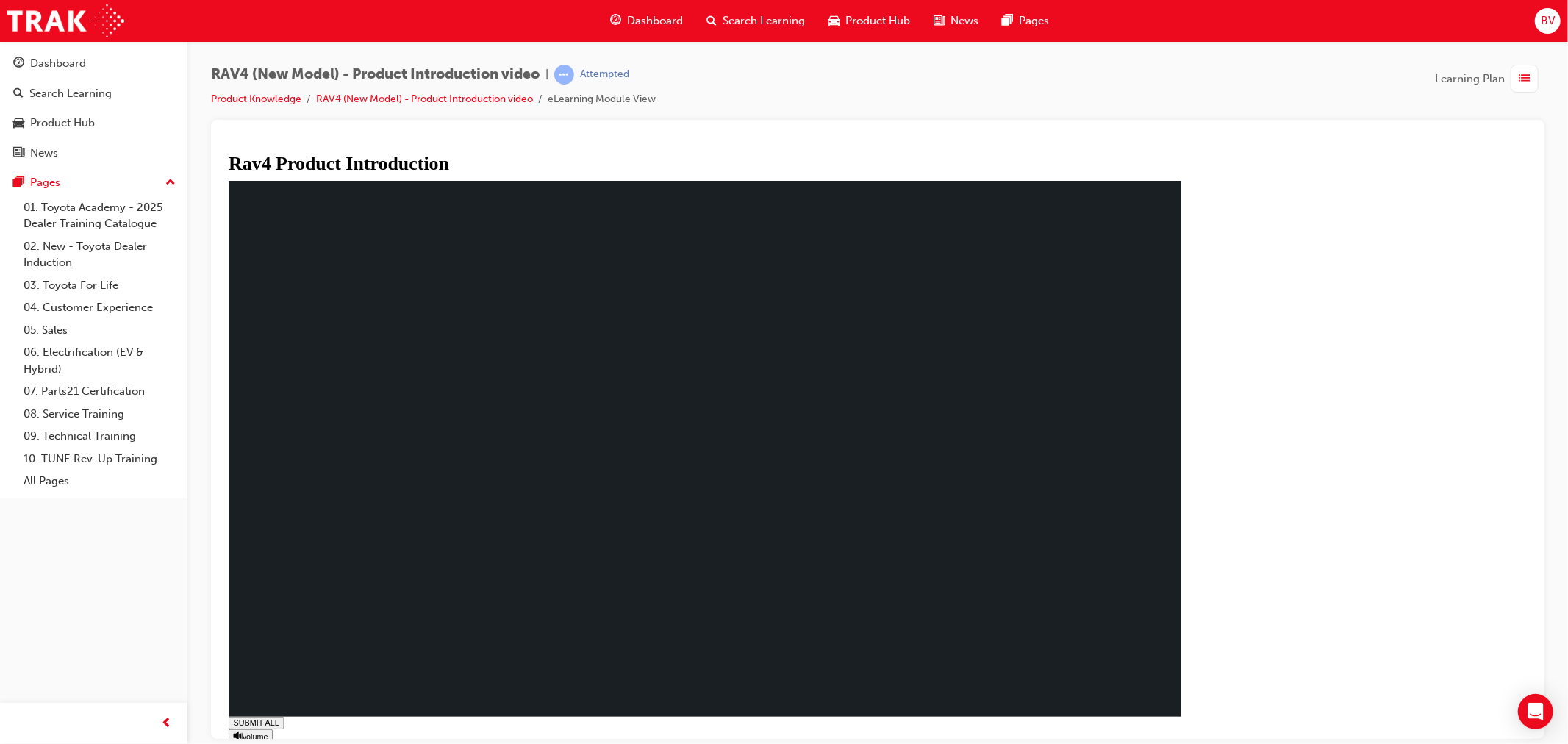
click at [1525, 78] on span "list-icon" at bounding box center [1524, 78] width 11 height 18
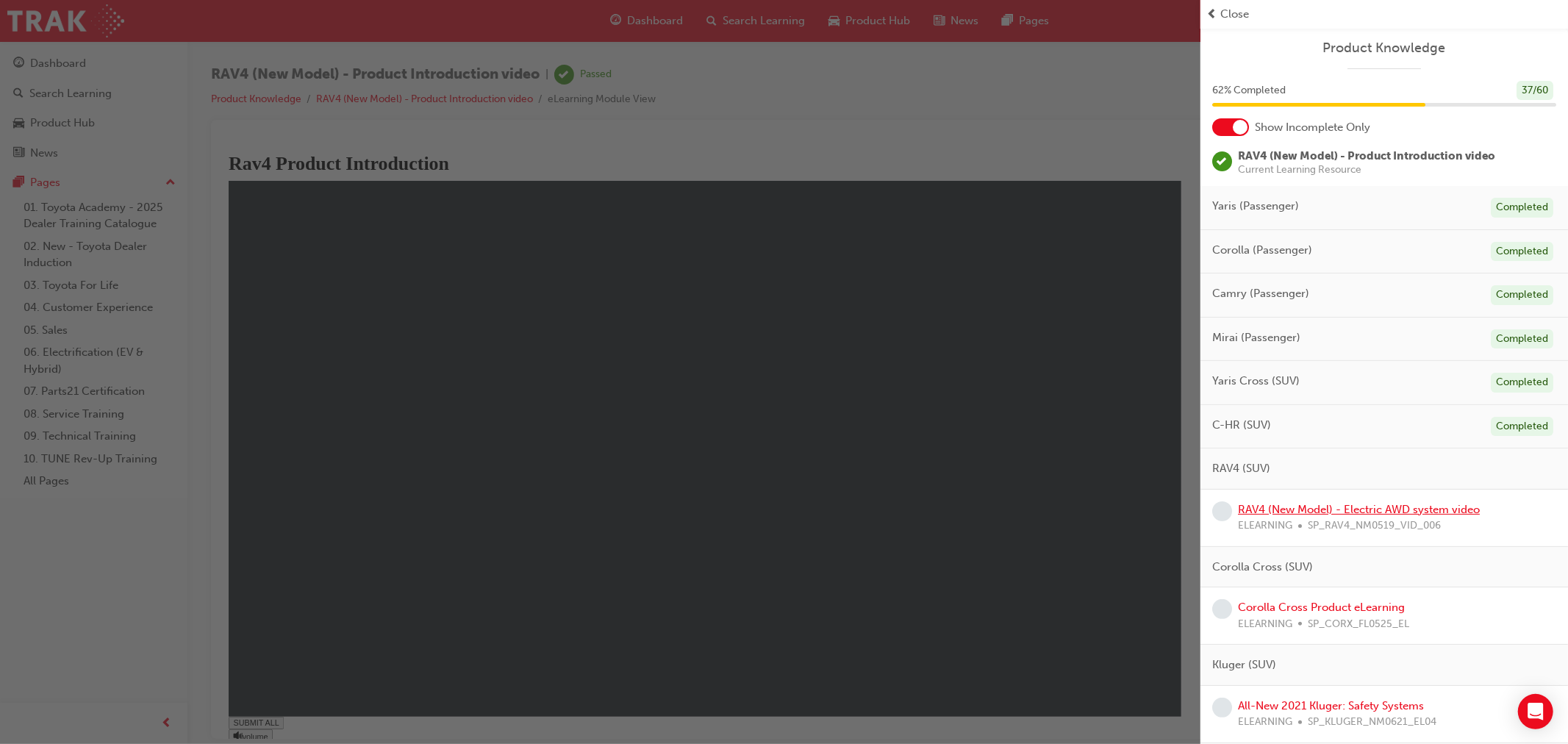
click at [1363, 505] on link "RAV4 (New Model) - Electric AWD system video" at bounding box center [1358, 509] width 242 height 13
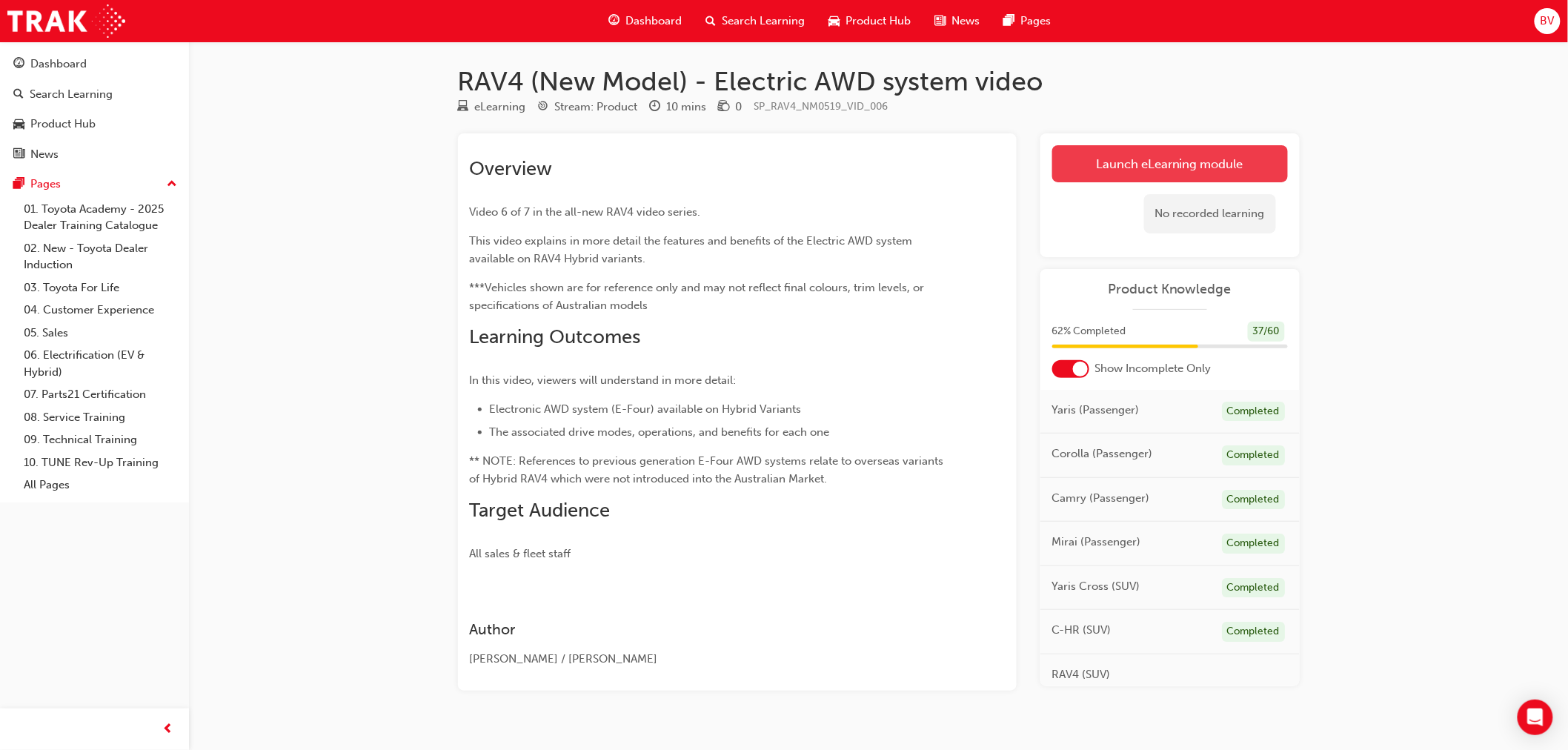
click at [1129, 169] on link "Launch eLearning module" at bounding box center [1169, 164] width 235 height 37
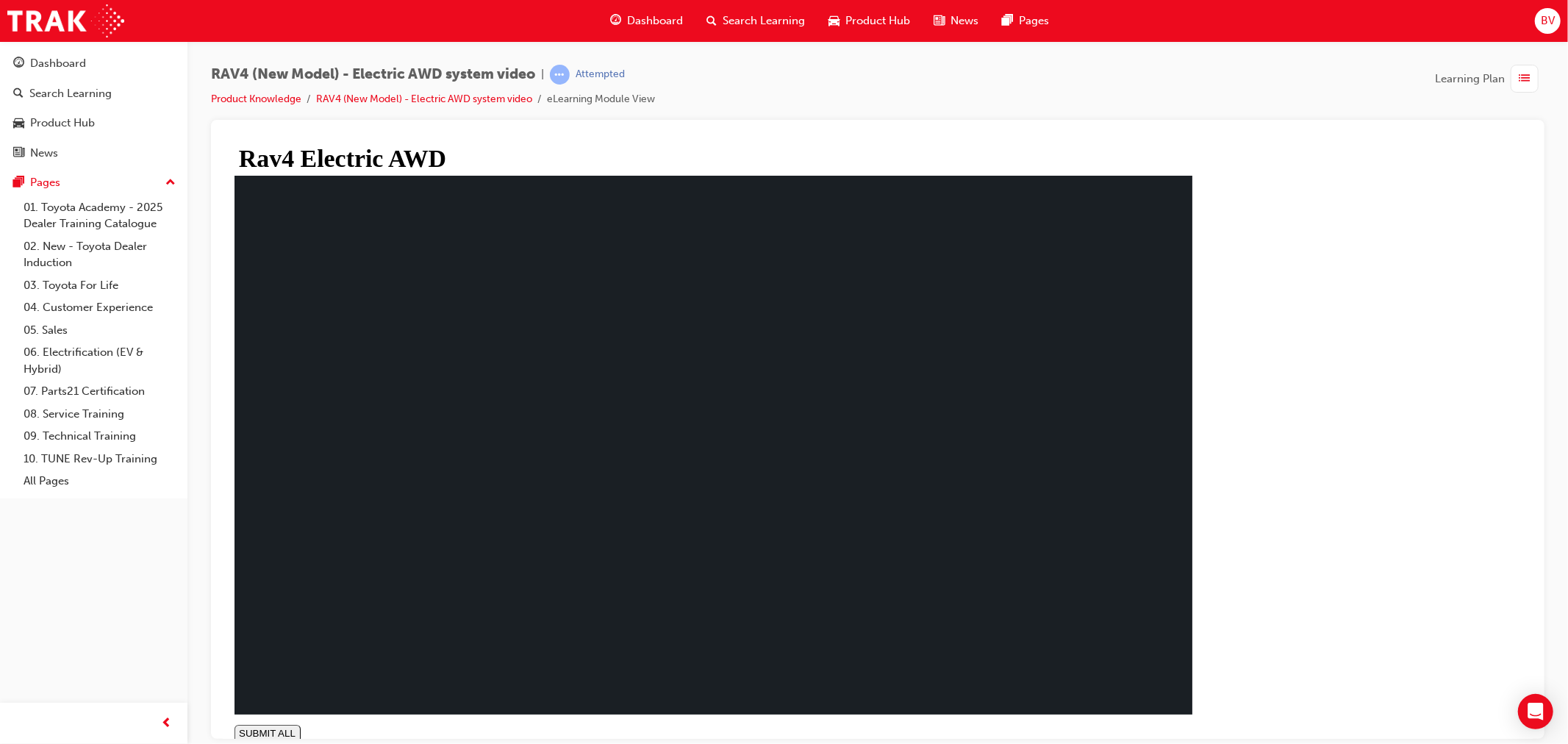
type input "1"
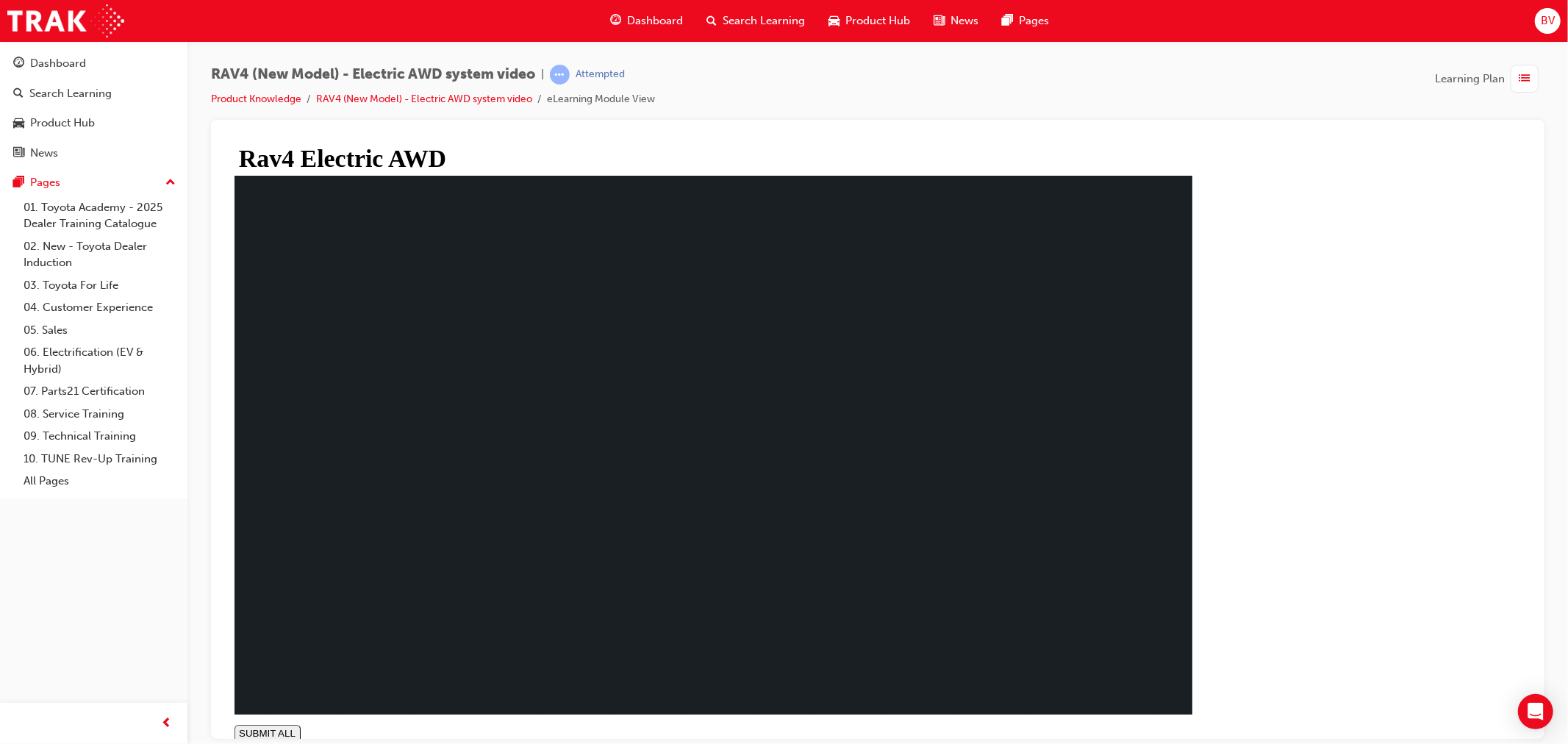
drag, startPoint x: 456, startPoint y: 451, endPoint x: 460, endPoint y: 464, distance: 13.6
drag, startPoint x: 461, startPoint y: 504, endPoint x: 474, endPoint y: 523, distance: 23.0
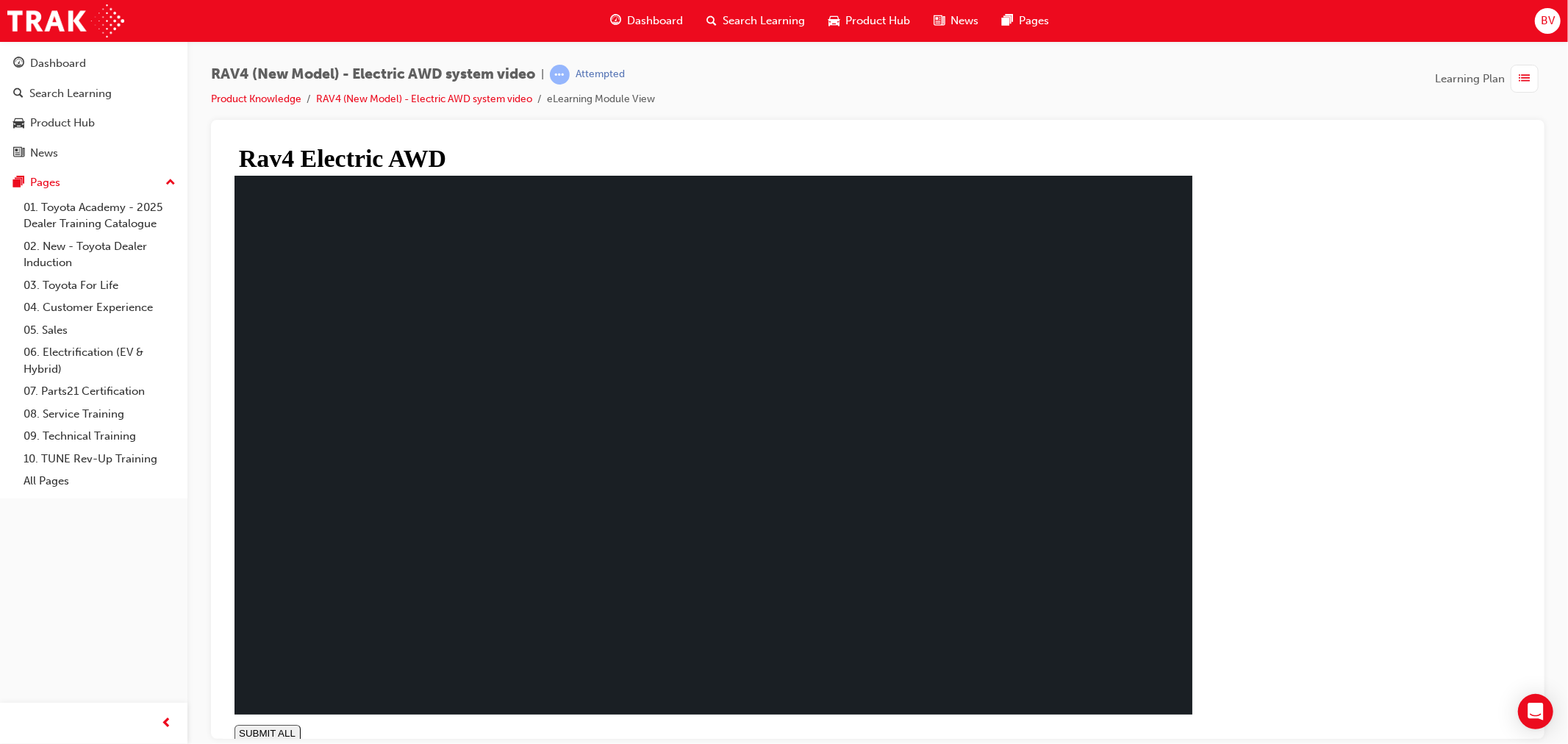
click at [1524, 69] on span "list-icon" at bounding box center [1524, 78] width 11 height 18
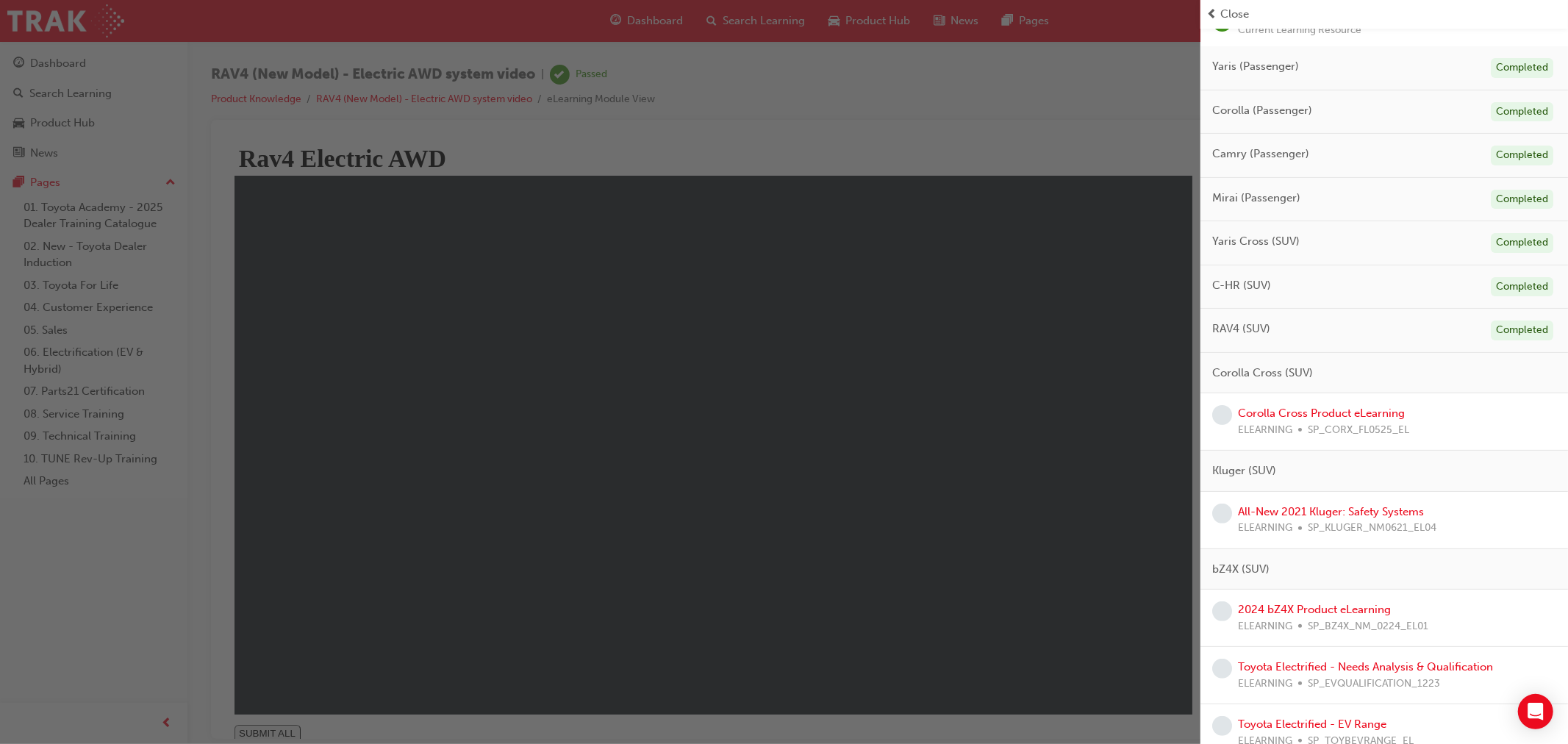
scroll to position [163, 0]
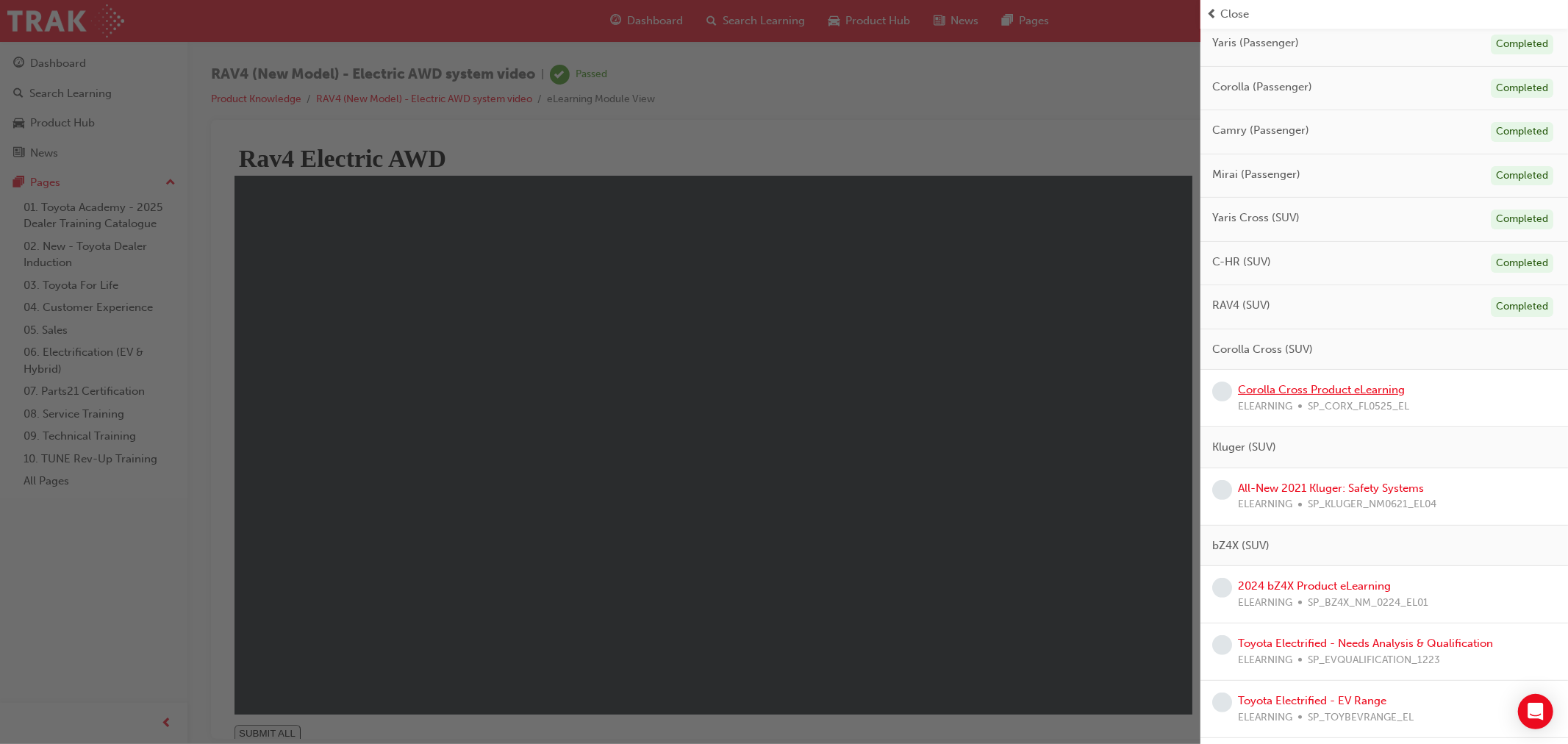
click at [1309, 390] on link "Corolla Cross Product eLearning" at bounding box center [1321, 389] width 167 height 13
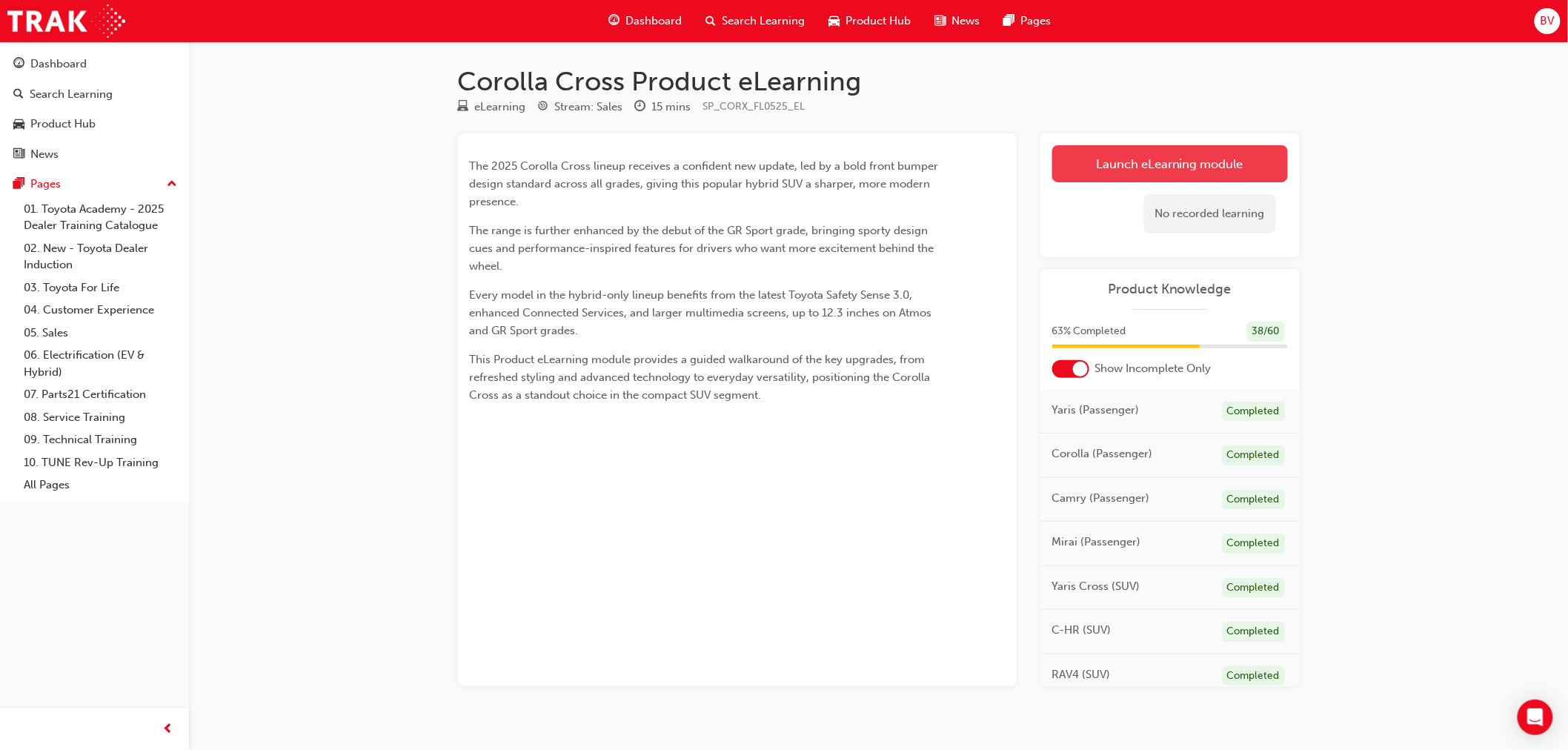
click at [1200, 165] on link "Launch eLearning module" at bounding box center [1169, 164] width 235 height 37
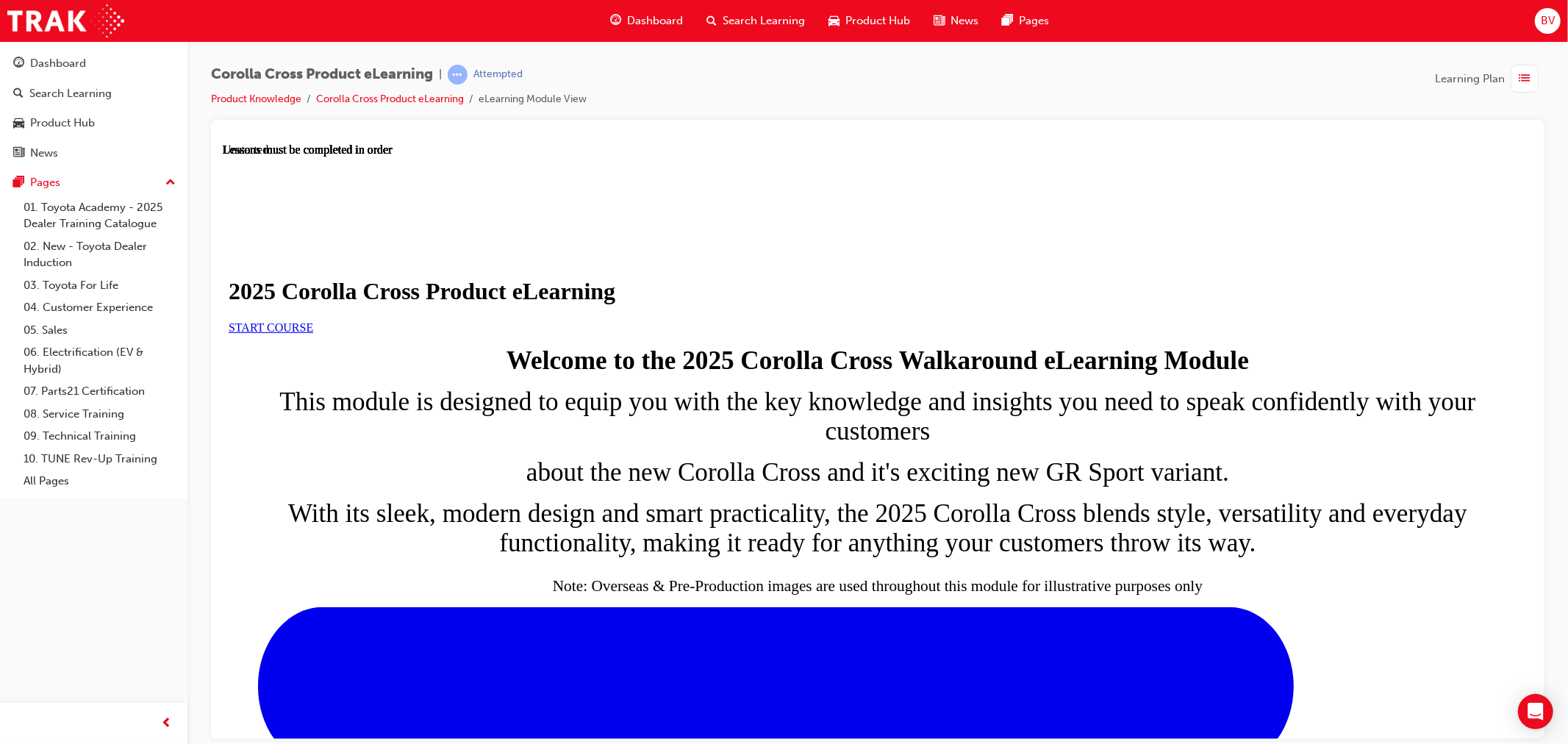
click at [313, 333] on span "START COURSE" at bounding box center [270, 327] width 84 height 13
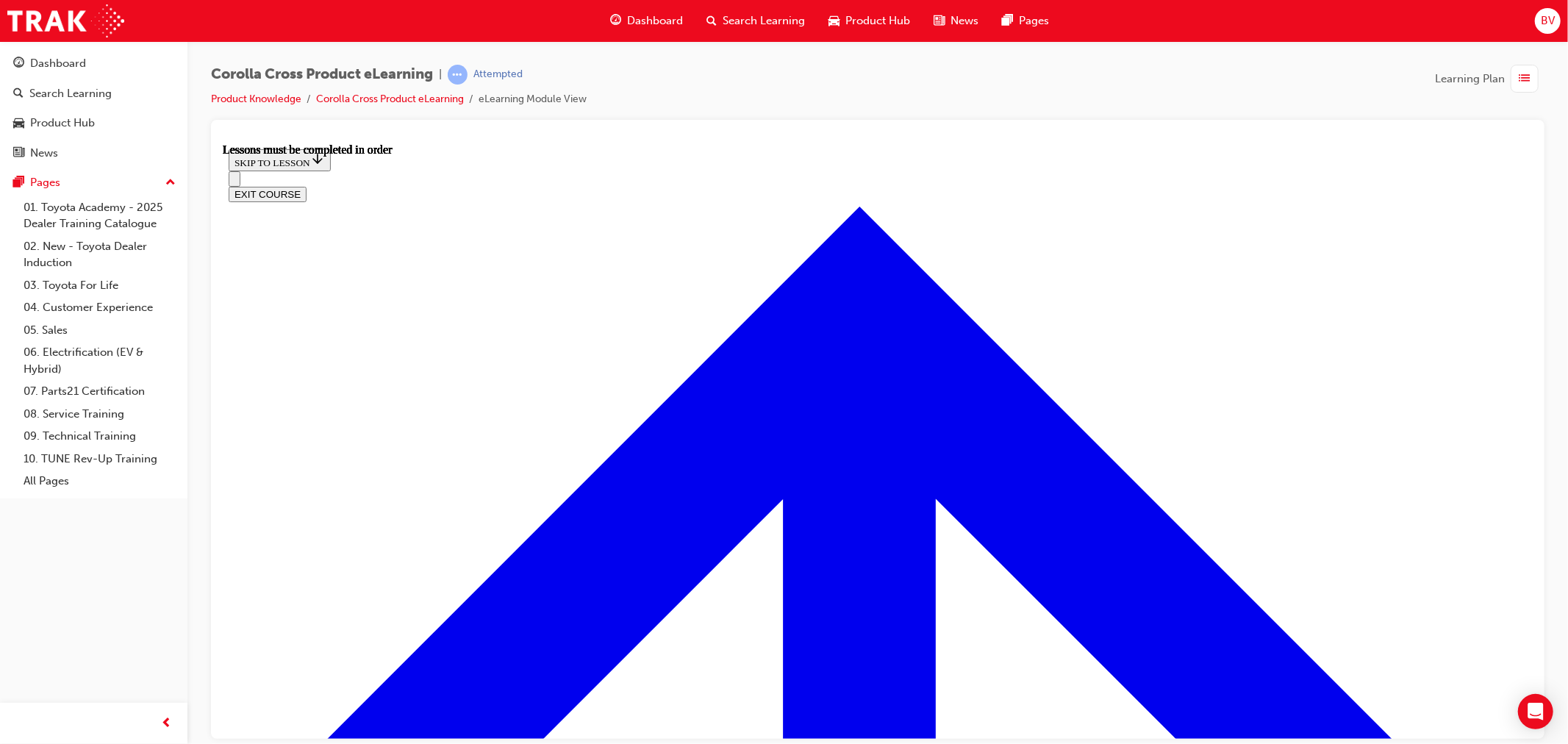
scroll to position [768, 0]
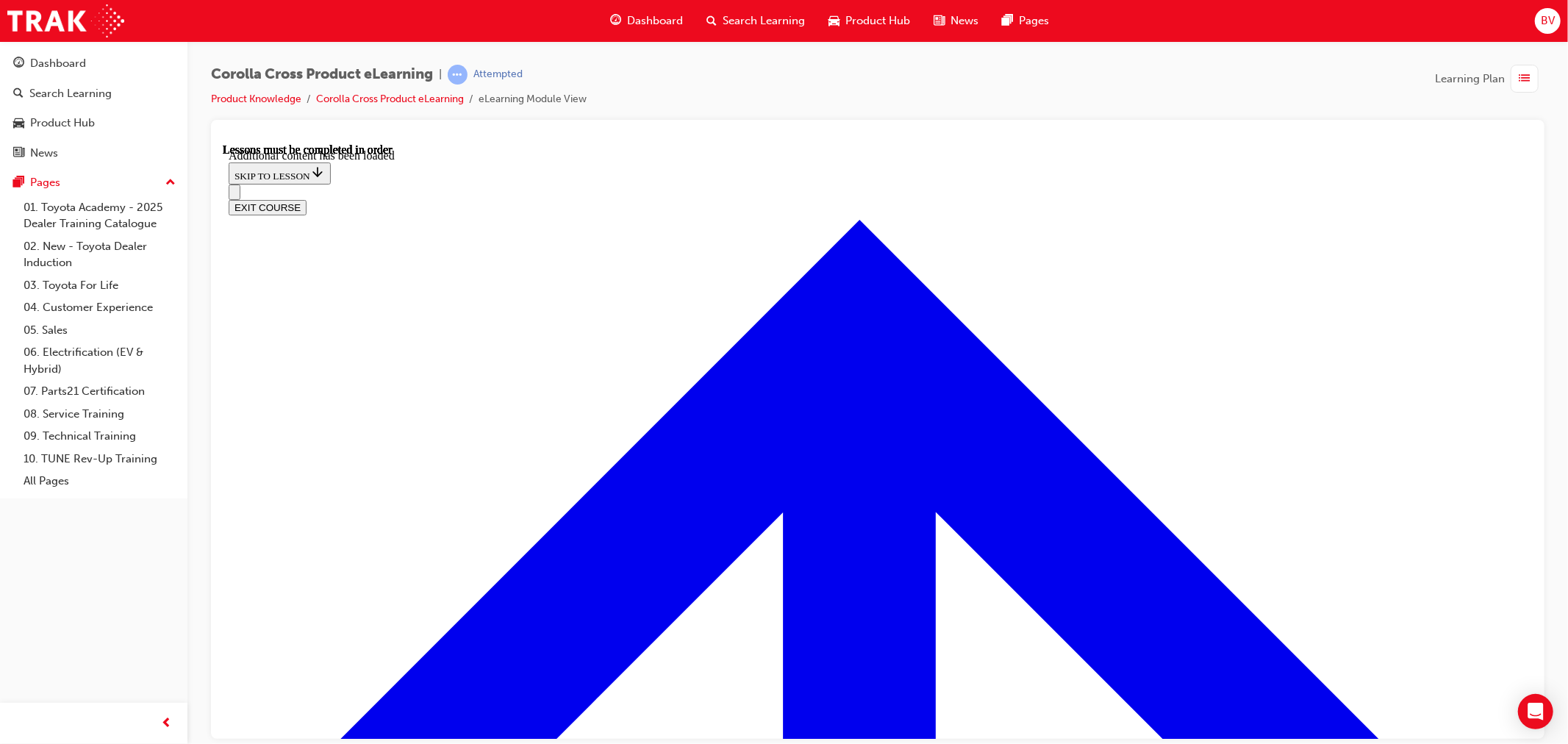
scroll to position [2398, 0]
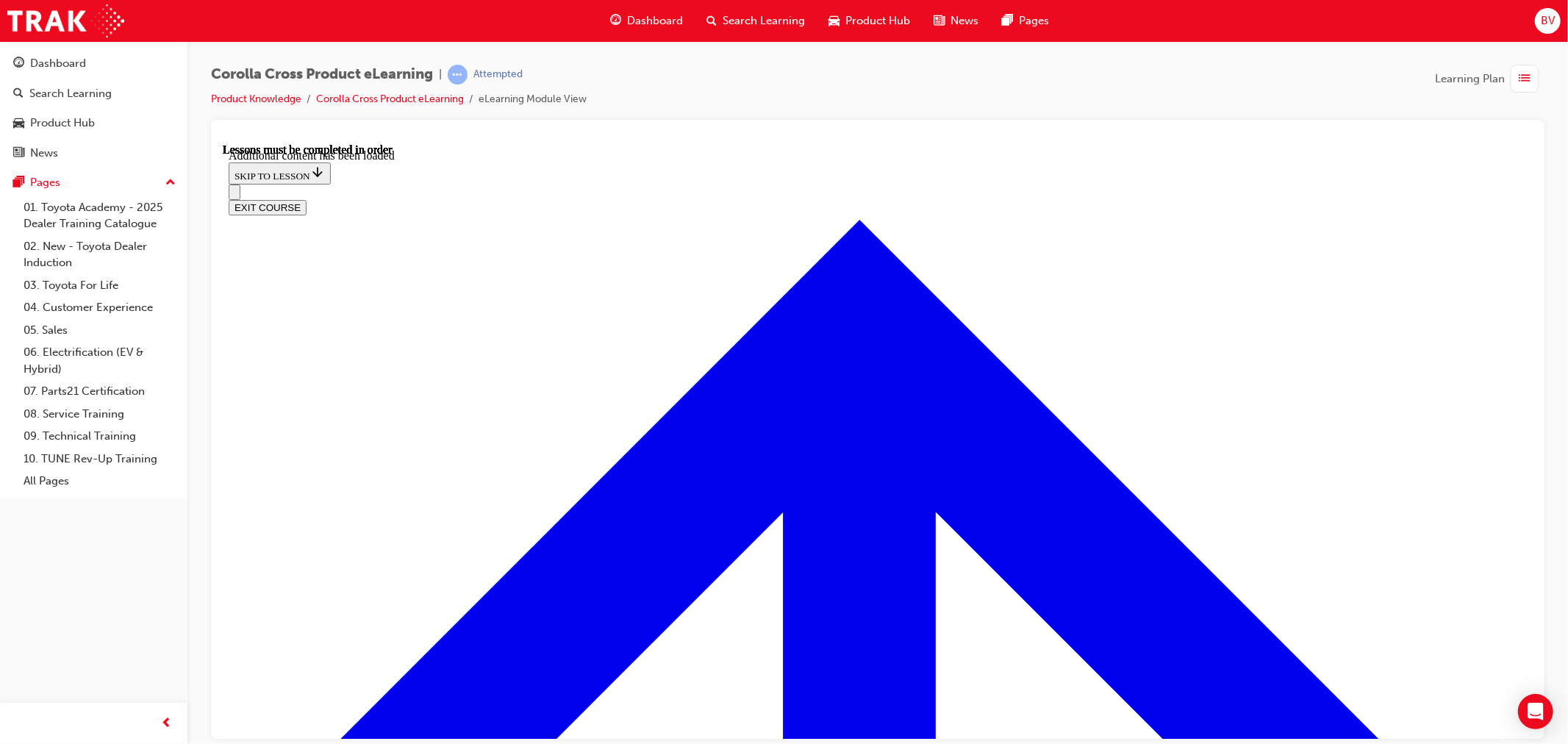
radio input "true"
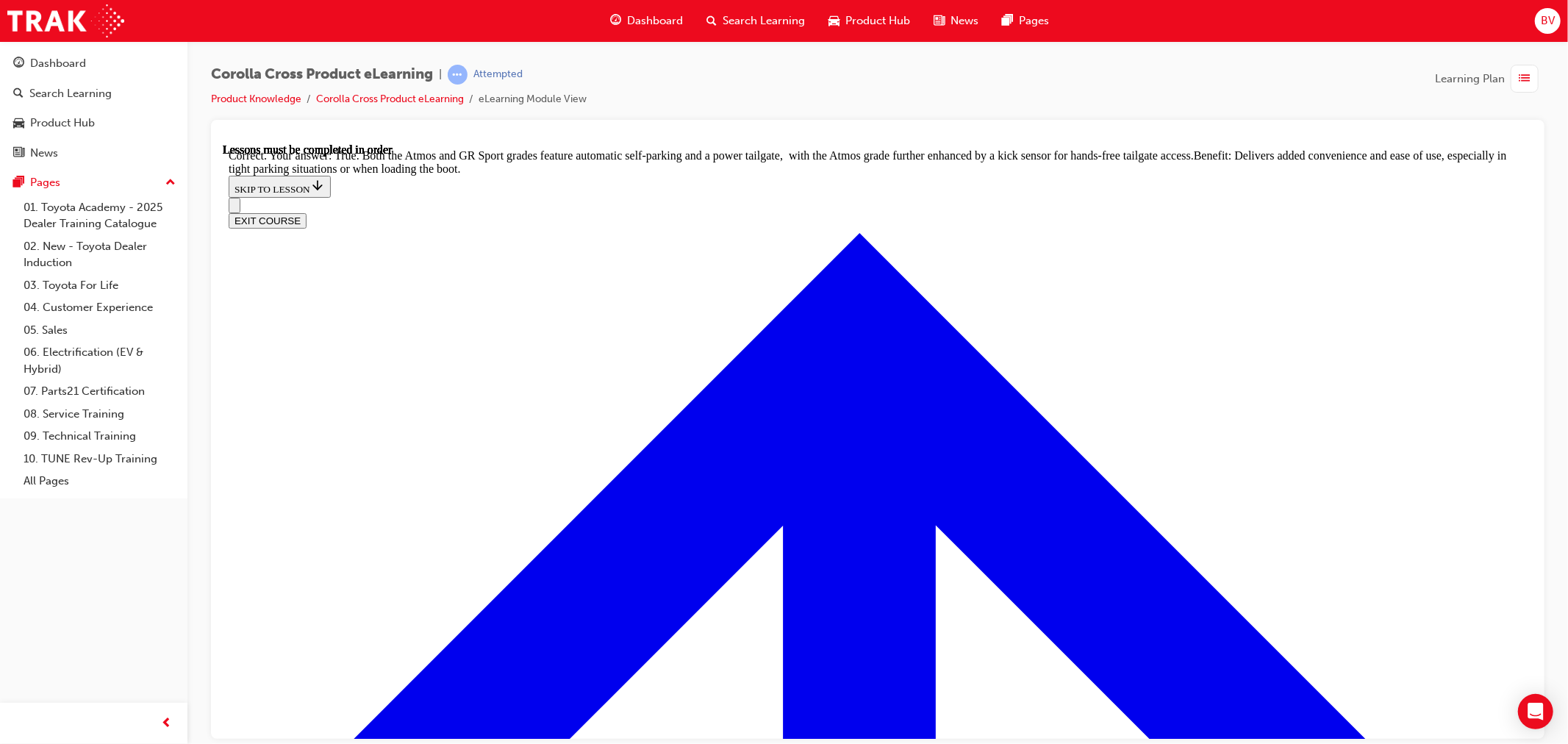
scroll to position [3148, 0]
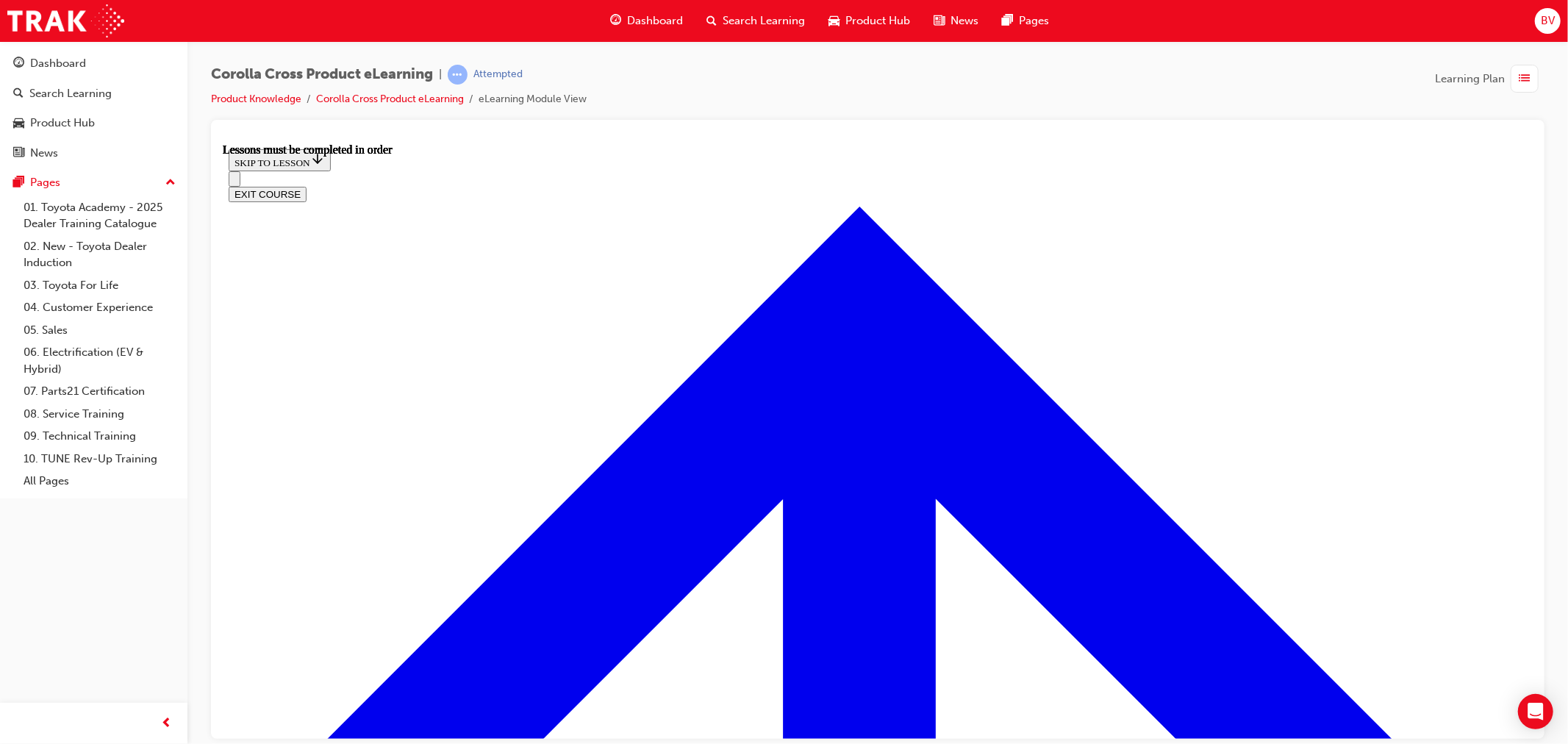
scroll to position [1194, 0]
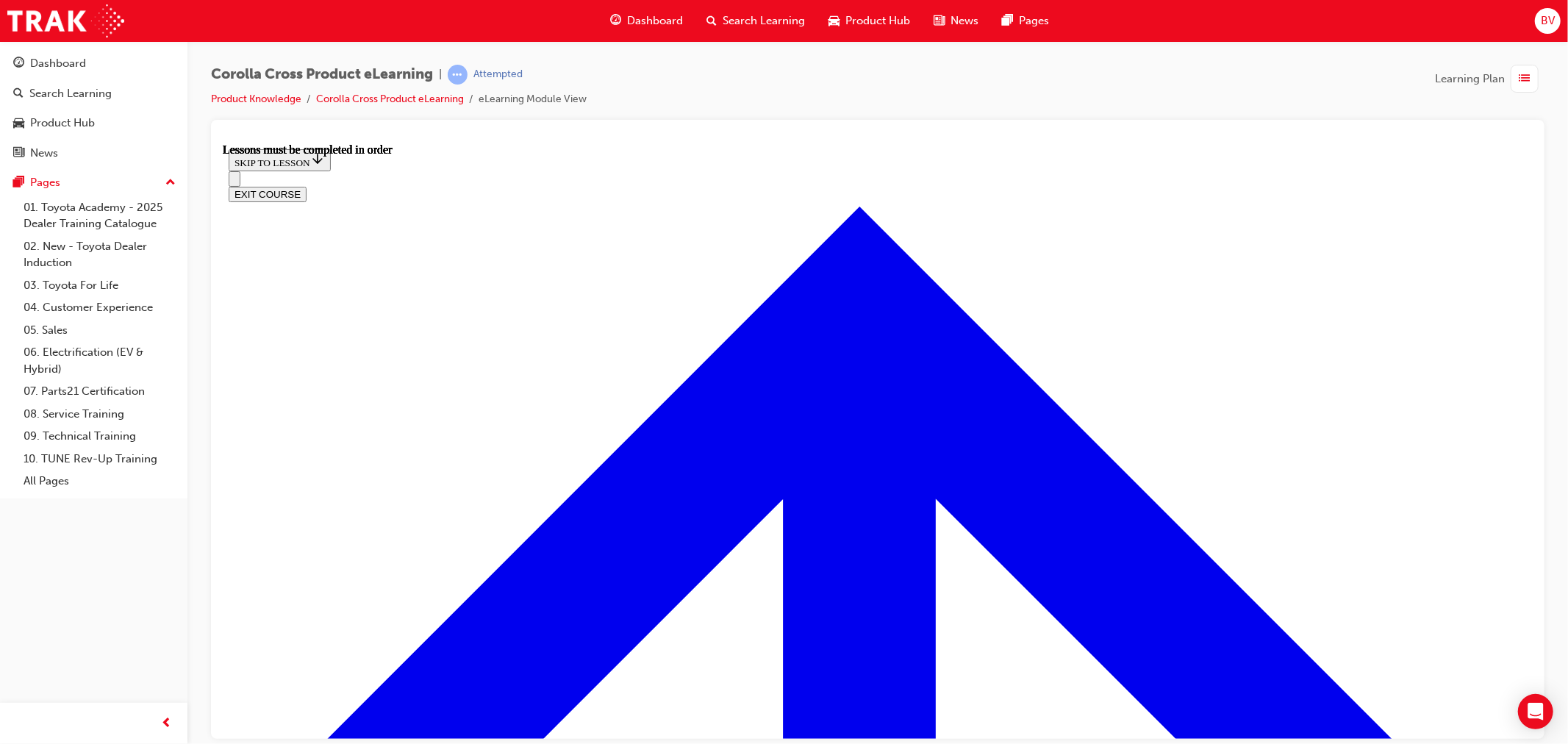
drag, startPoint x: 757, startPoint y: 423, endPoint x: 777, endPoint y: 420, distance: 20.2
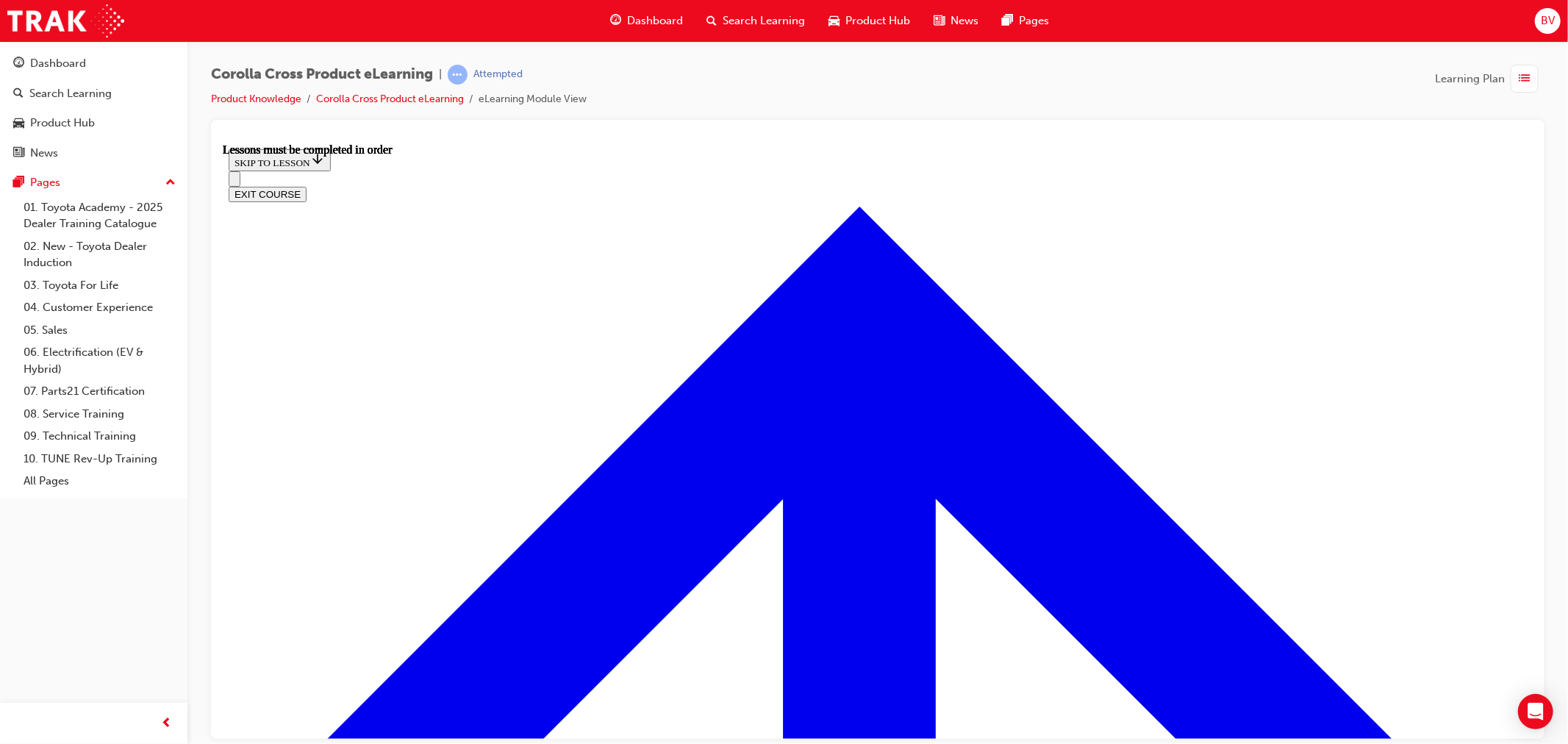
scroll to position [1671, 0]
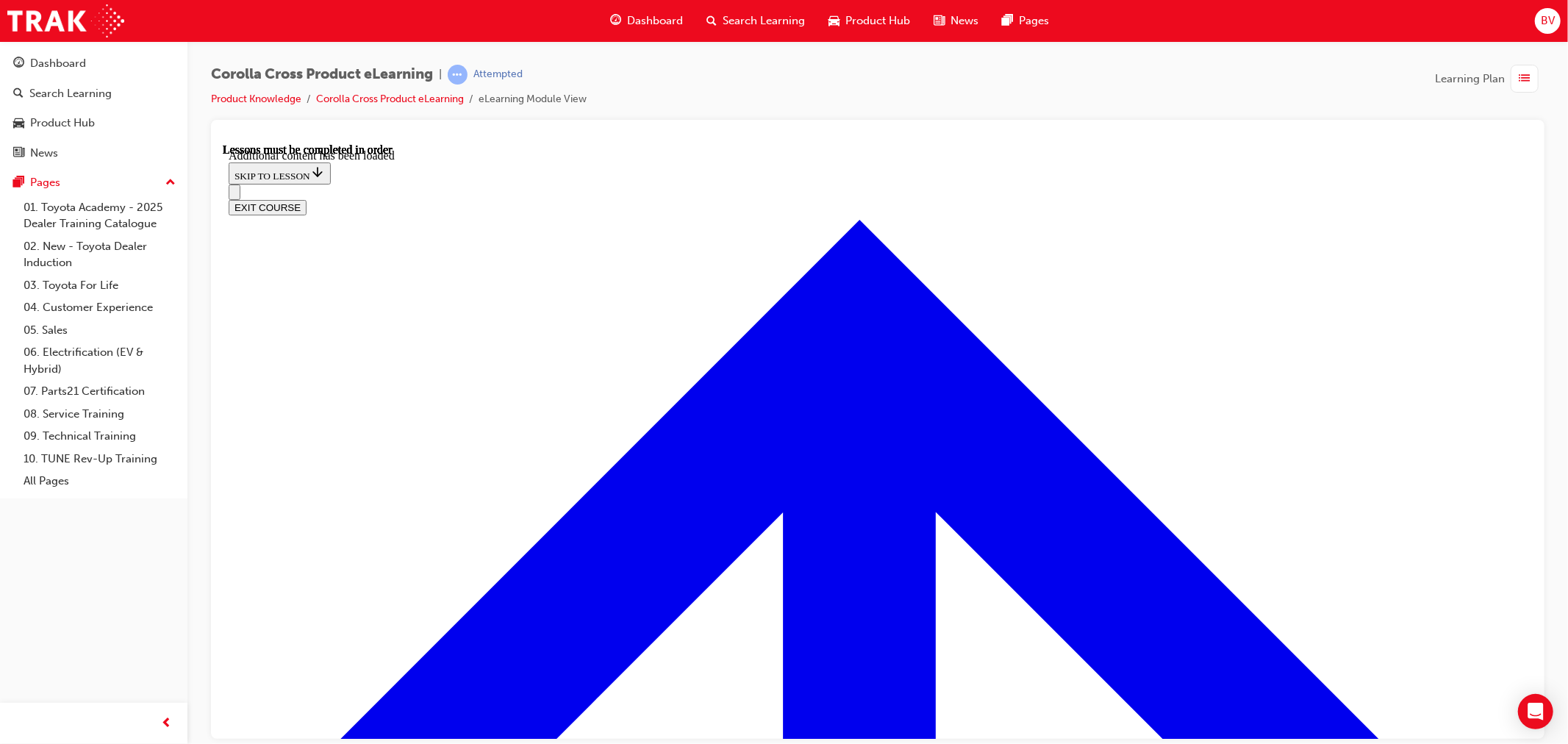
scroll to position [2134, 0]
radio input "true"
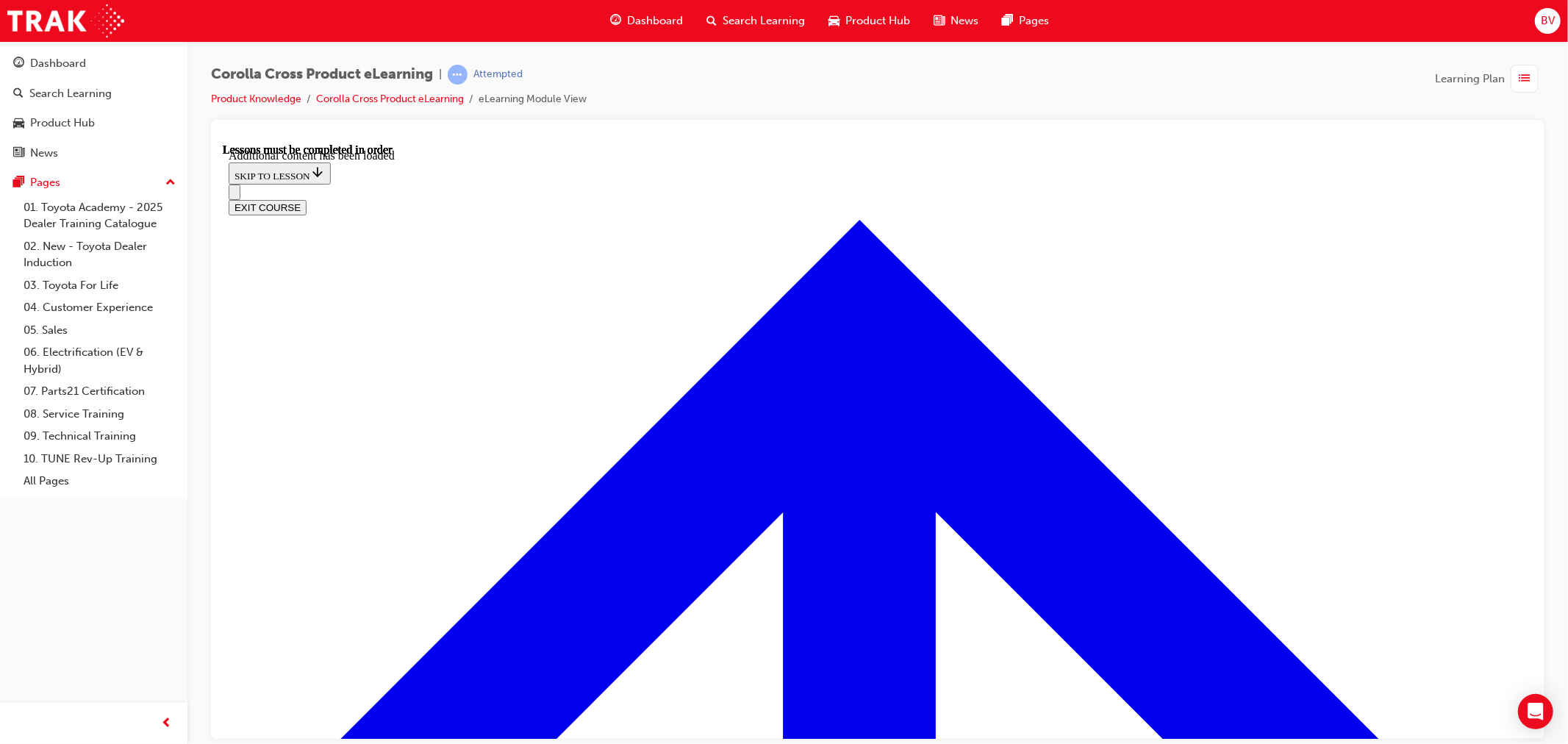
radio input "true"
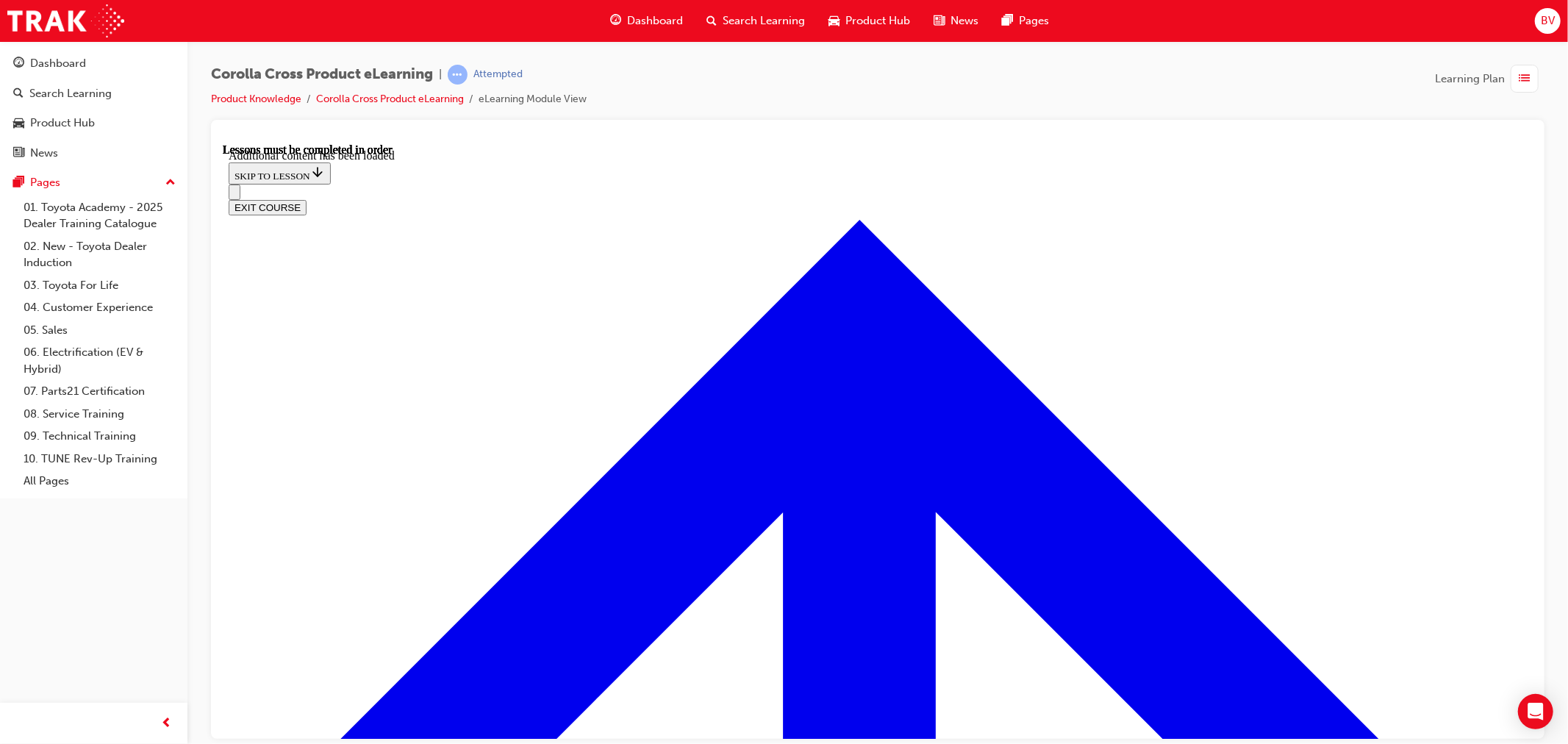
scroll to position [1318, 0]
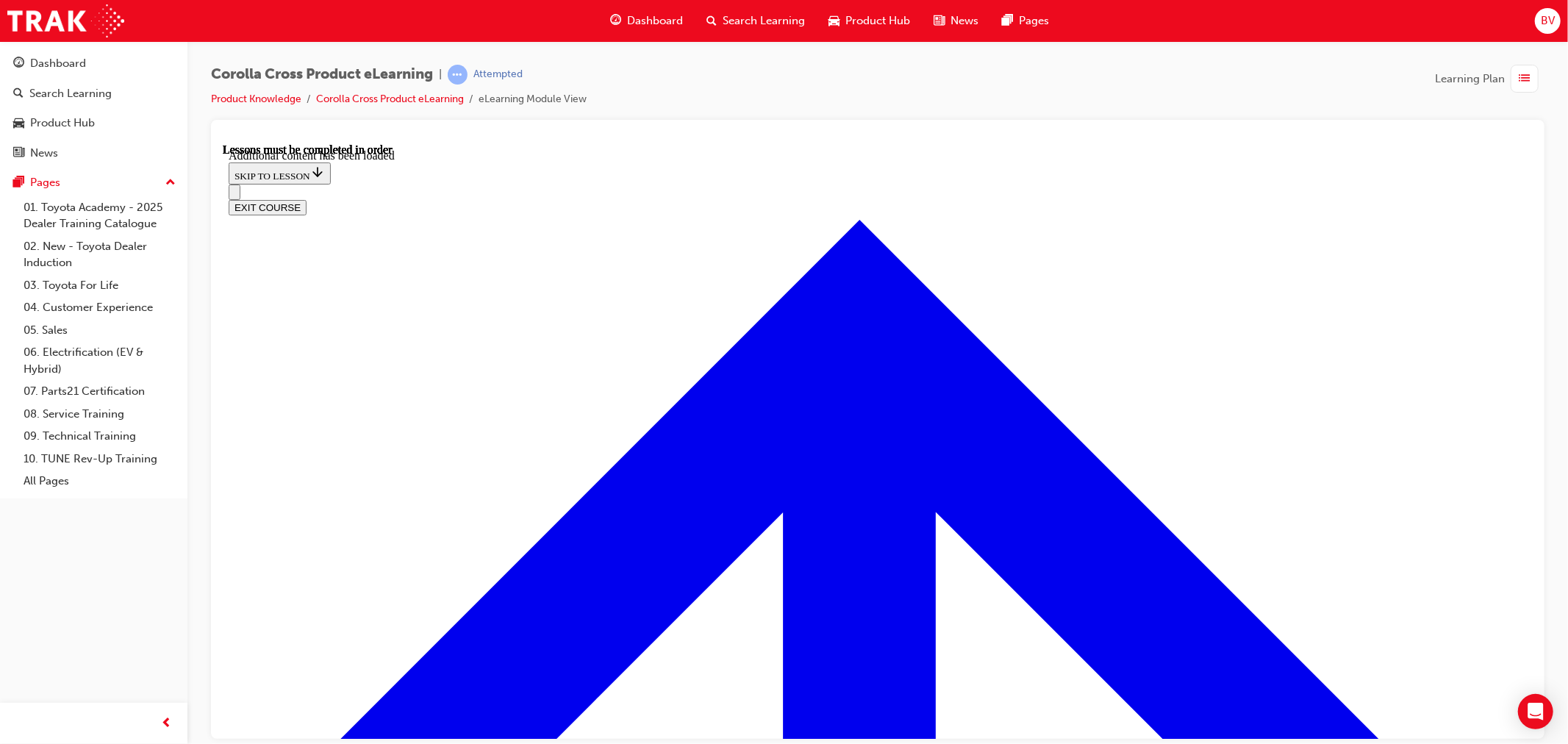
scroll to position [2225, 0]
radio input "true"
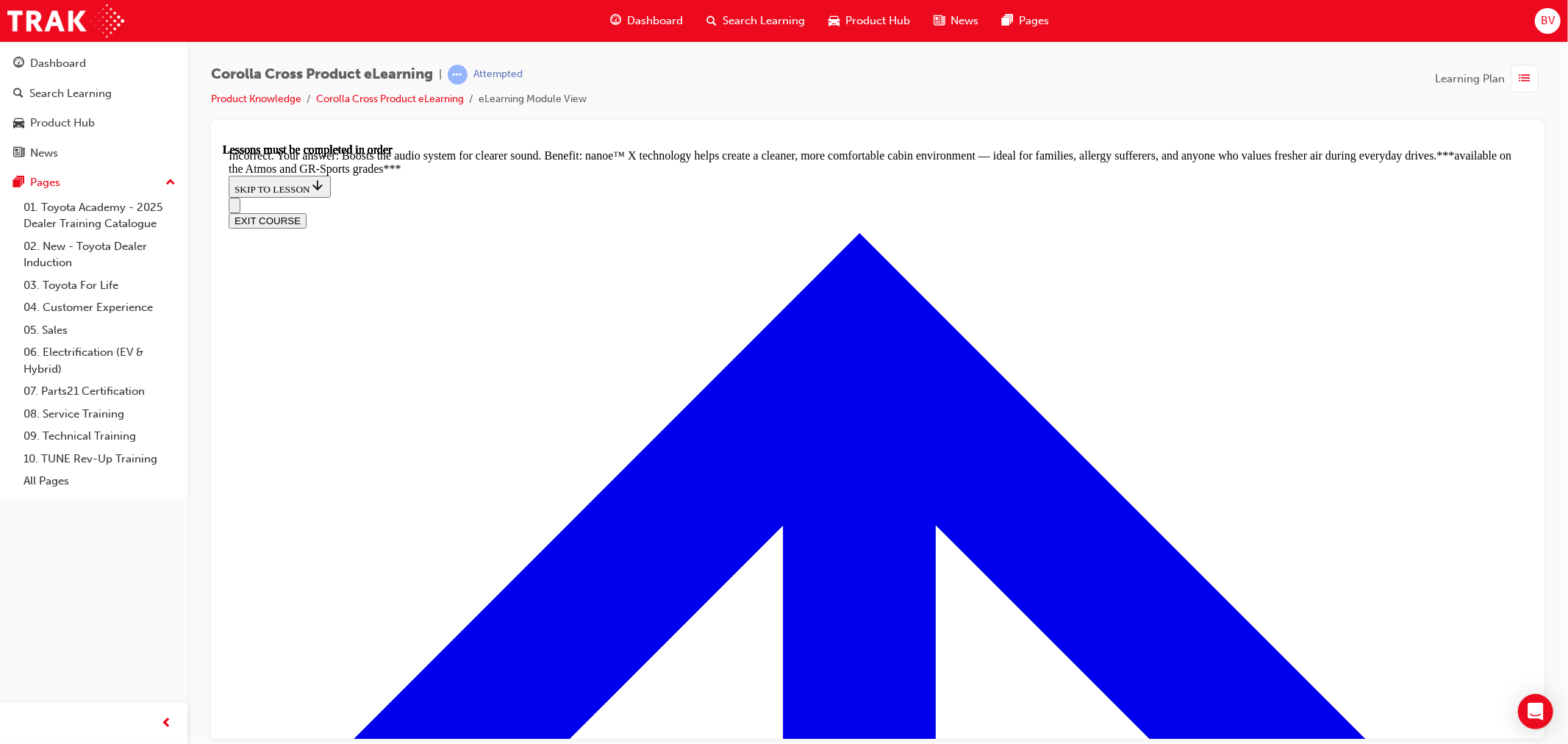
scroll to position [2471, 0]
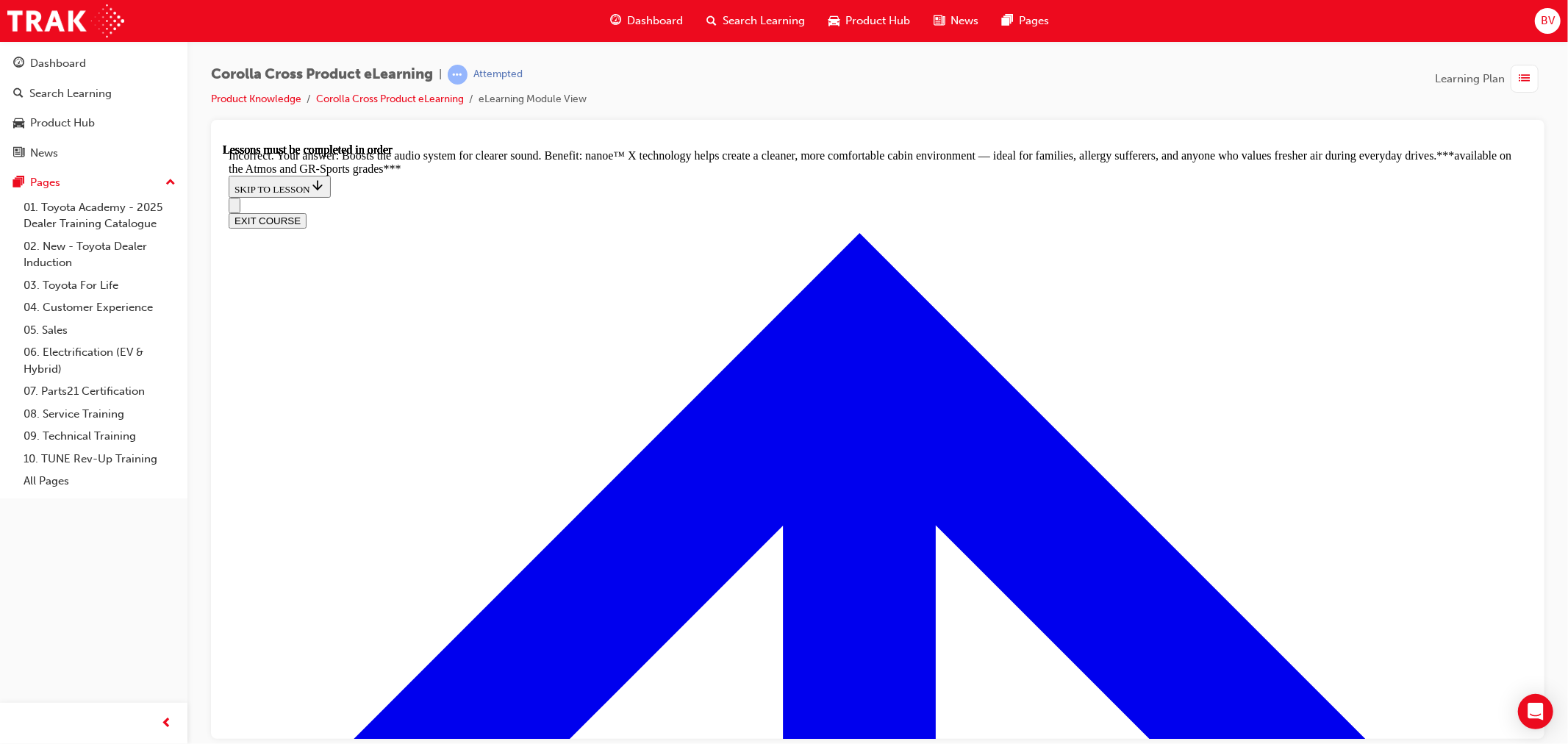
radio input "true"
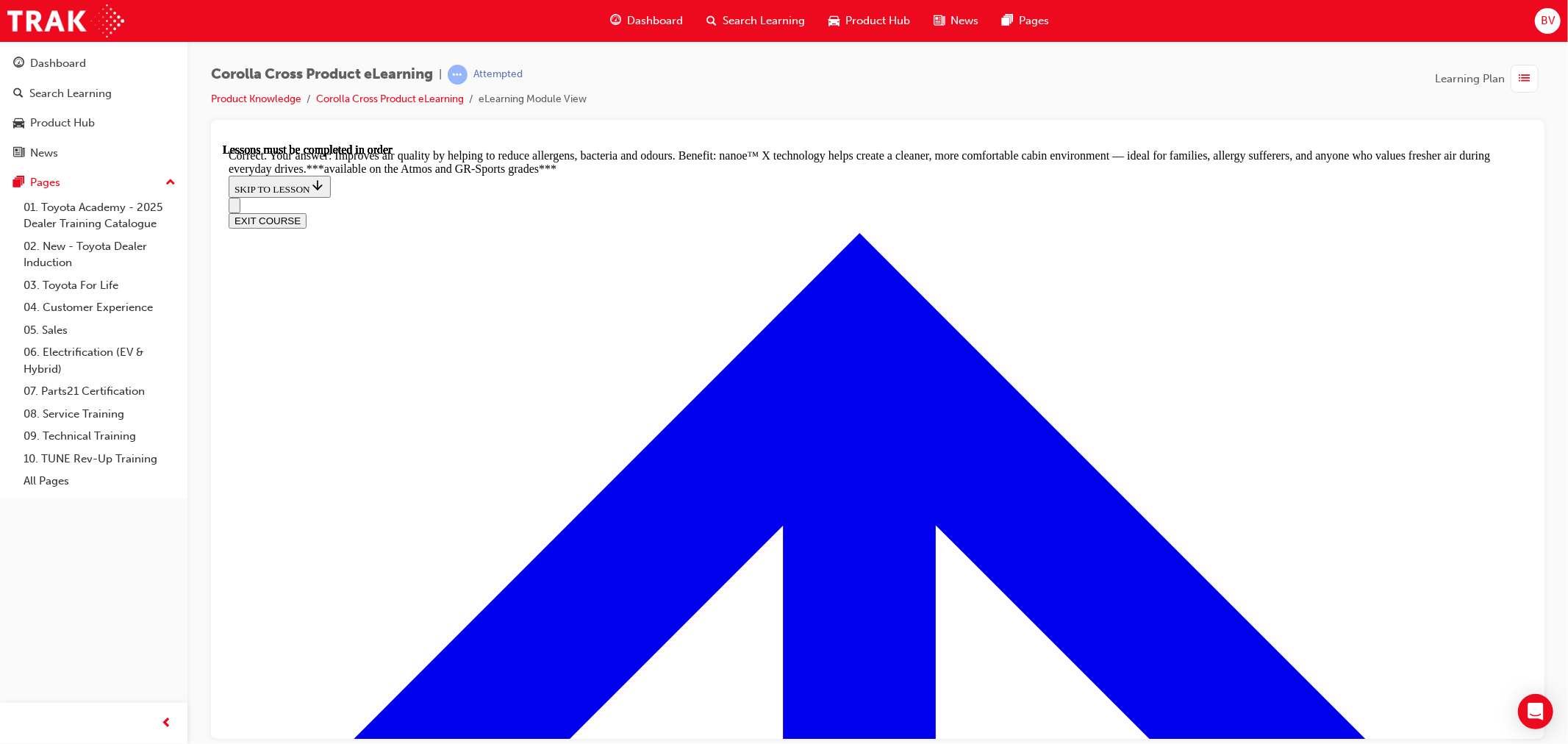
radio input "true"
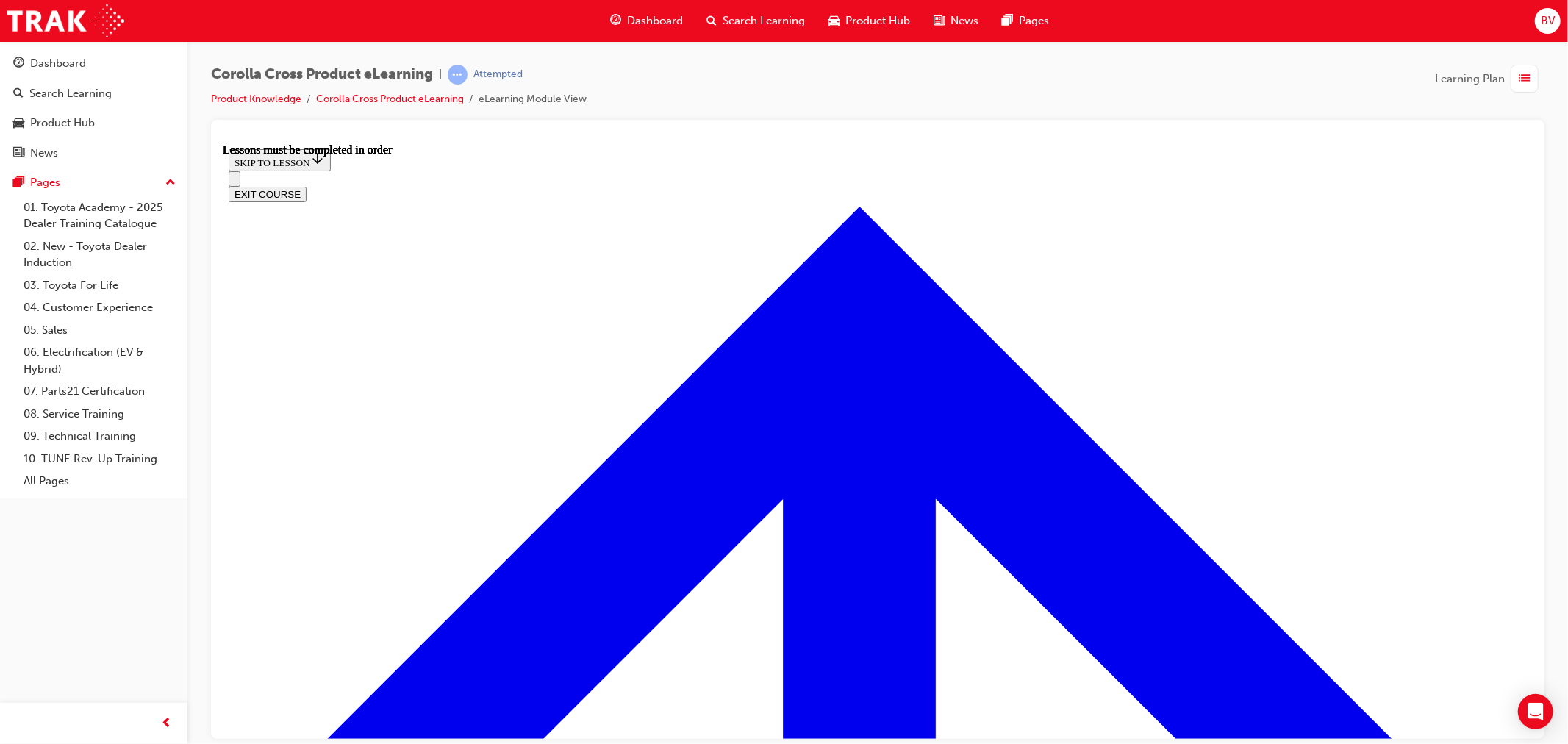
scroll to position [1276, 0]
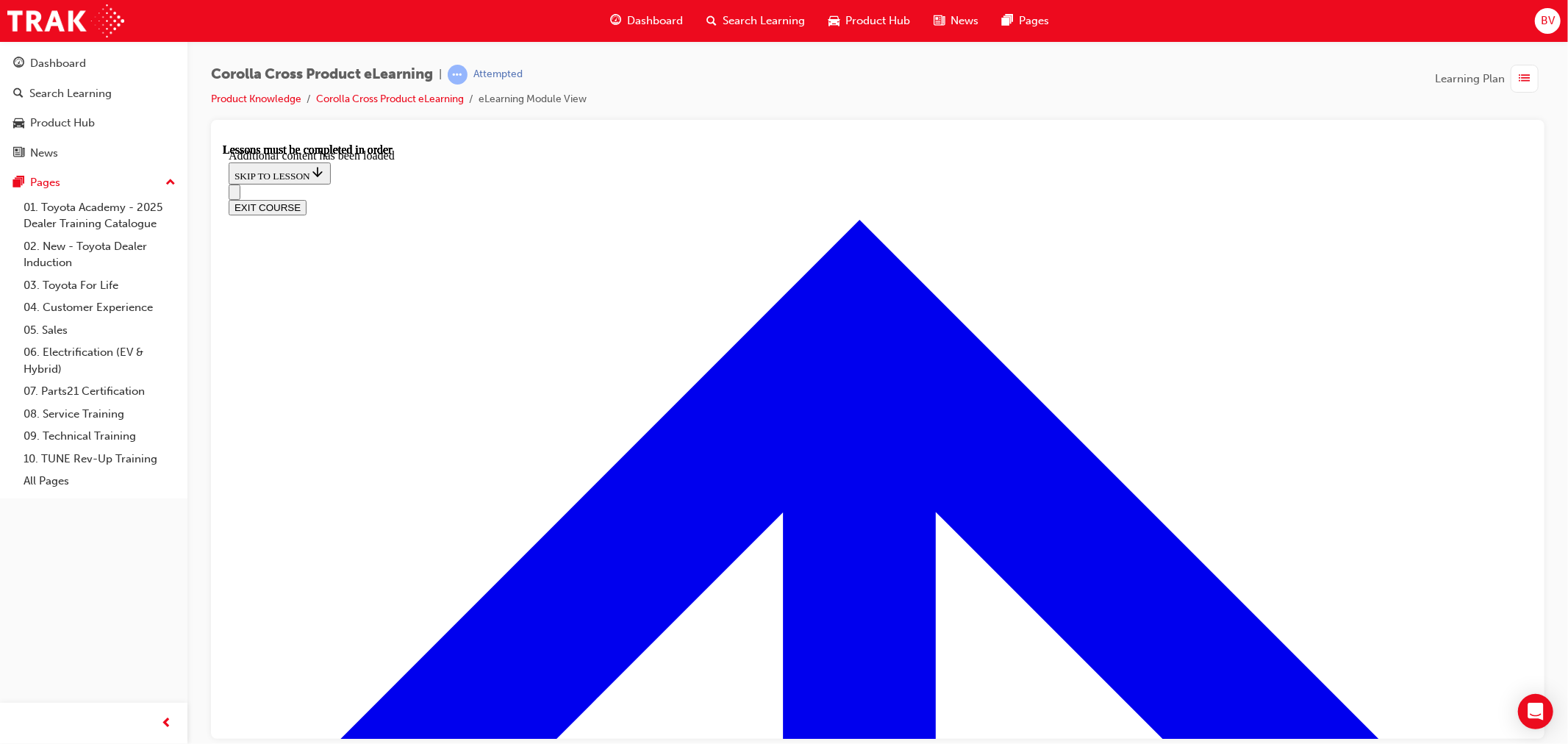
scroll to position [2240, 0]
radio input "true"
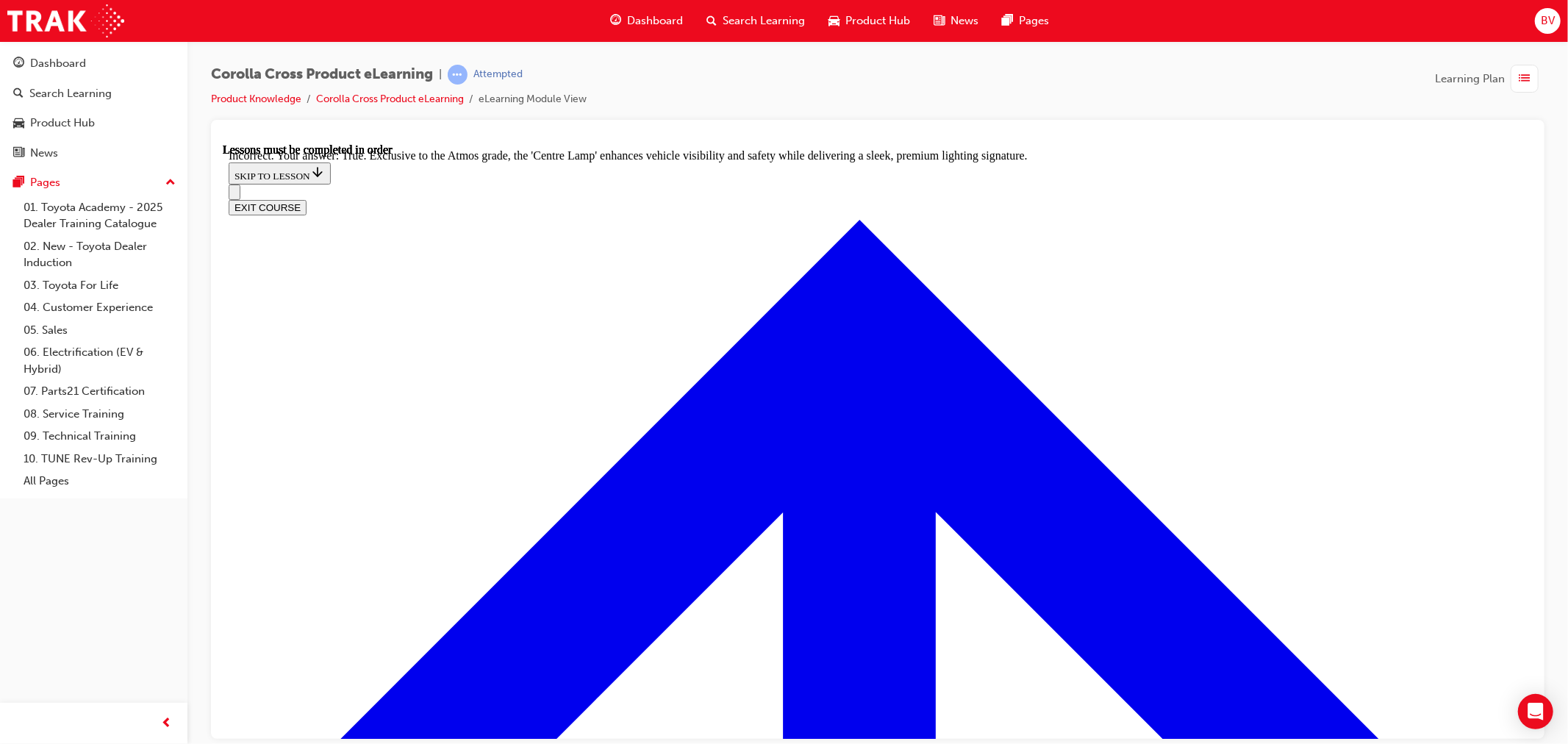
radio input "true"
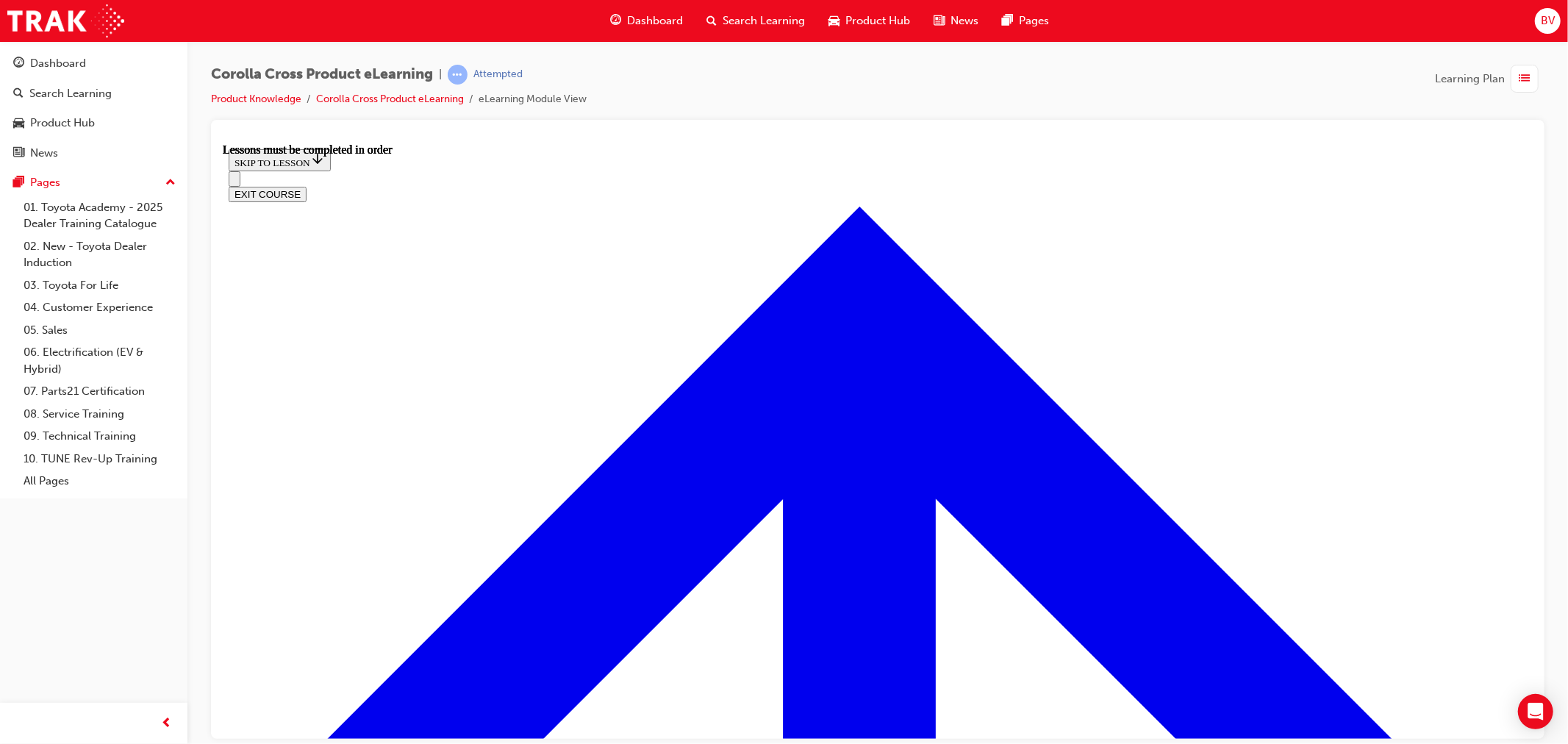
scroll to position [1194, 0]
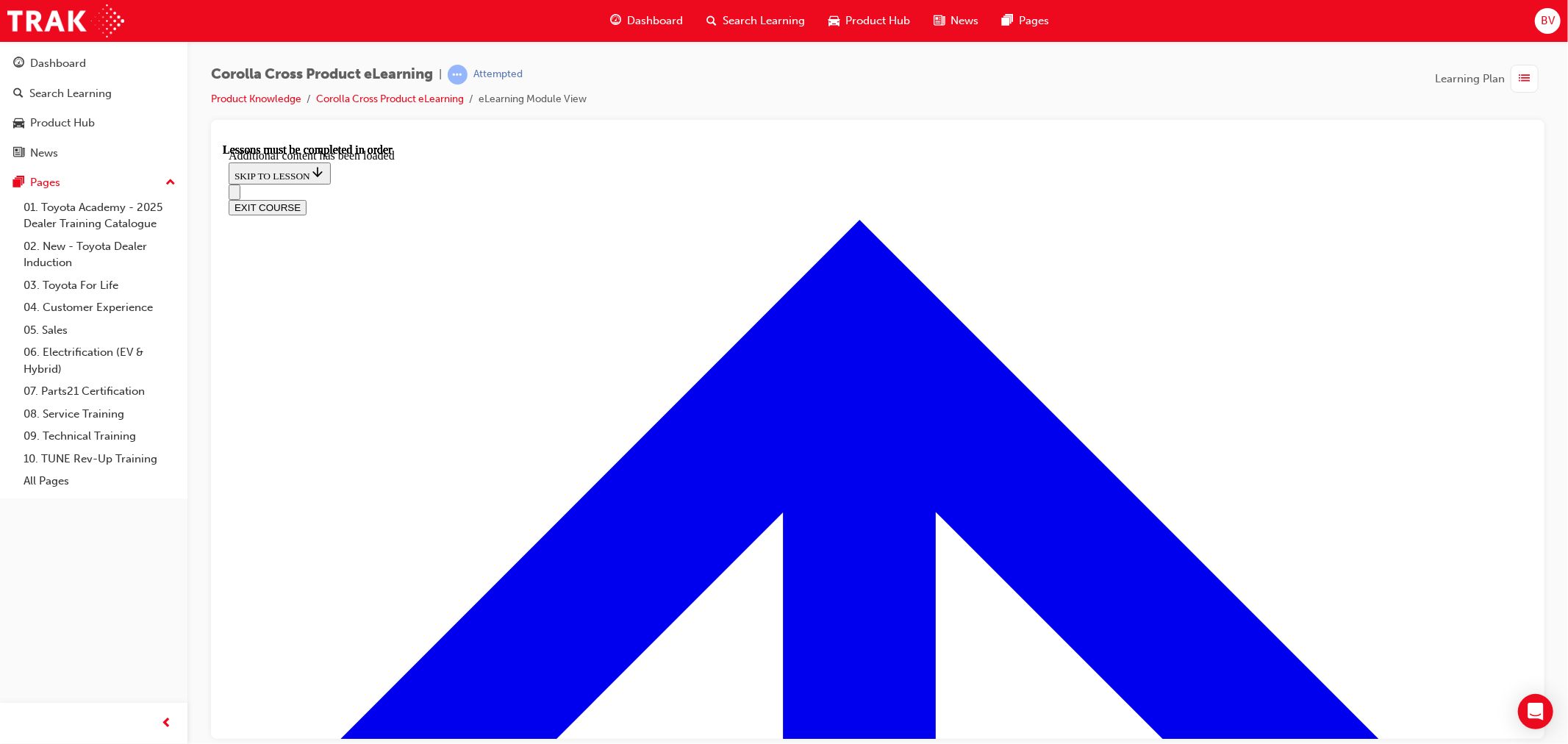
scroll to position [1750, 0]
radio input "true"
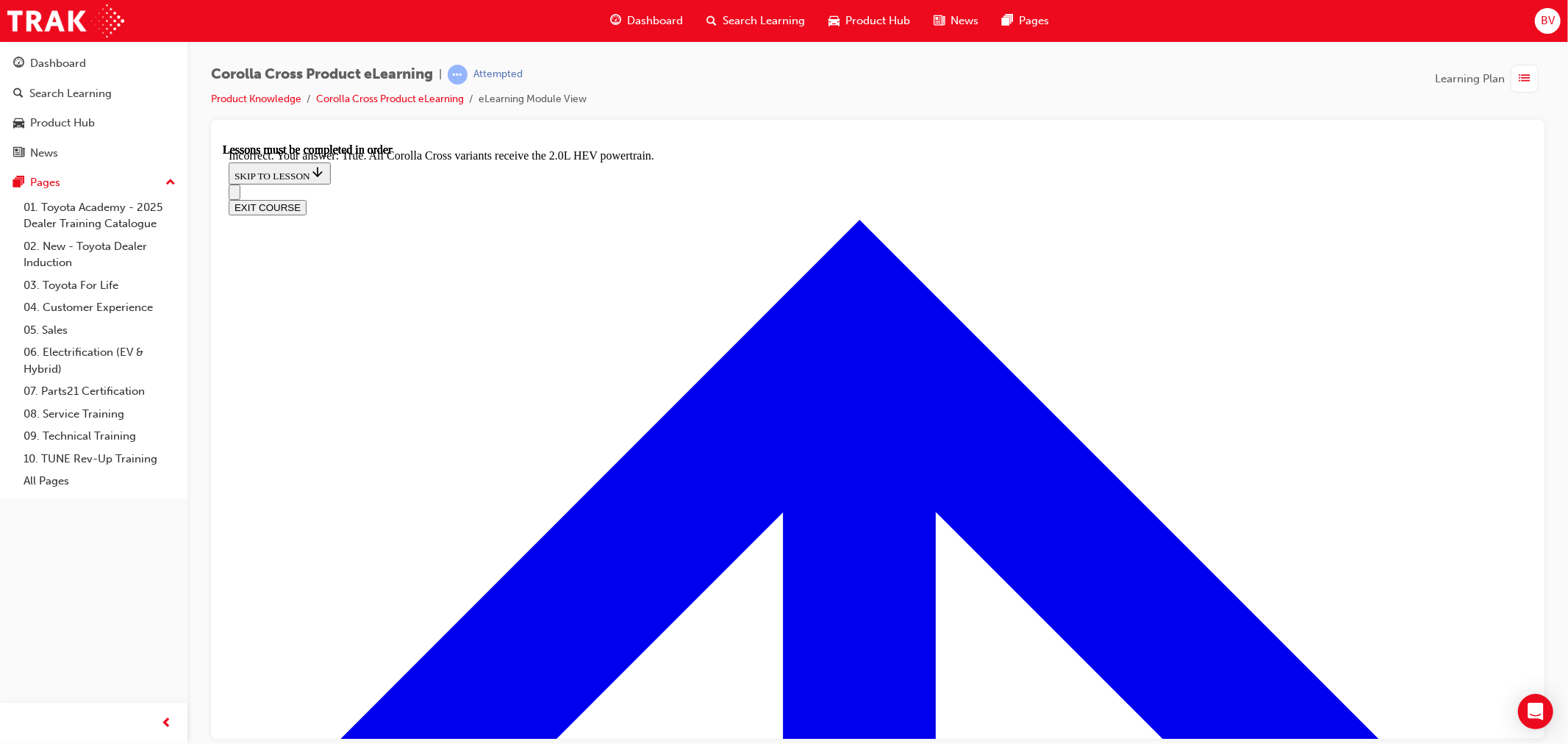
scroll to position [1937, 0]
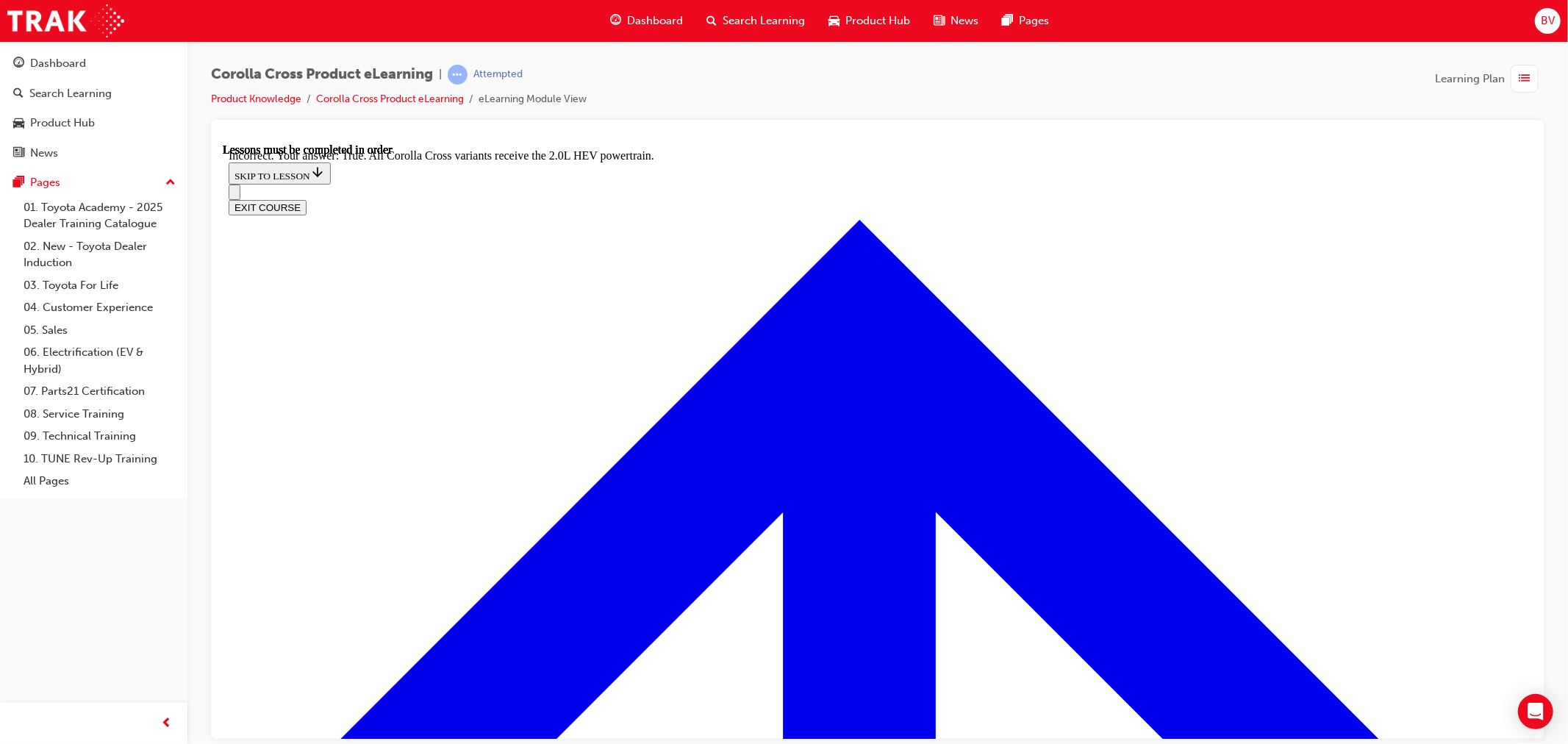
radio input "true"
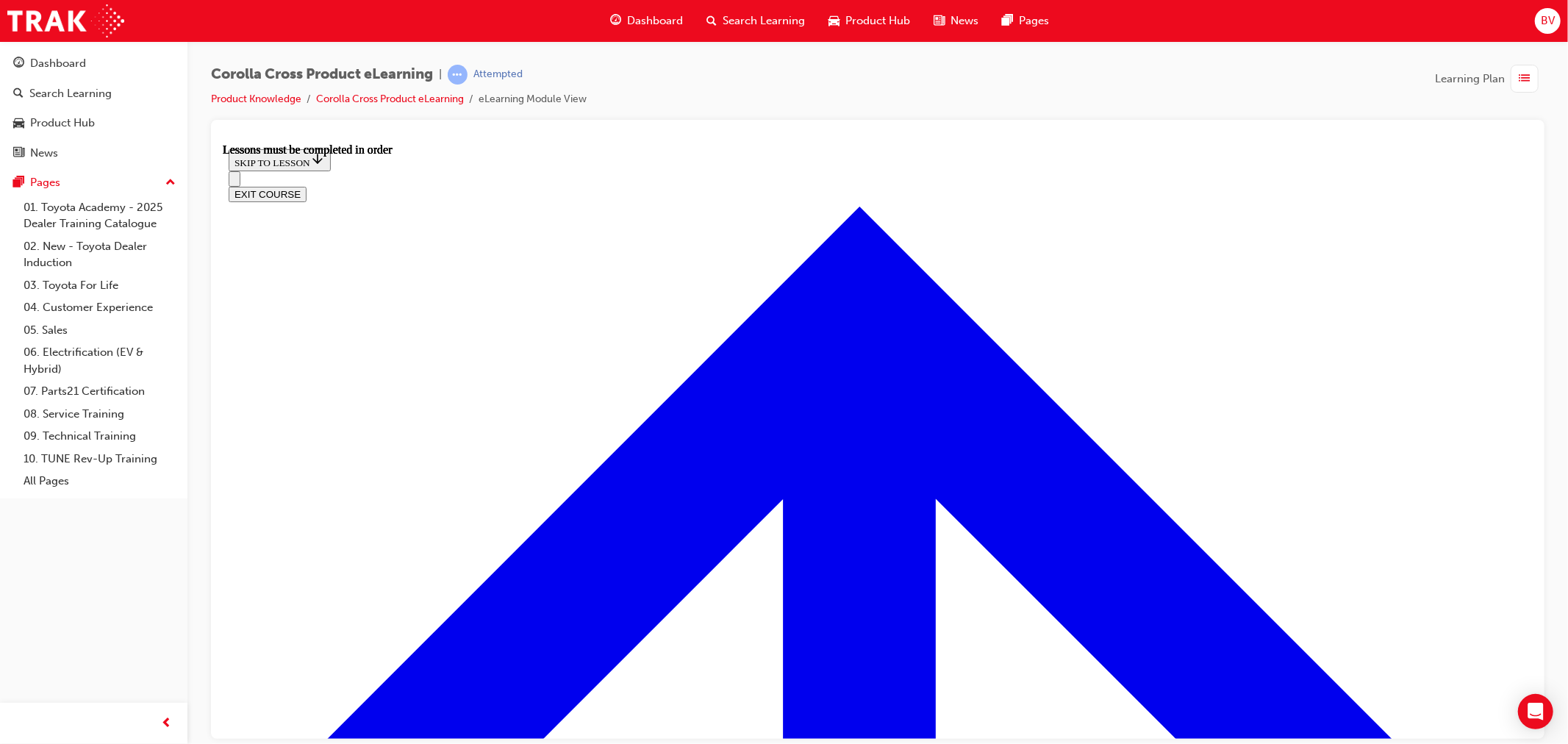
scroll to position [1194, 0]
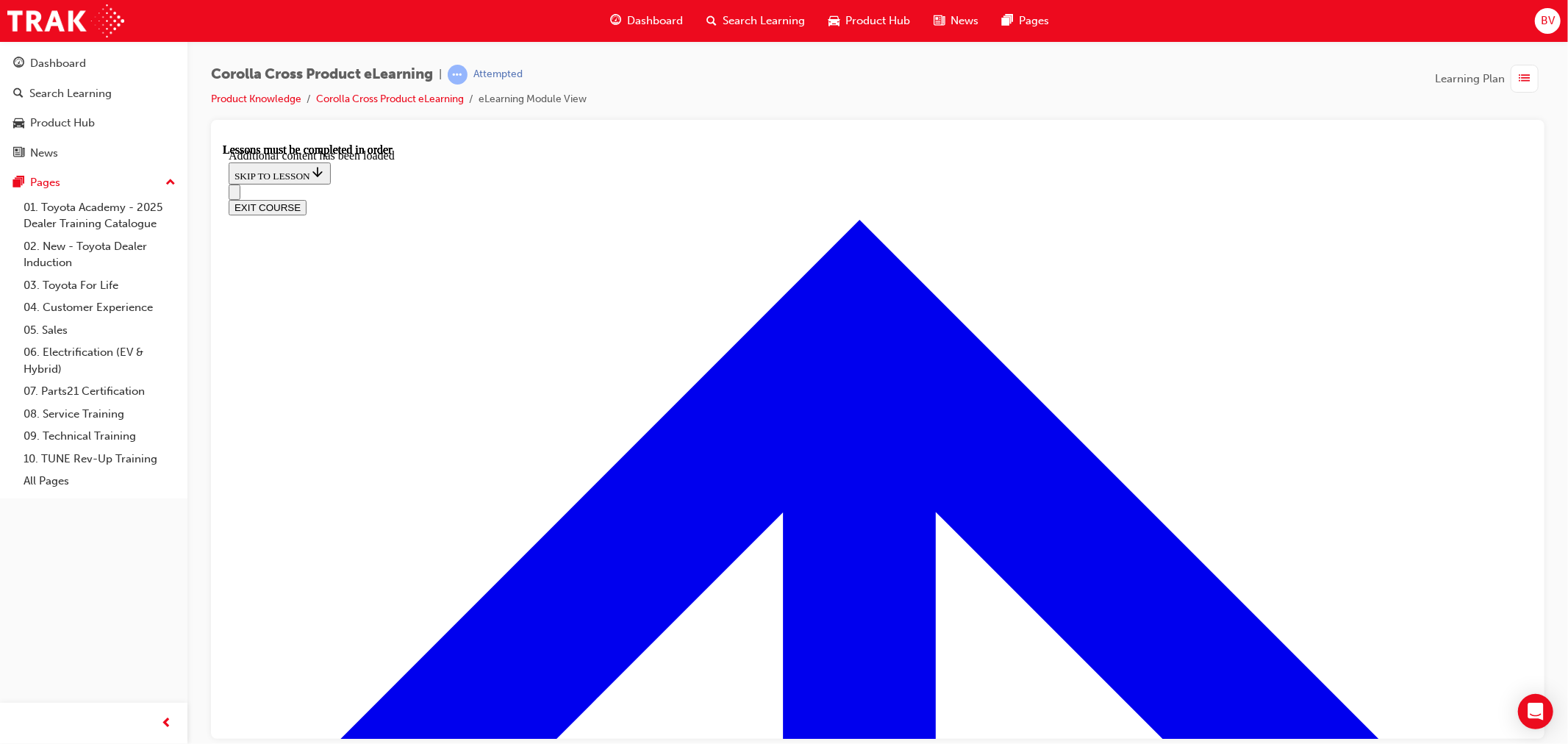
scroll to position [1863, 0]
radio input "true"
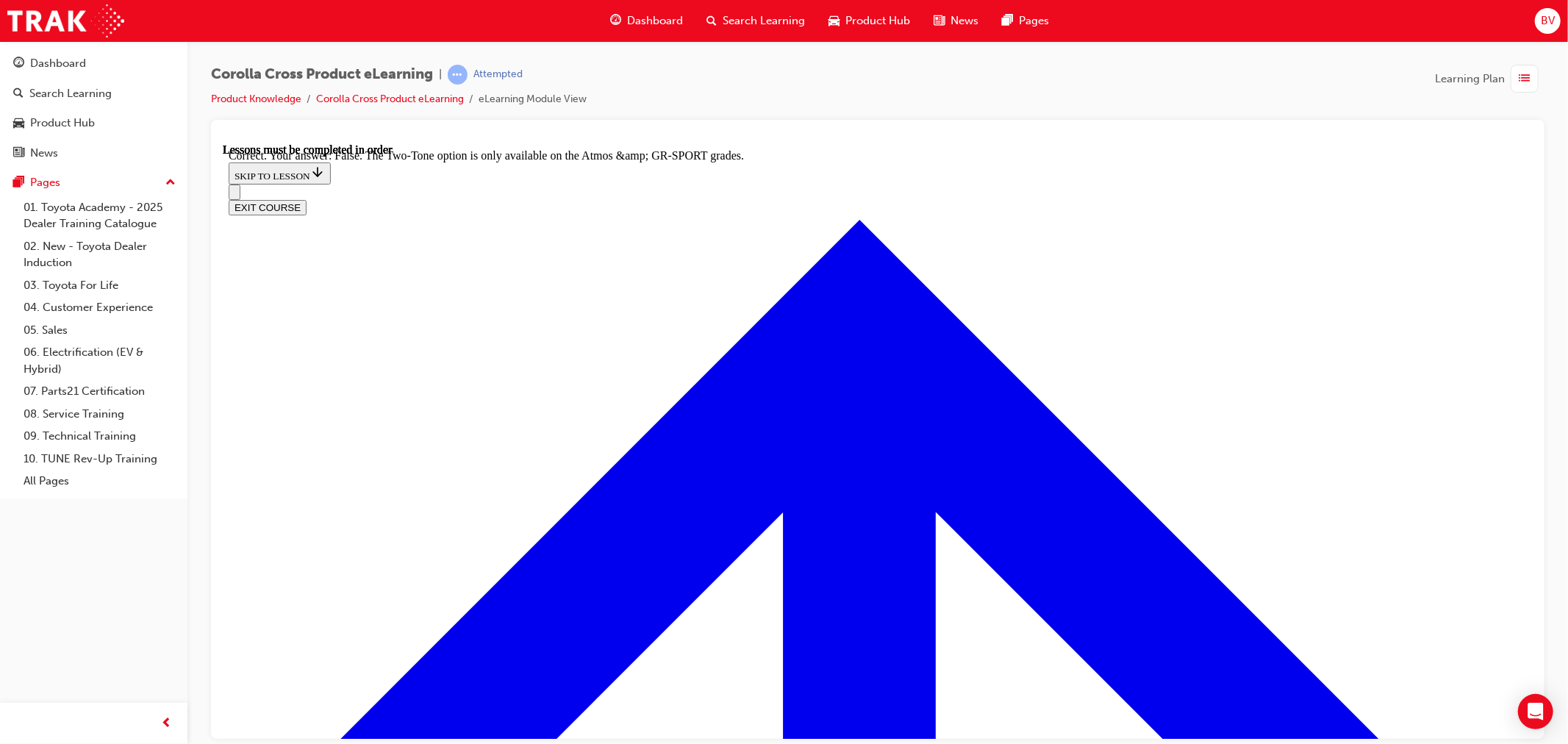
scroll to position [2100, 0]
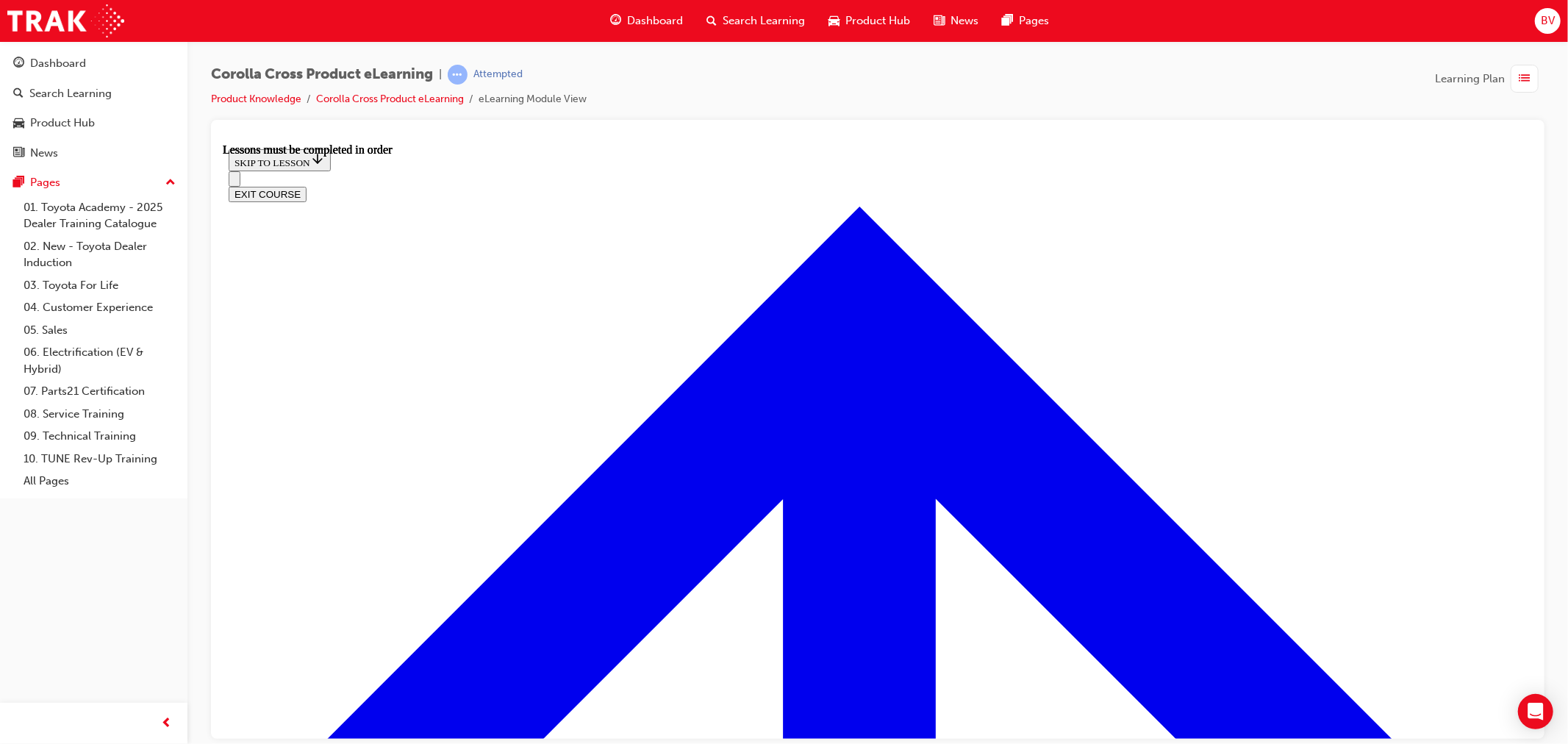
scroll to position [1357, 0]
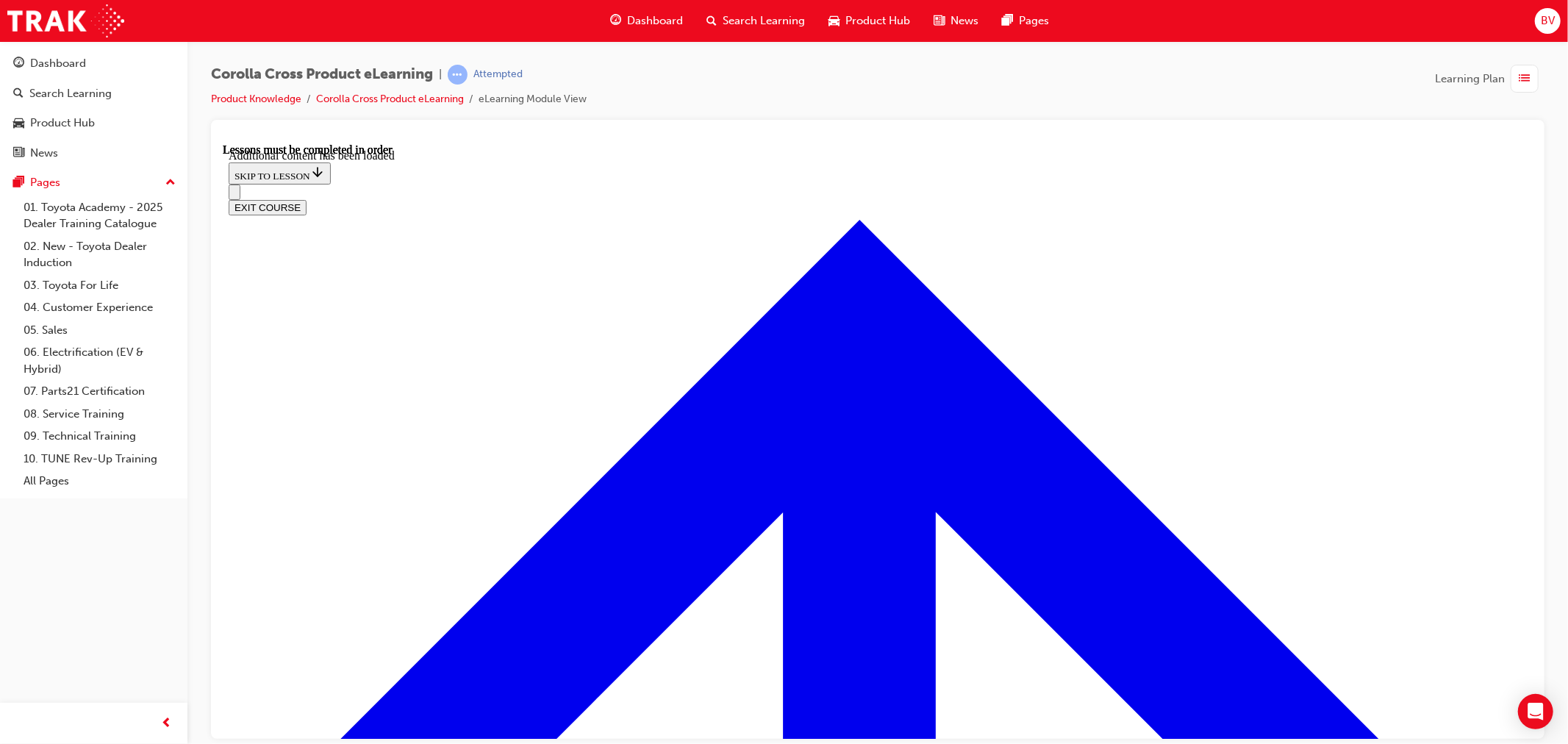
scroll to position [2479, 0]
